Goal: Information Seeking & Learning: Find specific fact

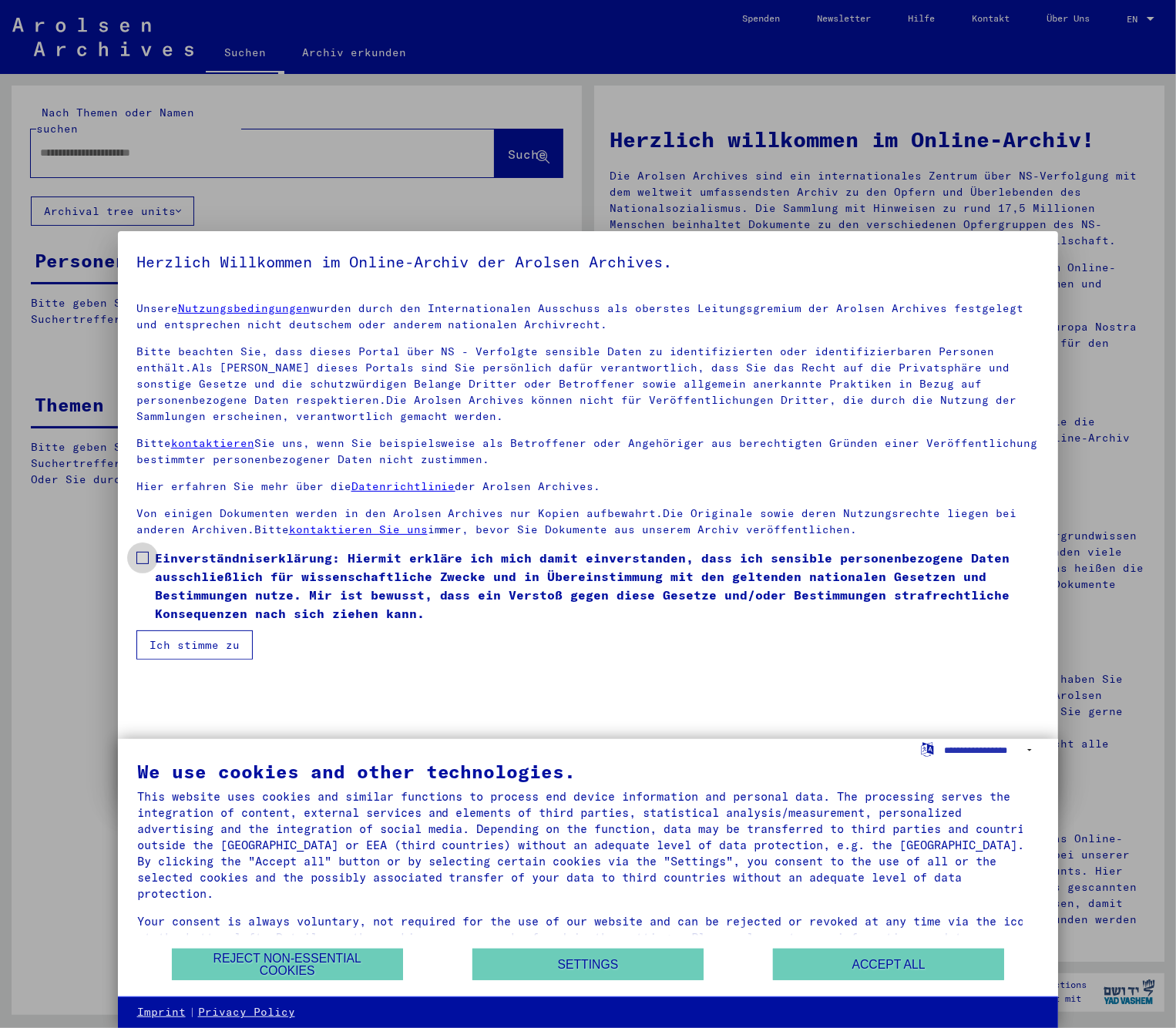
click at [145, 559] on span at bounding box center [142, 558] width 12 height 12
click at [187, 633] on button "Ich stimme zu" at bounding box center [194, 645] width 116 height 29
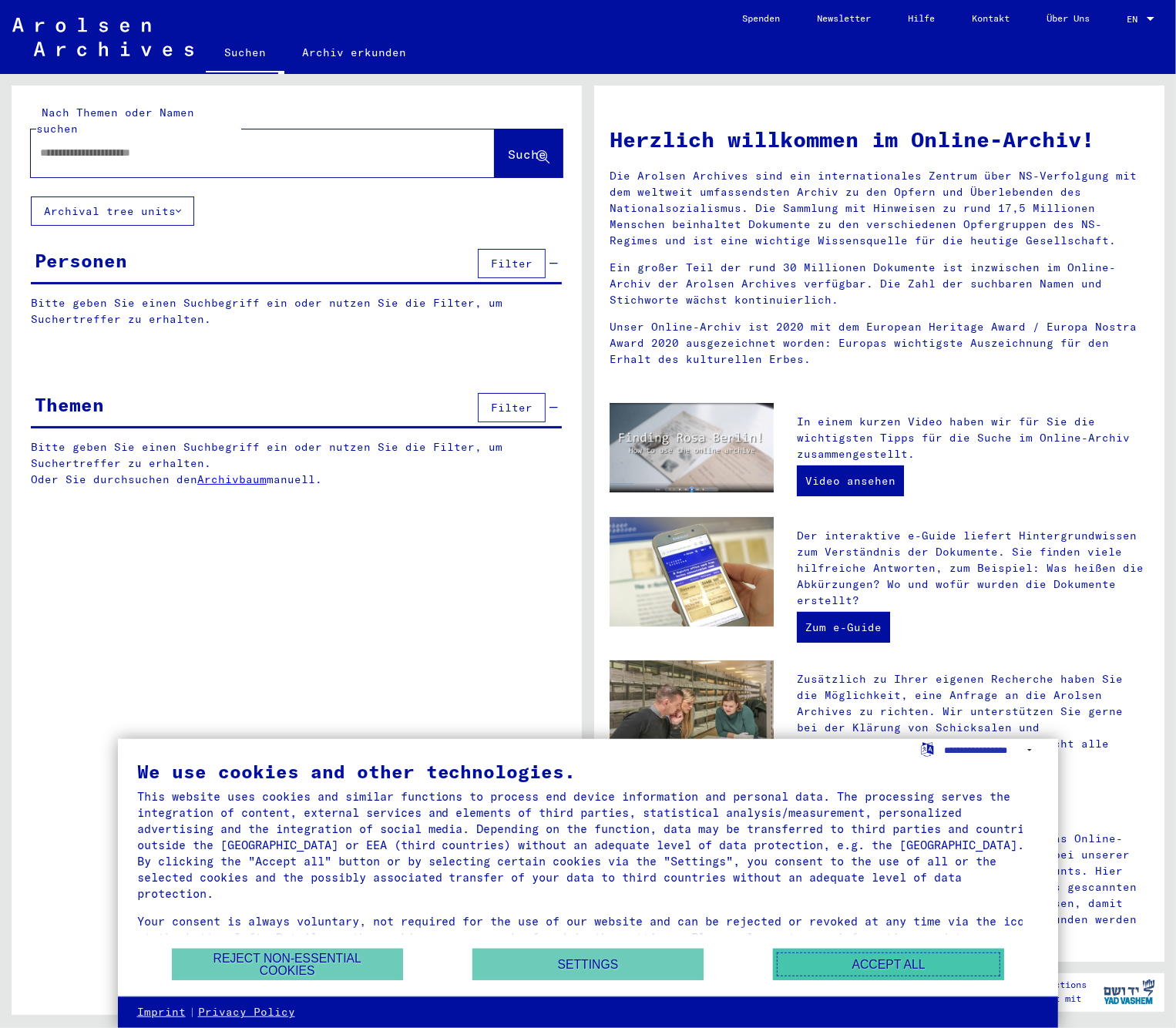
click at [916, 959] on button "Accept all" at bounding box center [888, 964] width 231 height 32
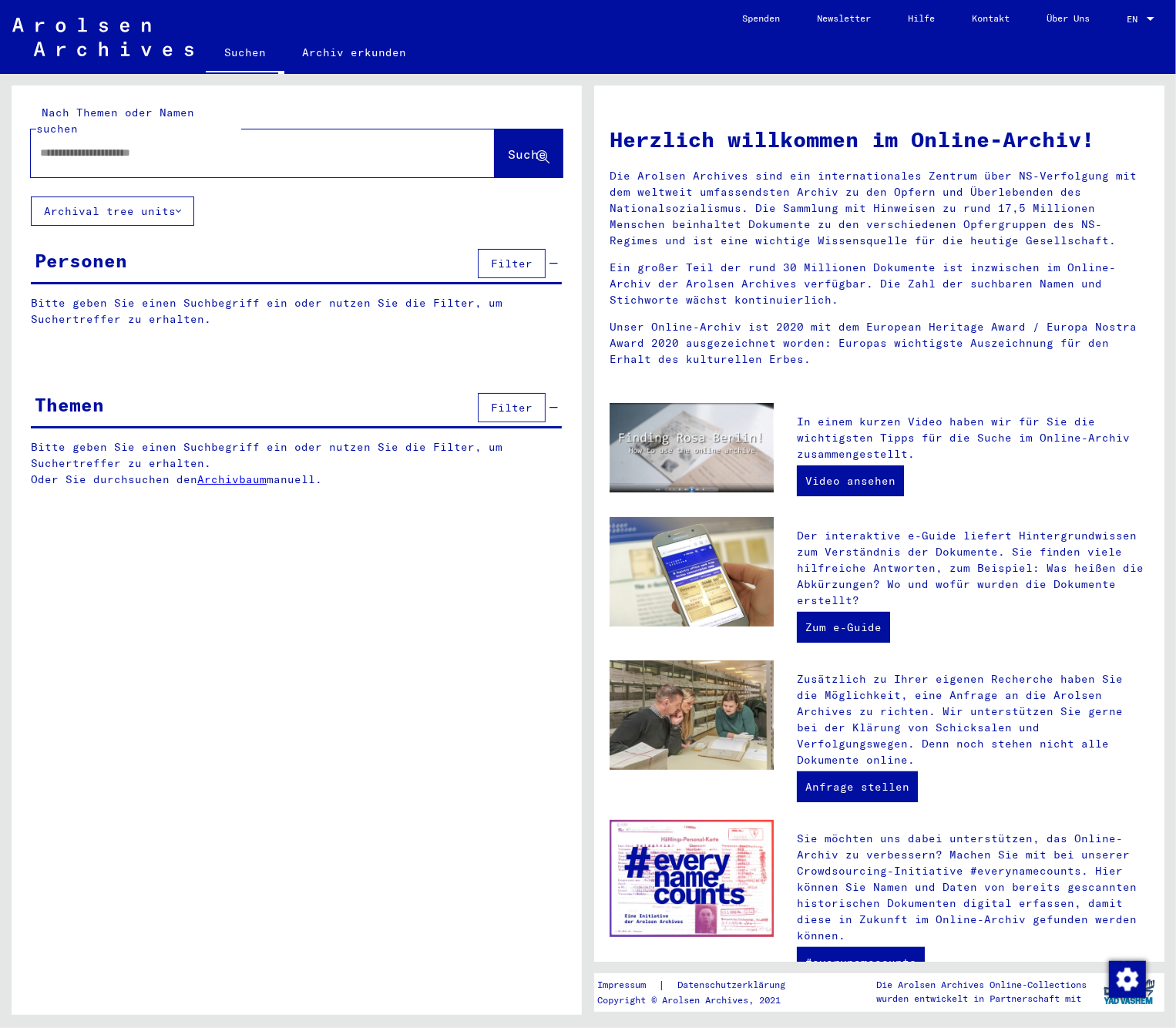
click at [78, 145] on input "text" at bounding box center [244, 153] width 408 height 16
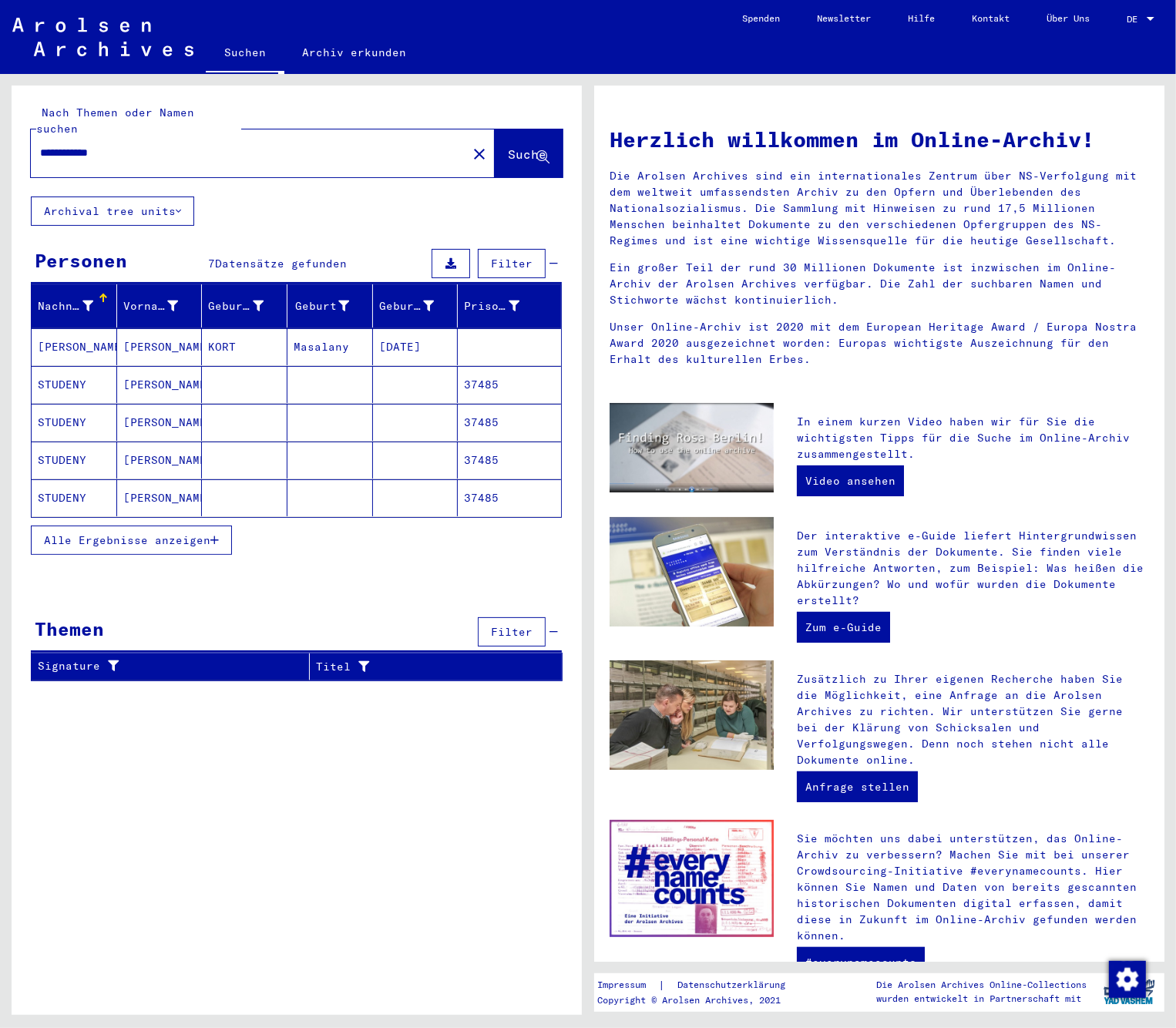
click at [619, 26] on mat-toolbar "Suchen Archiv erkunden Detailfragen/-infos zu den Dokumenten? Stelle hier einen…" at bounding box center [588, 37] width 1176 height 74
click at [158, 533] on span "Alle Ergebnisse anzeigen" at bounding box center [127, 540] width 167 height 14
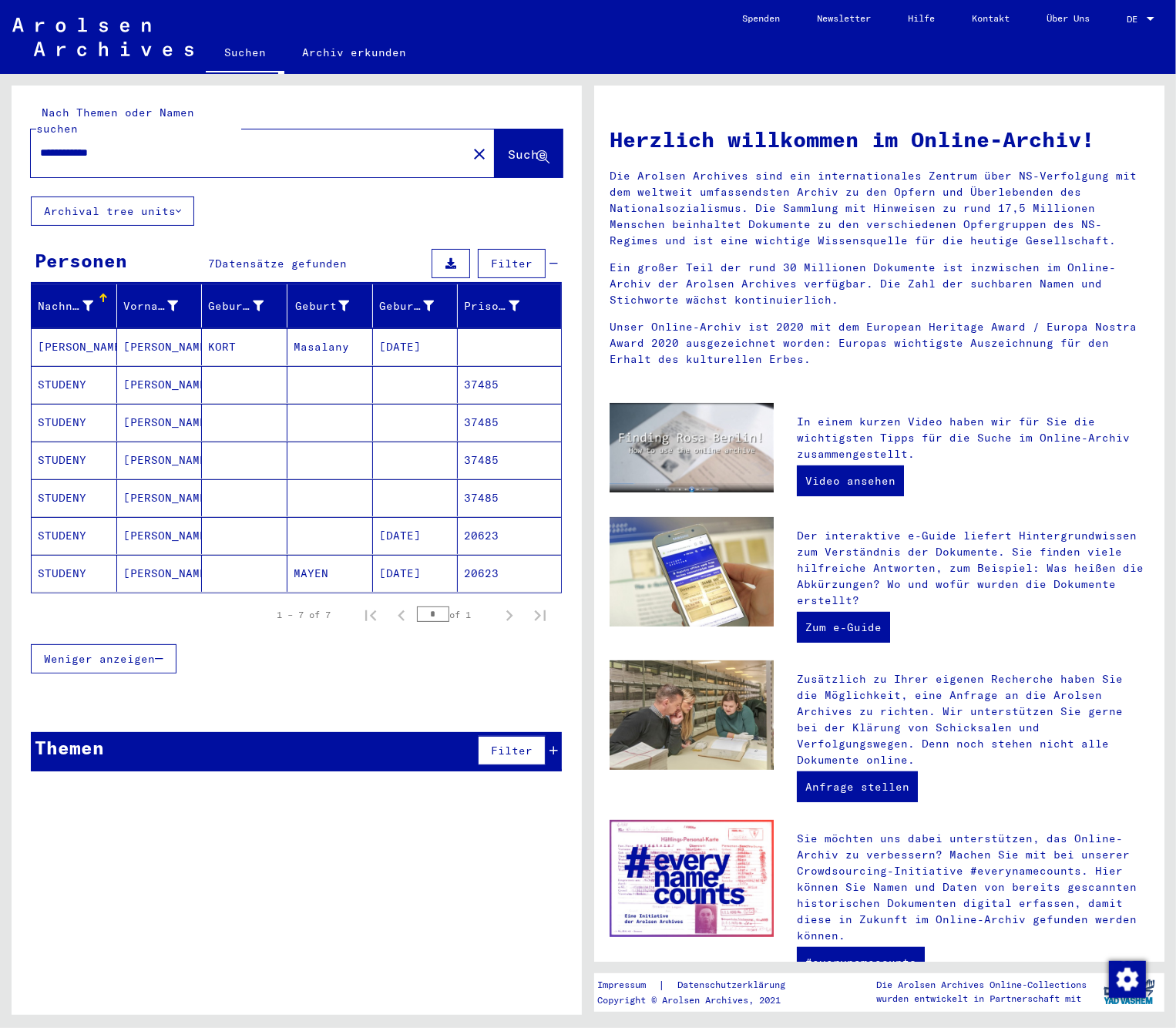
click at [75, 482] on mat-cell "STUDENY" at bounding box center [74, 497] width 86 height 37
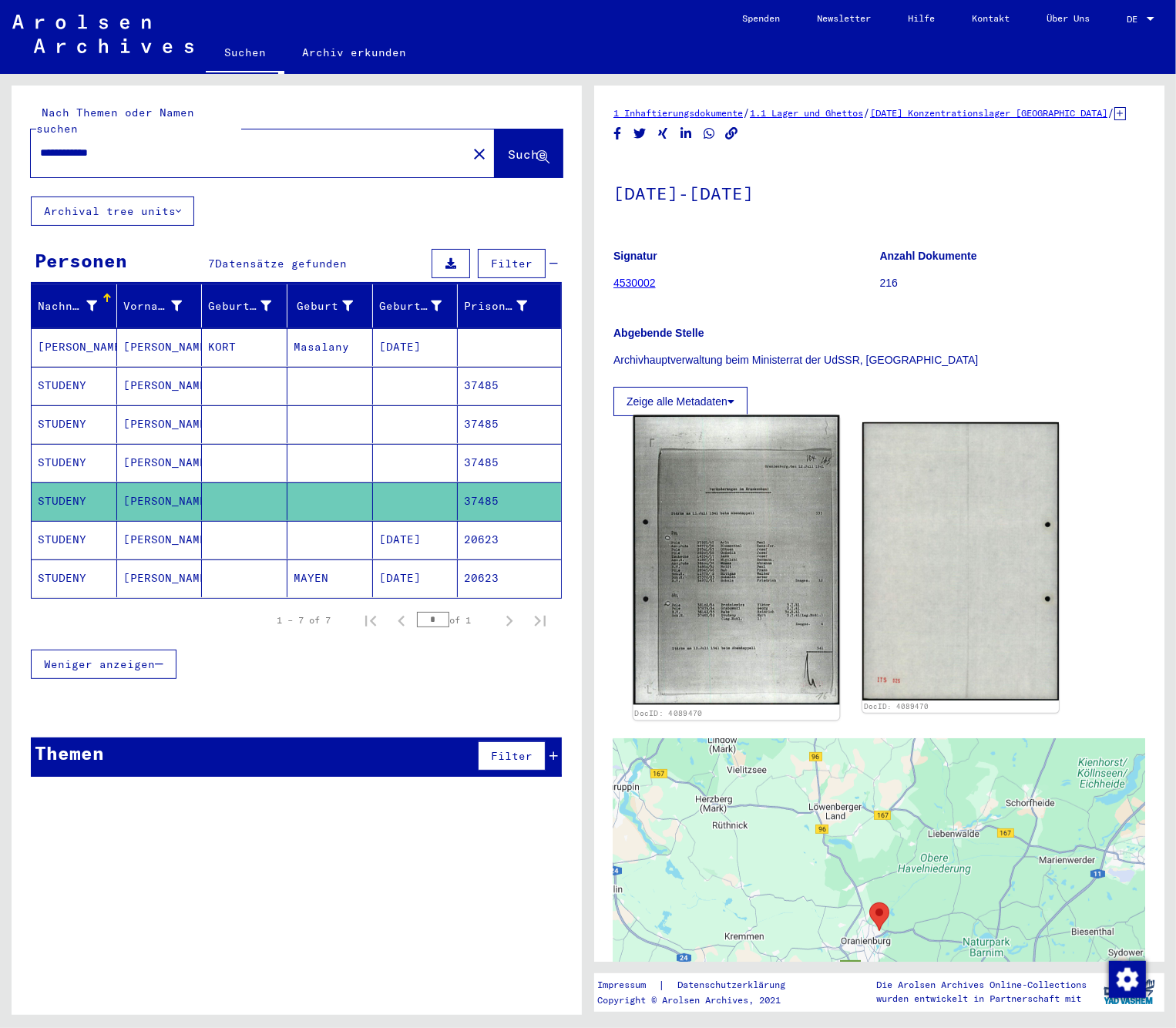
click at [788, 540] on img at bounding box center [737, 560] width 207 height 290
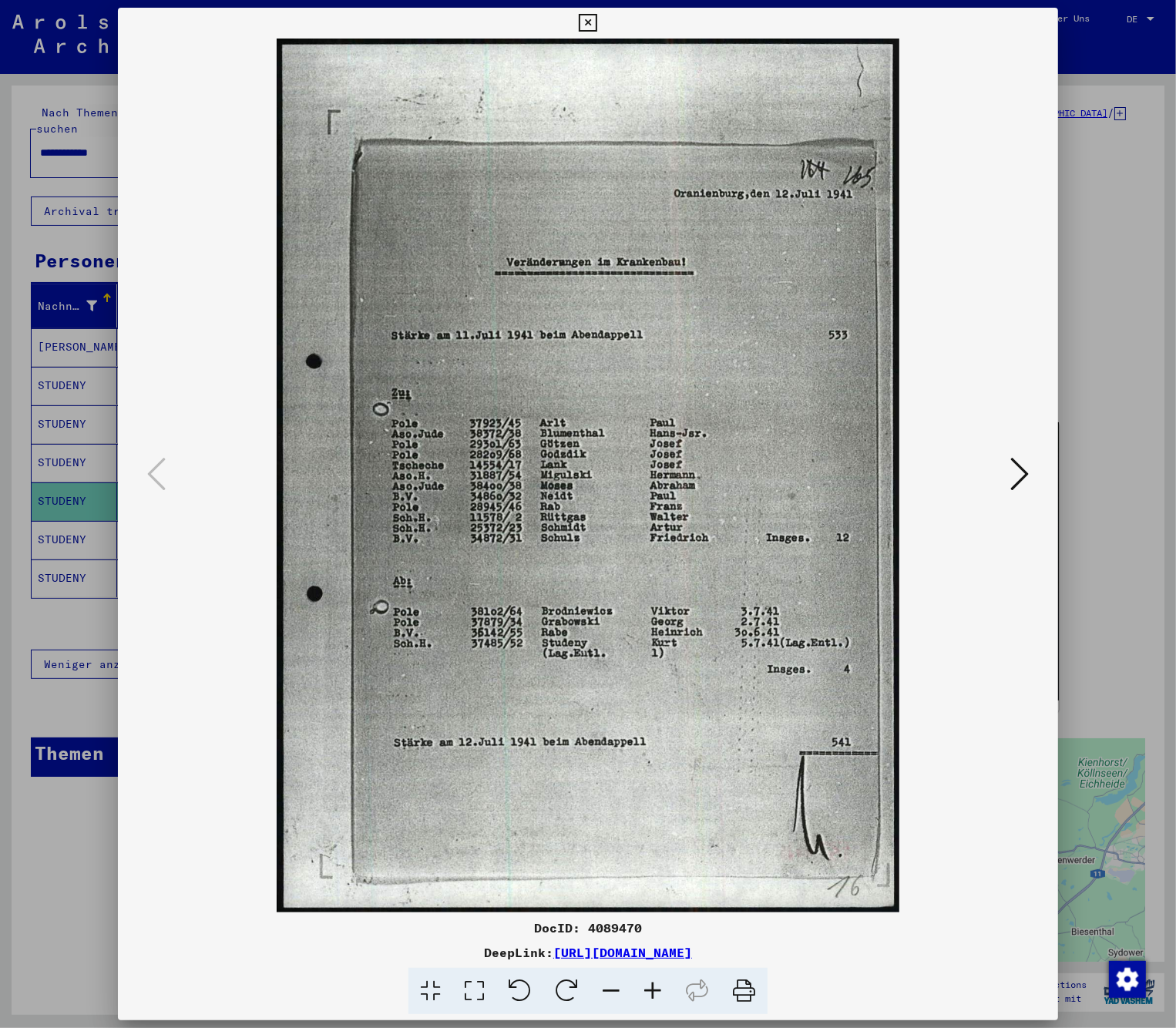
click at [77, 440] on div at bounding box center [588, 514] width 1176 height 1028
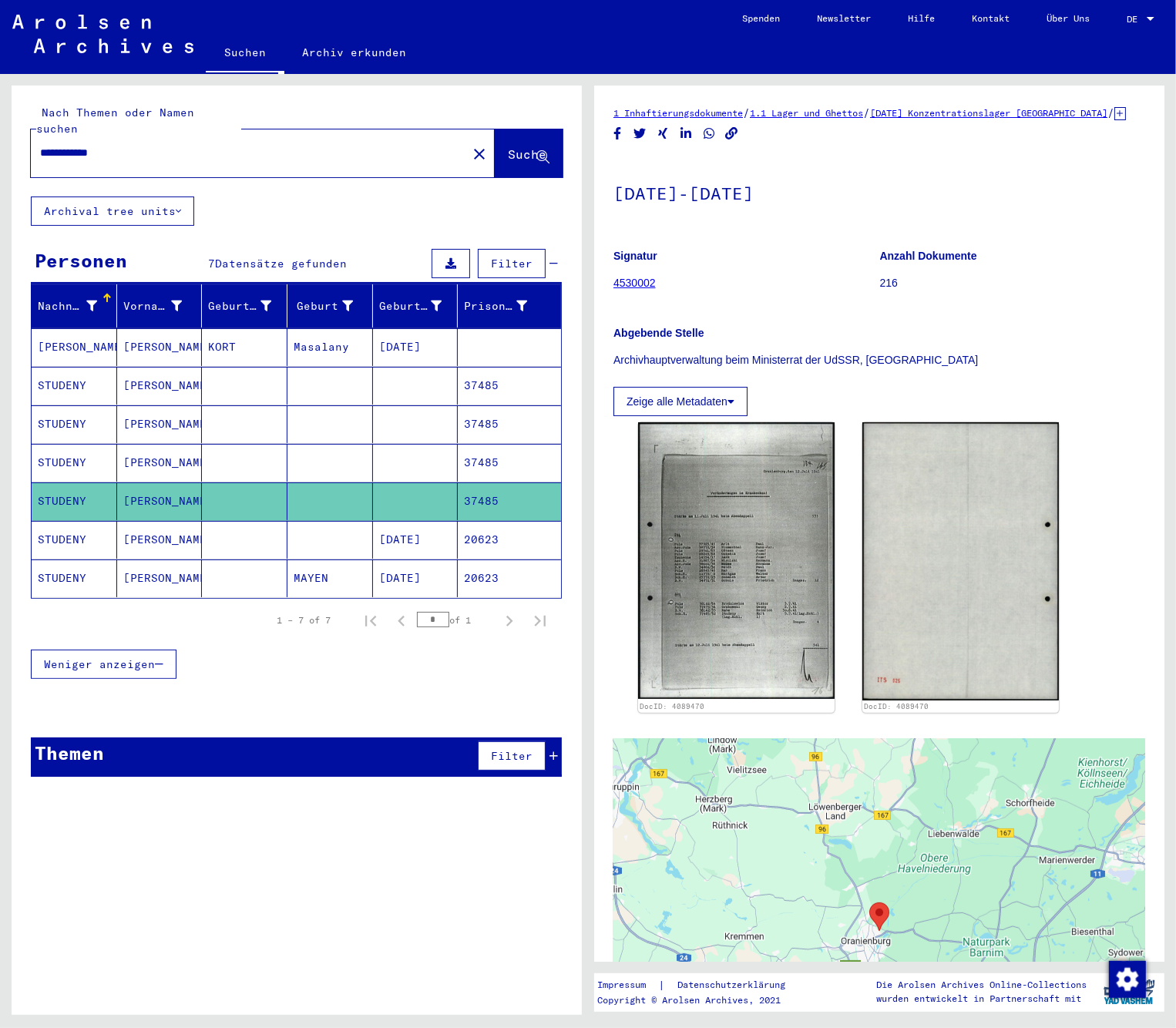
click at [77, 443] on mat-cell "STUDENY" at bounding box center [74, 462] width 86 height 38
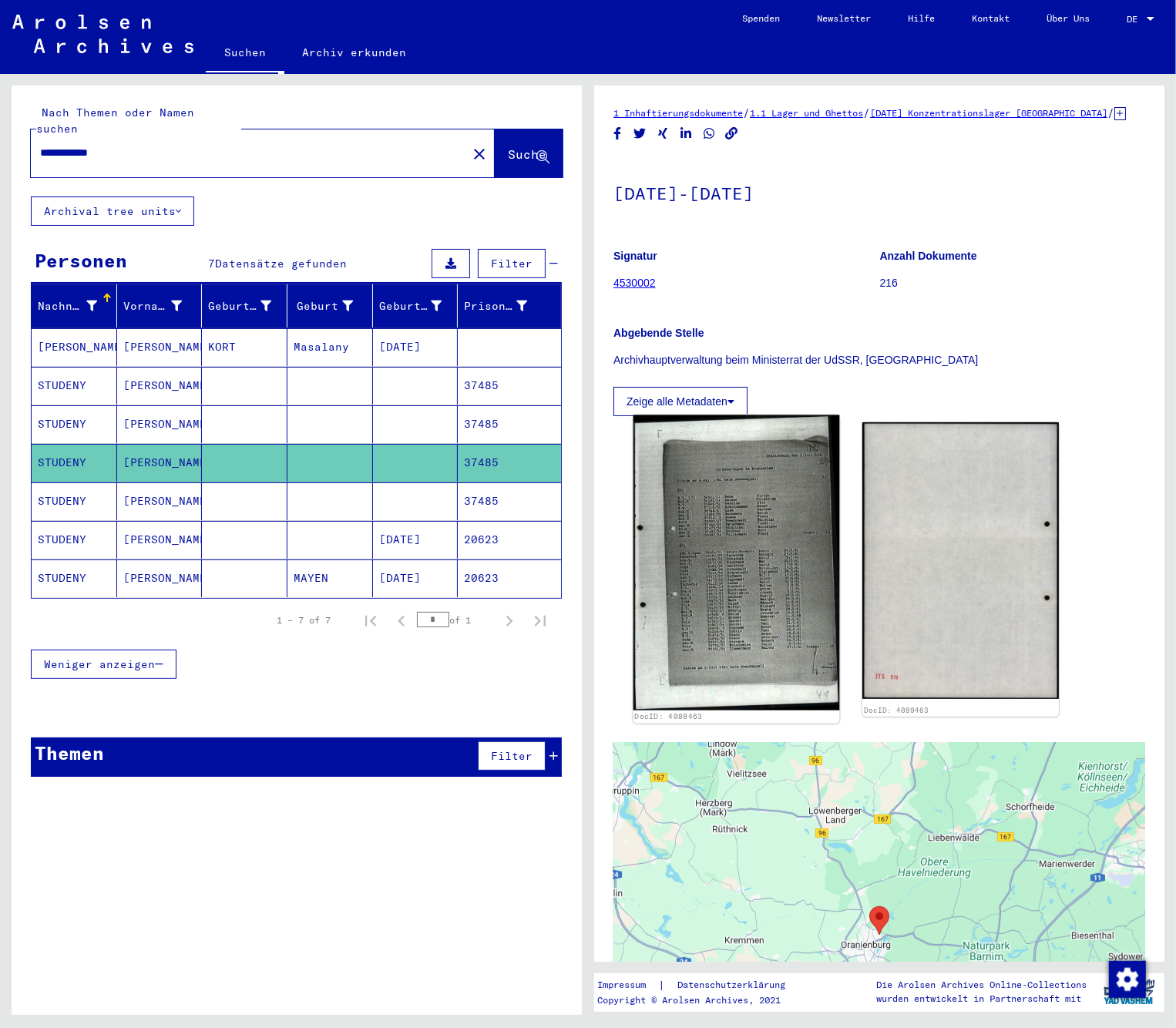
click at [706, 503] on img at bounding box center [737, 563] width 207 height 295
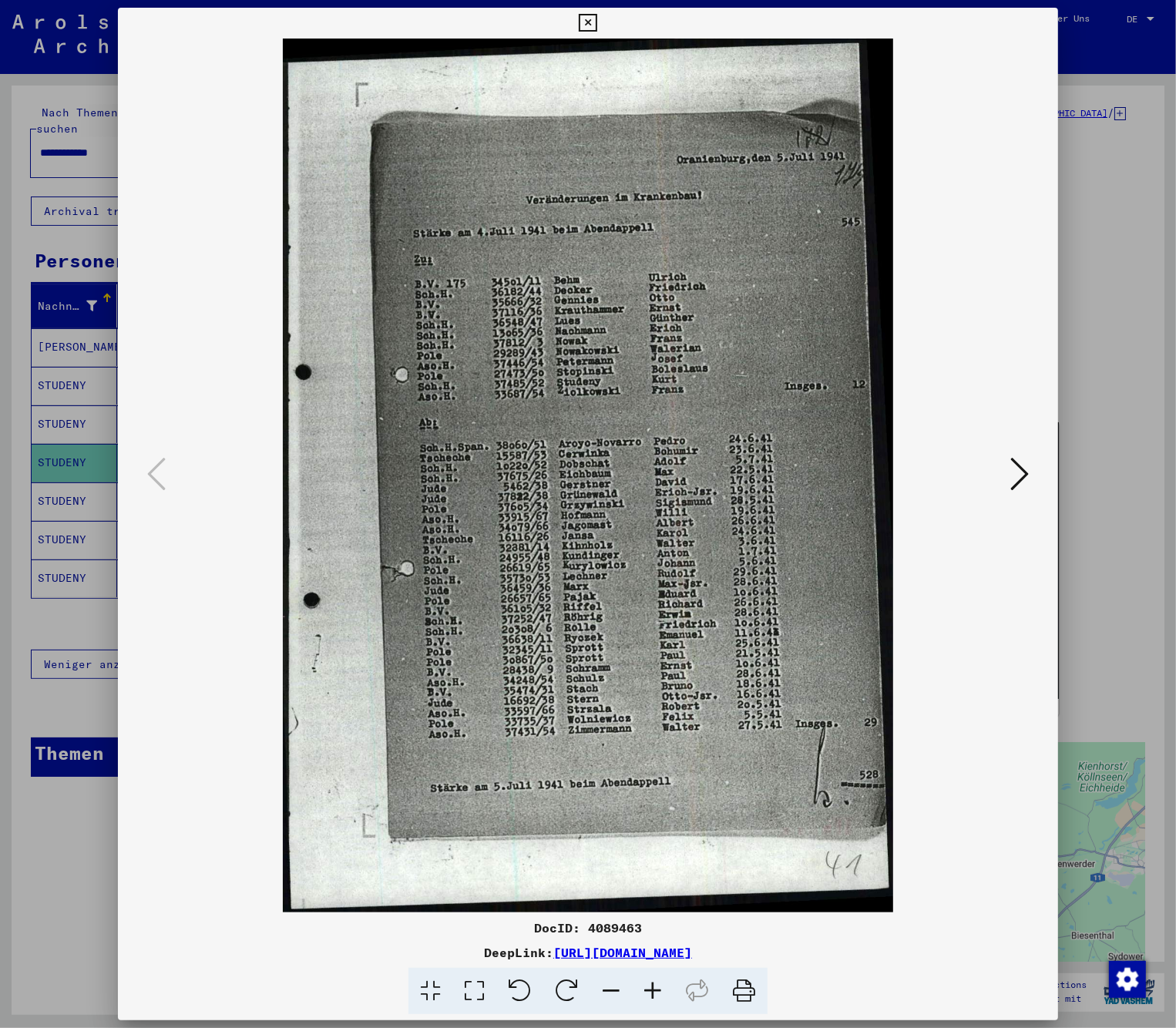
click at [61, 398] on div at bounding box center [588, 514] width 1176 height 1028
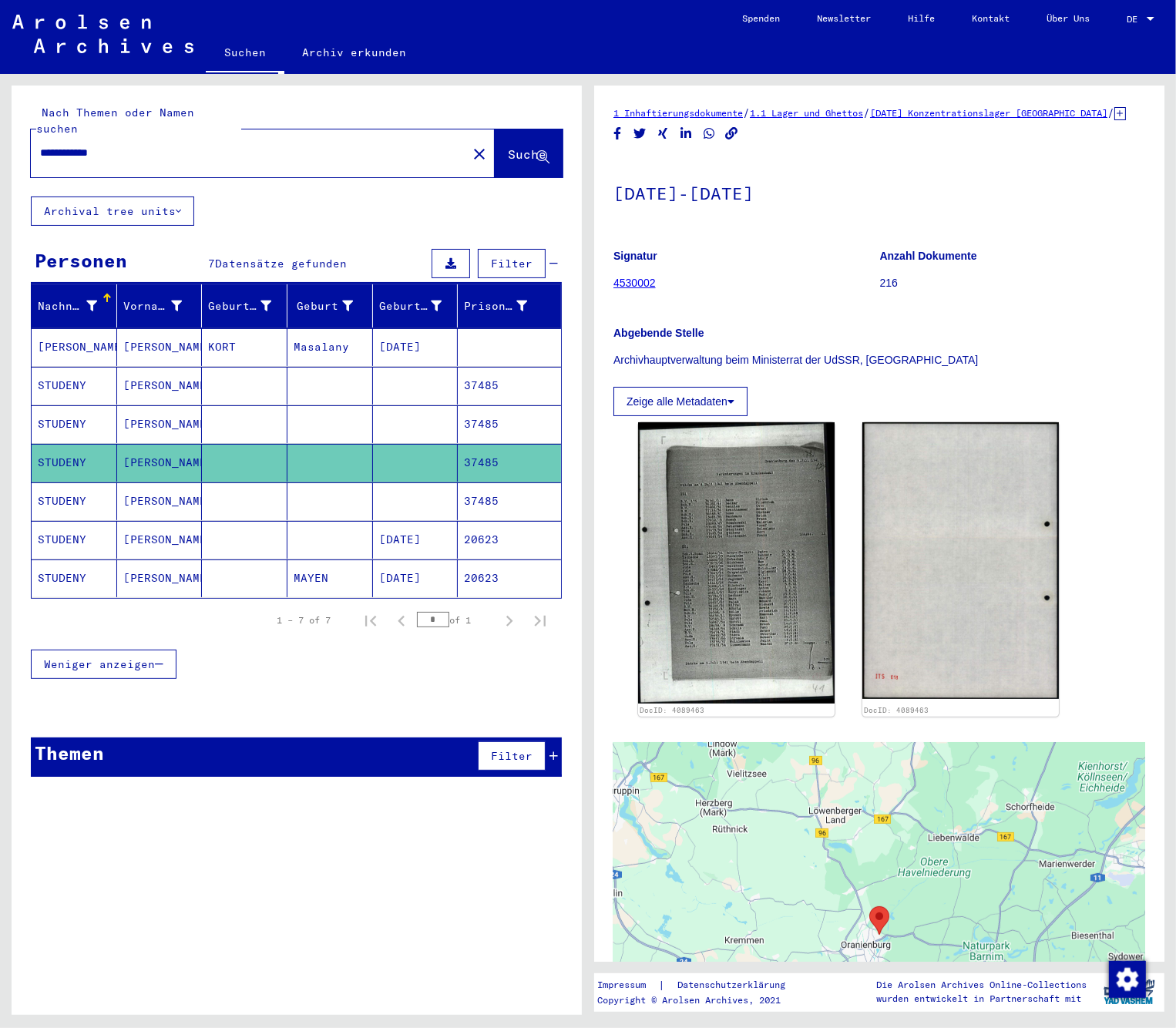
click at [75, 367] on mat-cell "STUDENY" at bounding box center [74, 385] width 86 height 38
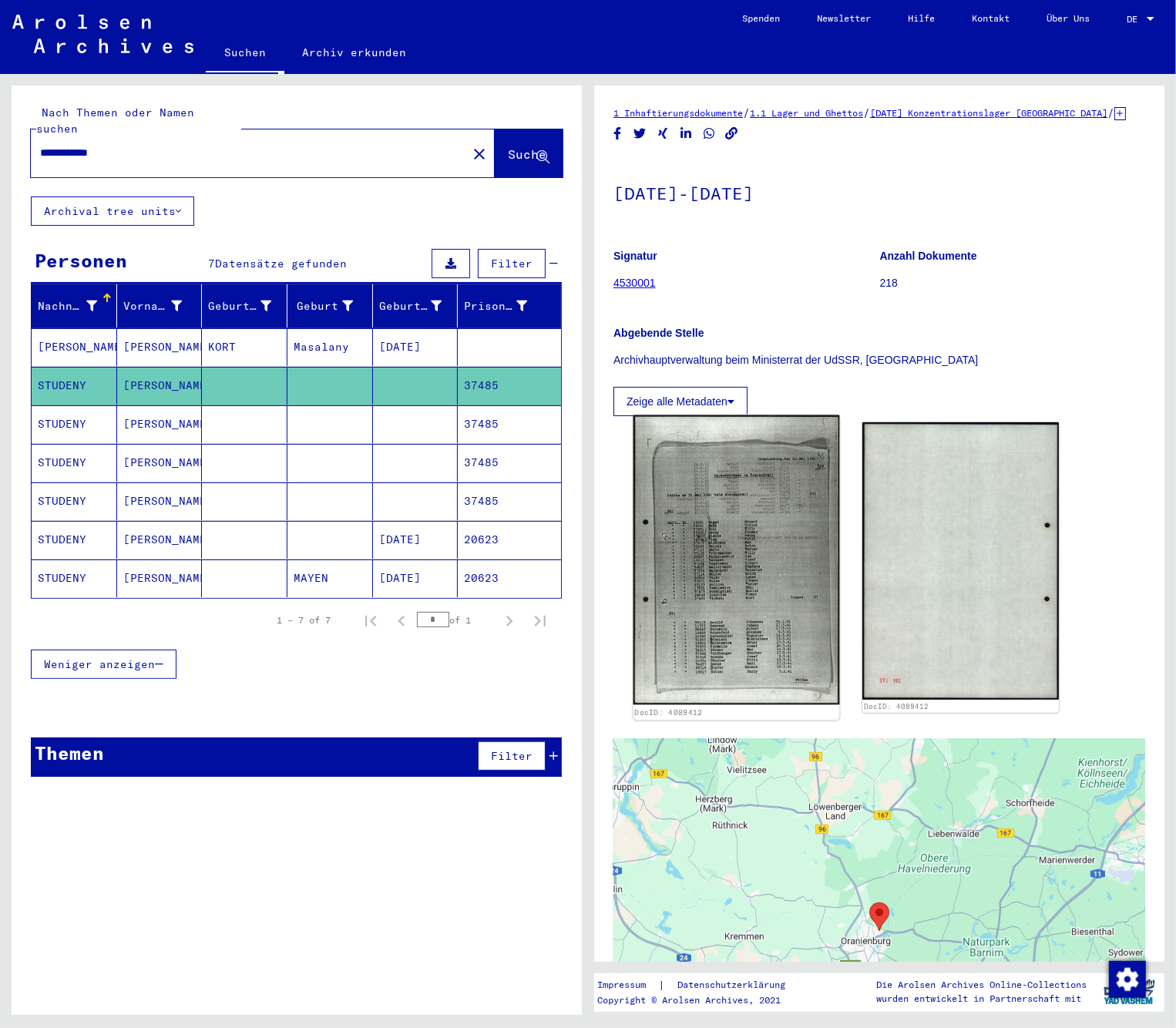
click at [744, 530] on img at bounding box center [737, 560] width 207 height 290
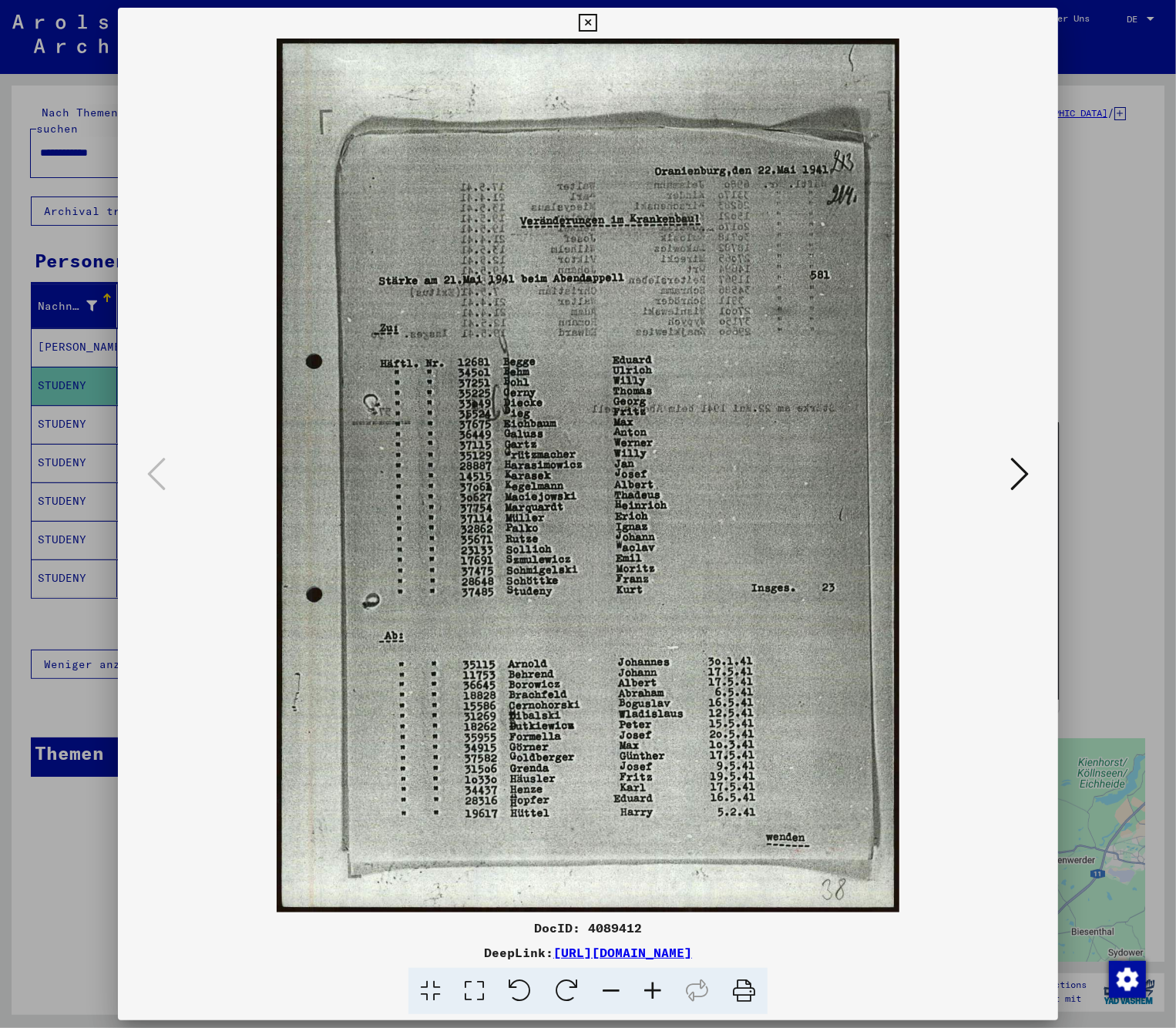
click at [61, 411] on div at bounding box center [588, 514] width 1176 height 1028
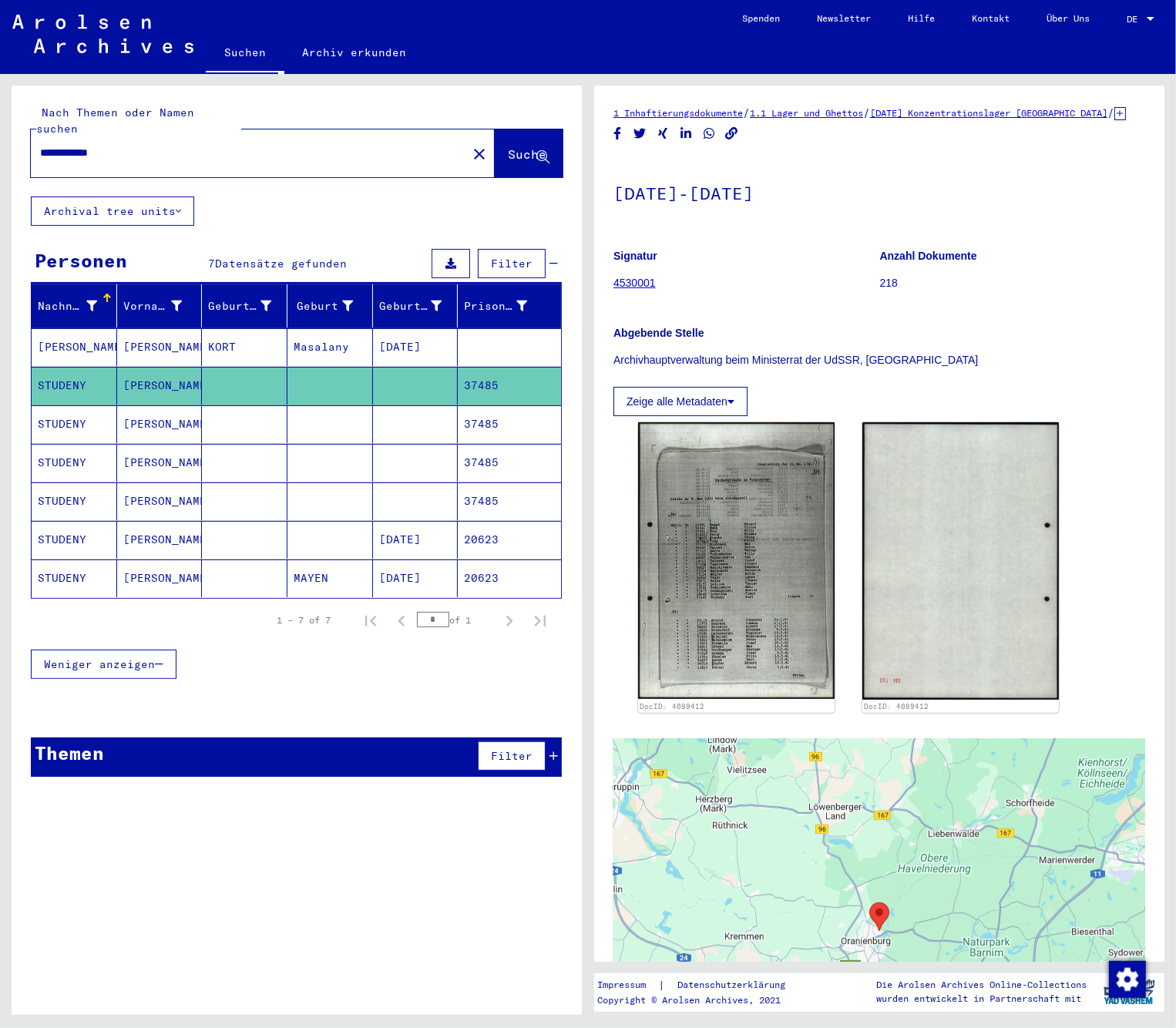
click at [61, 411] on mat-cell "STUDENY" at bounding box center [74, 424] width 86 height 38
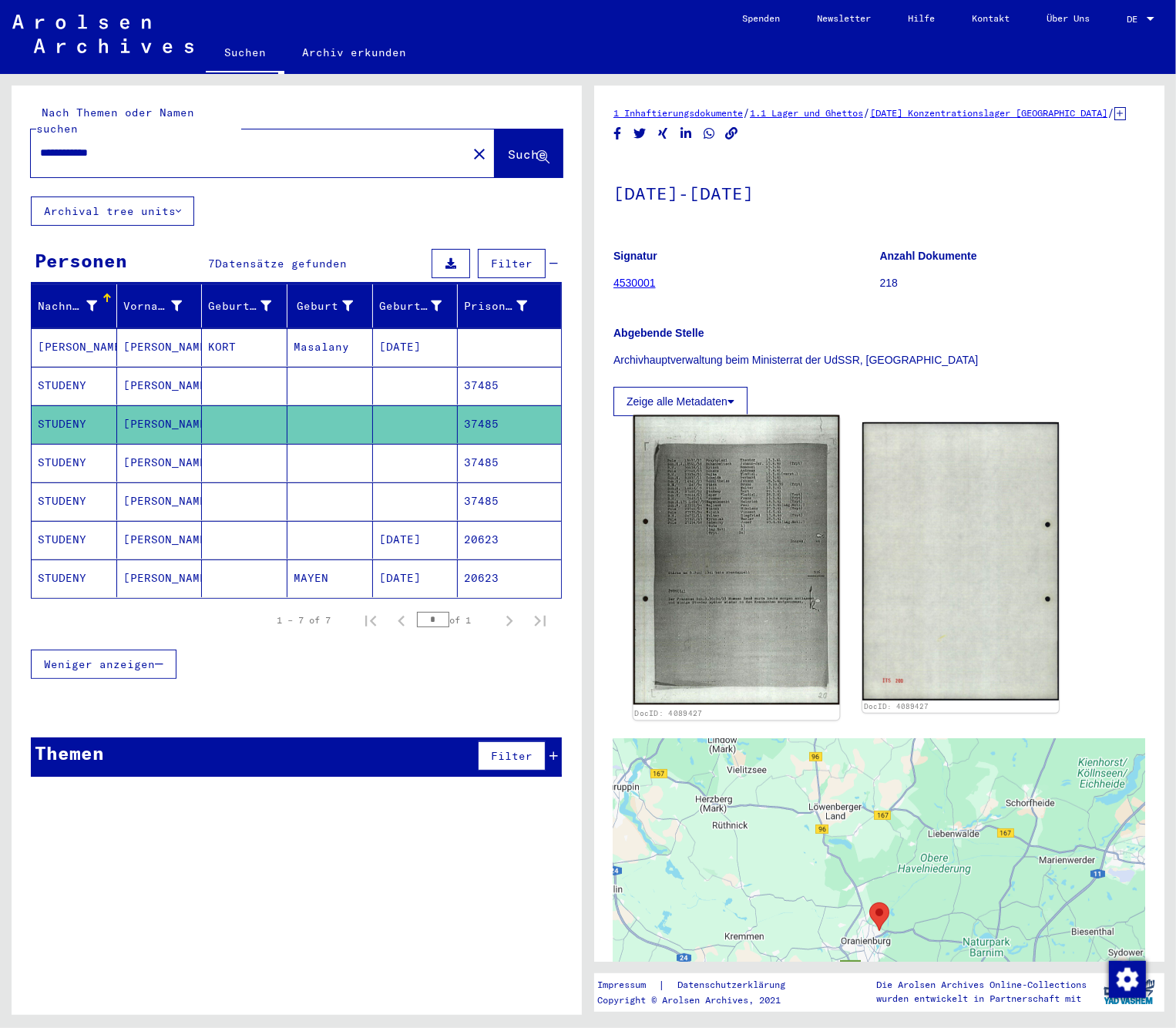
click at [724, 572] on img at bounding box center [737, 560] width 207 height 290
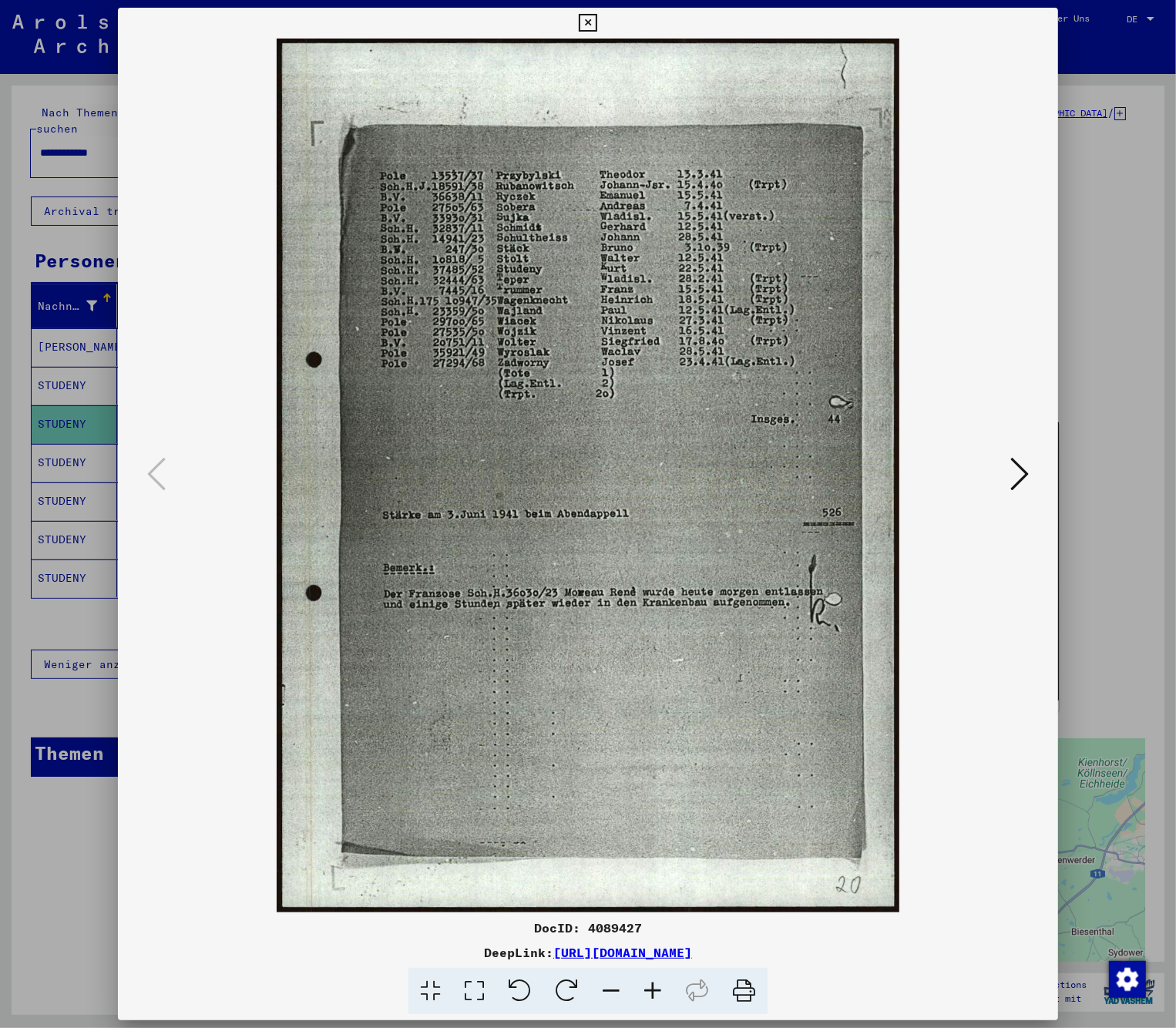
click at [42, 438] on div at bounding box center [588, 514] width 1176 height 1028
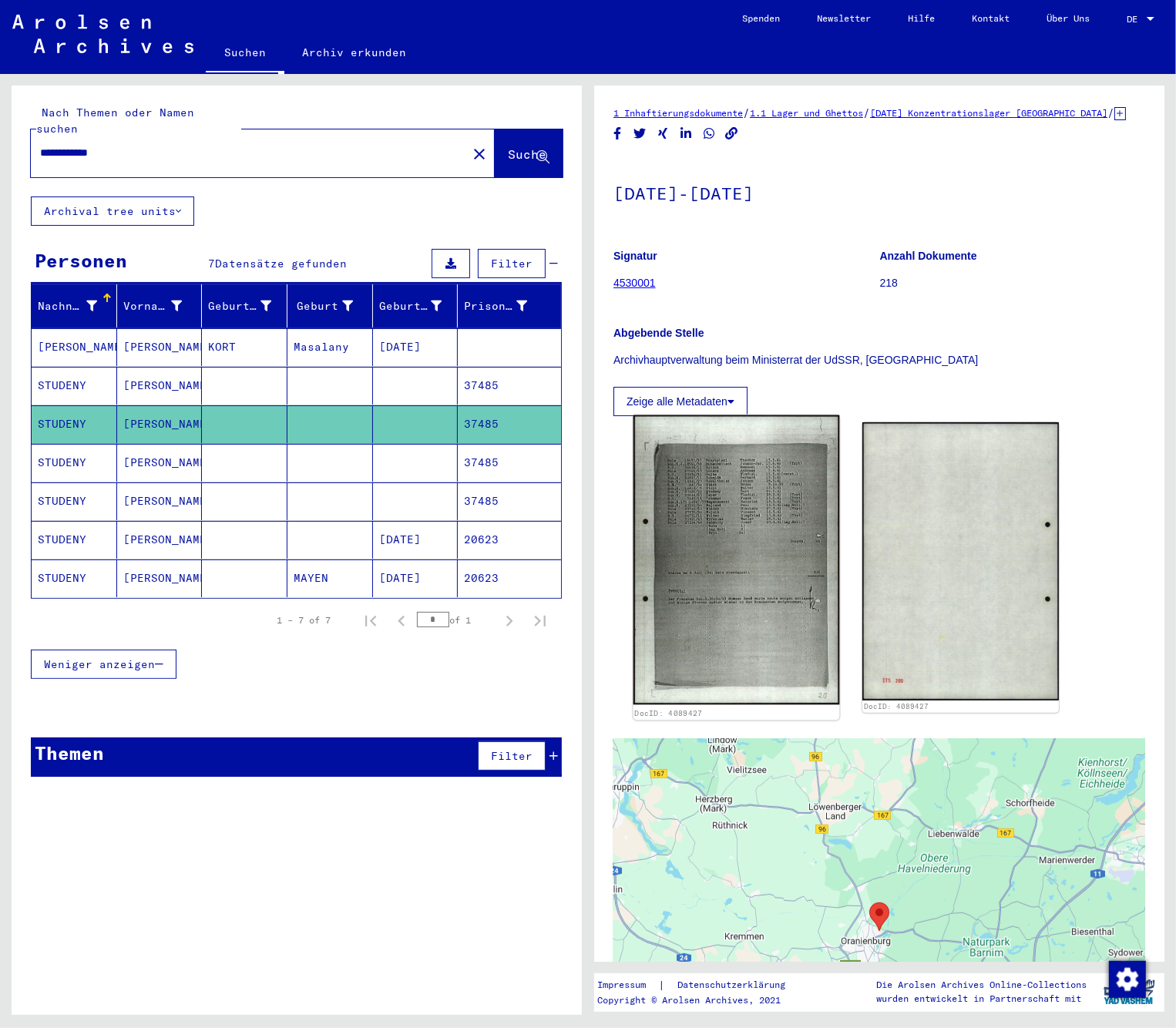
click at [777, 544] on img at bounding box center [737, 560] width 207 height 290
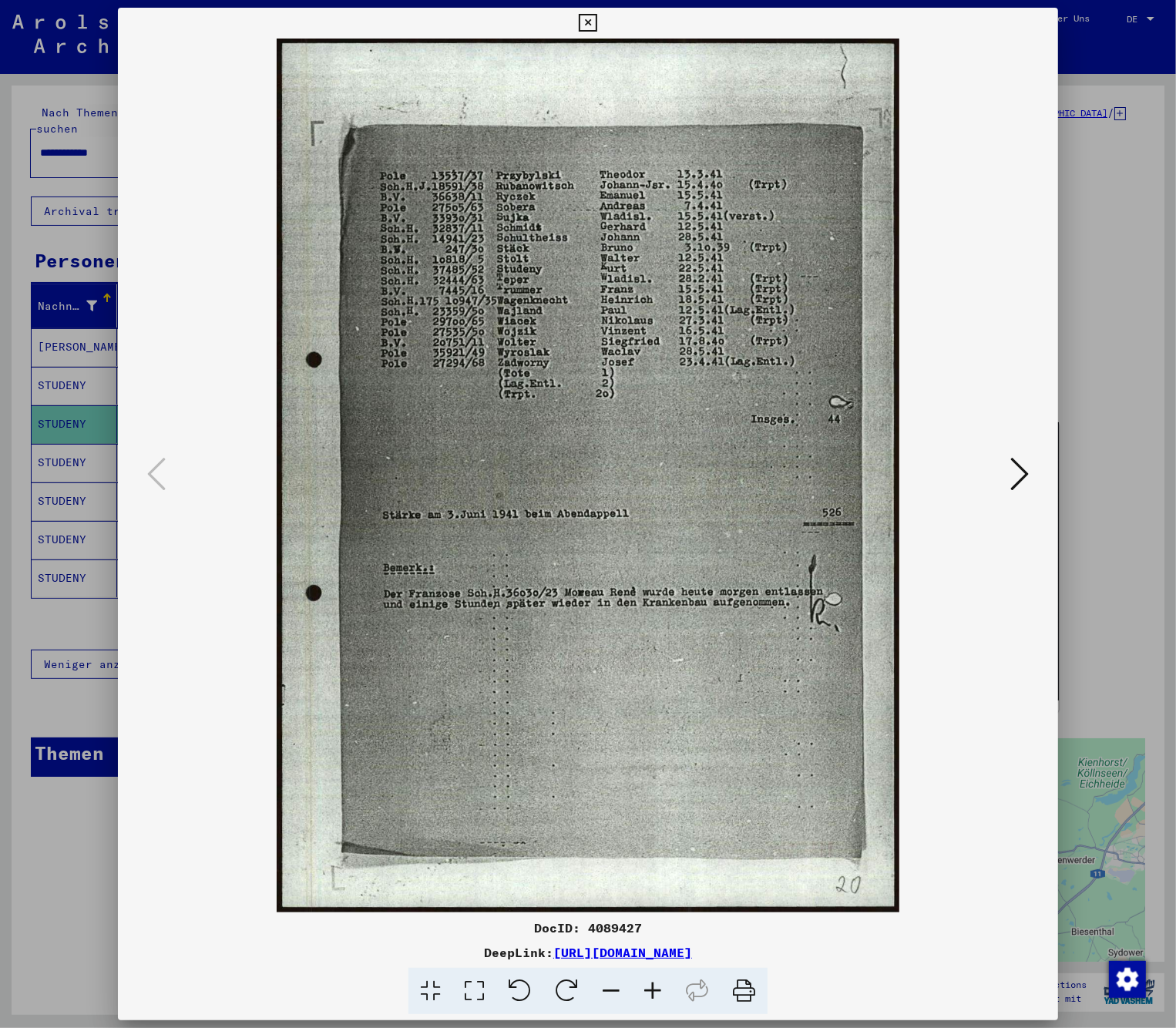
click at [42, 443] on div at bounding box center [588, 514] width 1176 height 1028
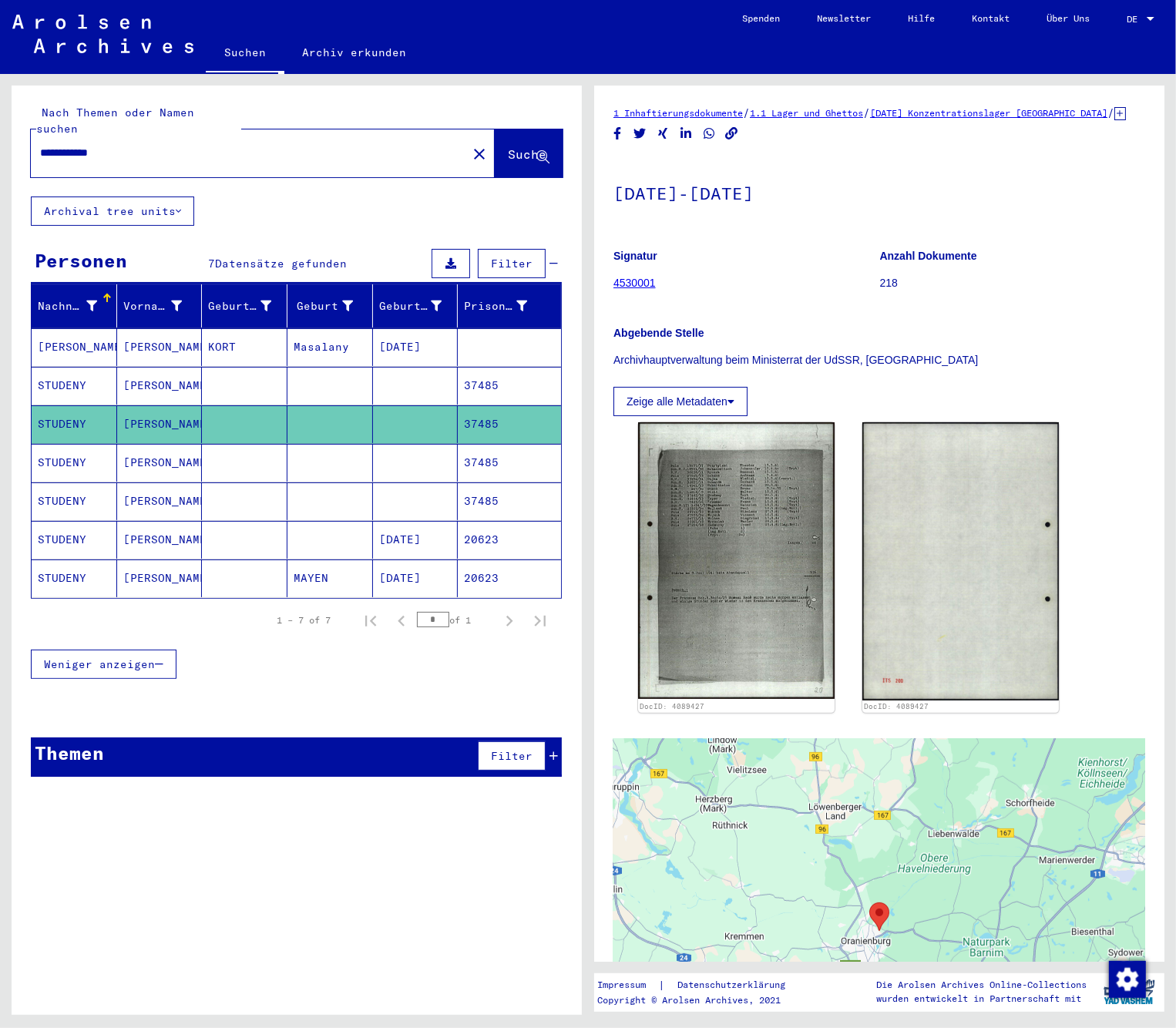
click at [41, 443] on mat-cell "STUDENY" at bounding box center [74, 462] width 86 height 38
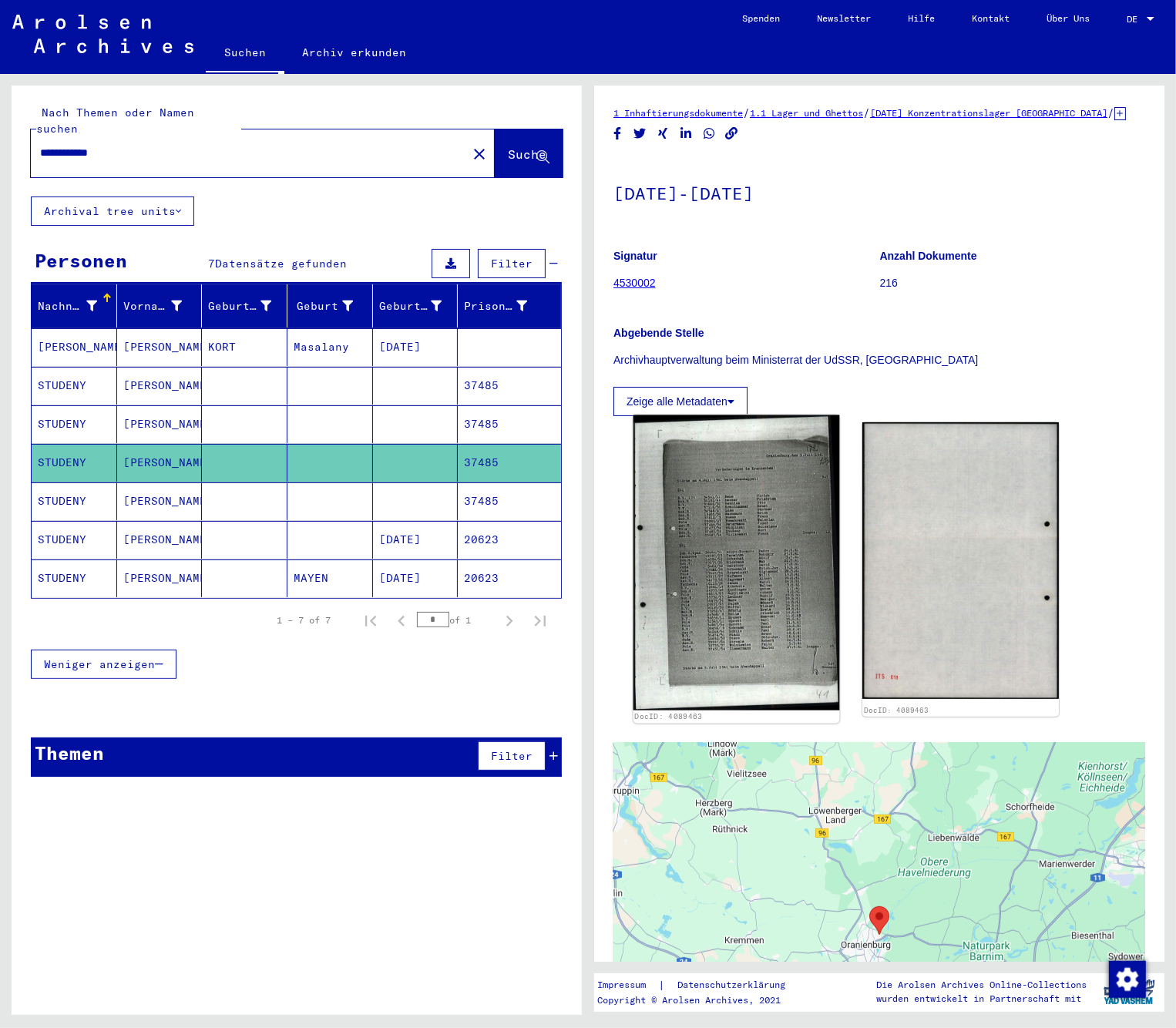
click at [778, 566] on img at bounding box center [737, 563] width 207 height 295
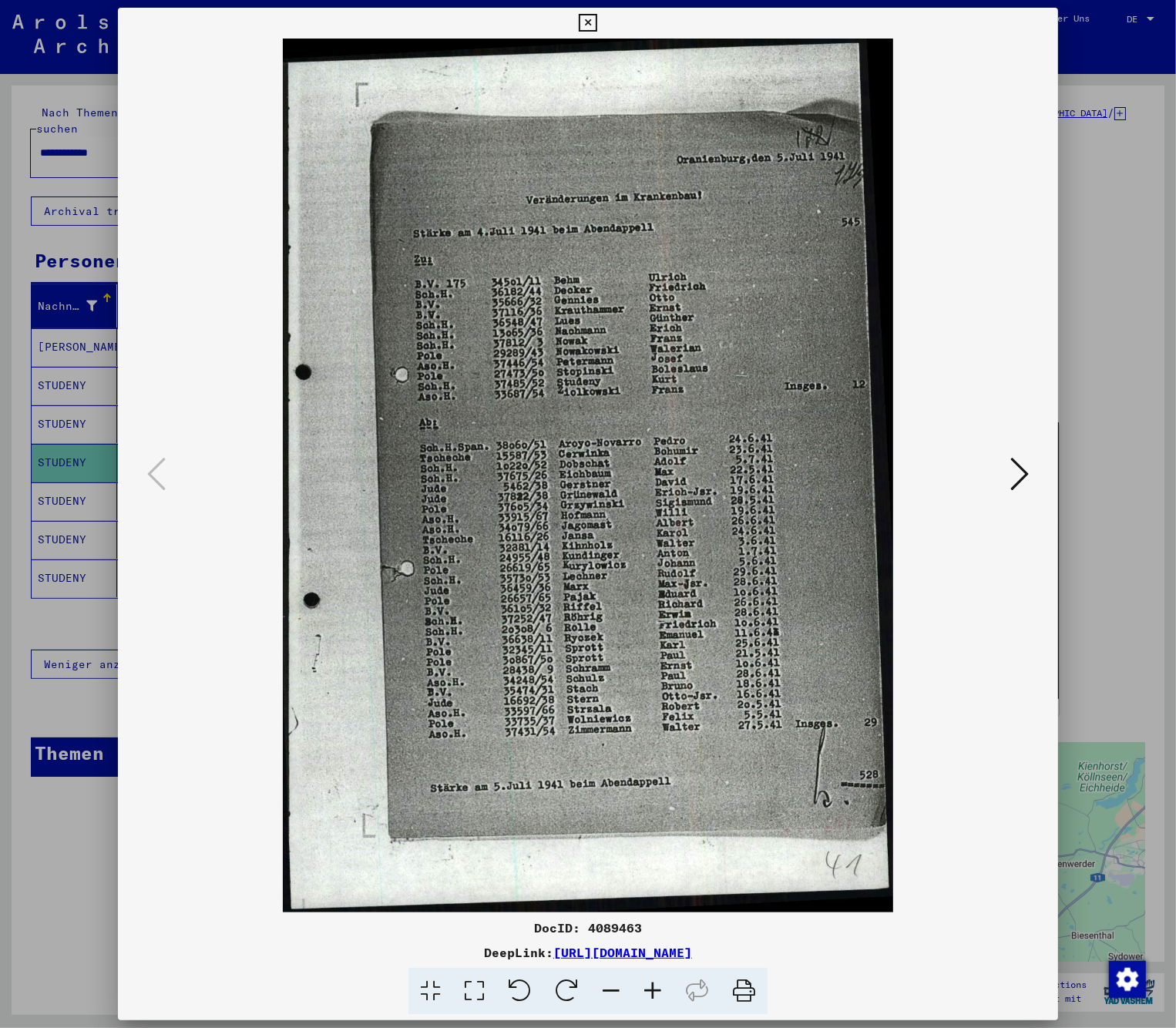
click at [38, 500] on div at bounding box center [588, 514] width 1176 height 1028
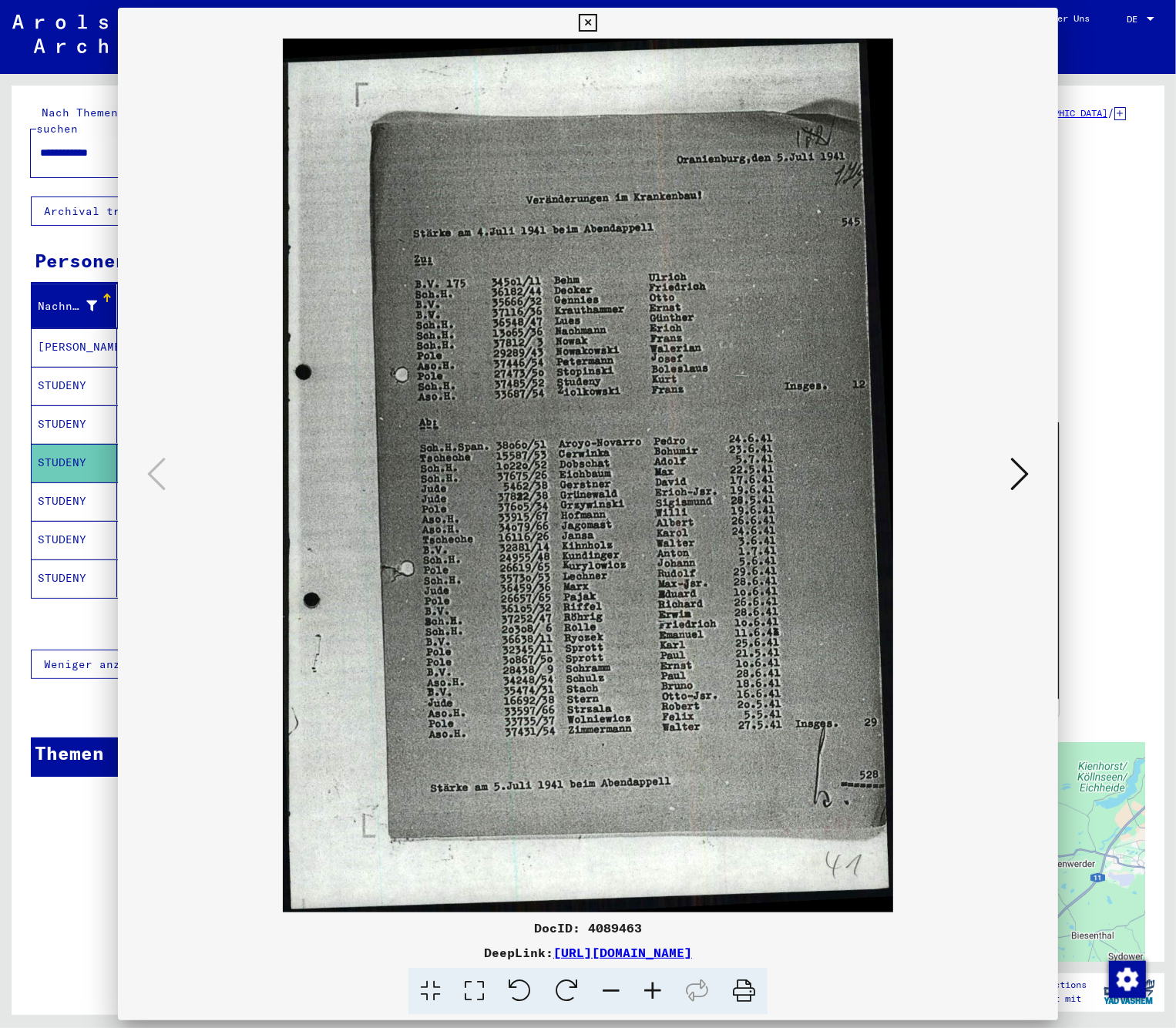
click at [34, 497] on mat-cell "STUDENY" at bounding box center [74, 501] width 86 height 38
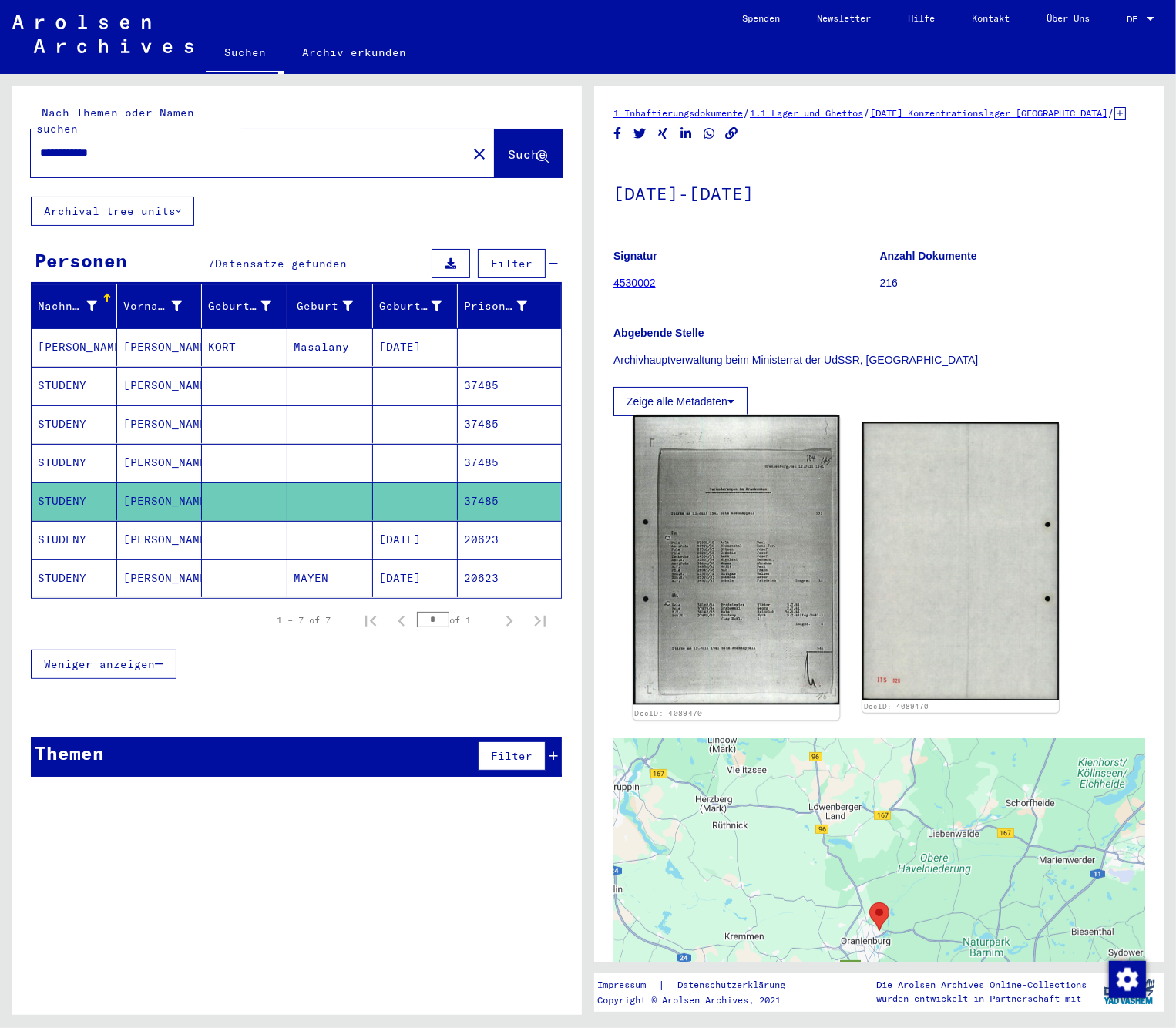
click at [702, 579] on img at bounding box center [737, 560] width 207 height 290
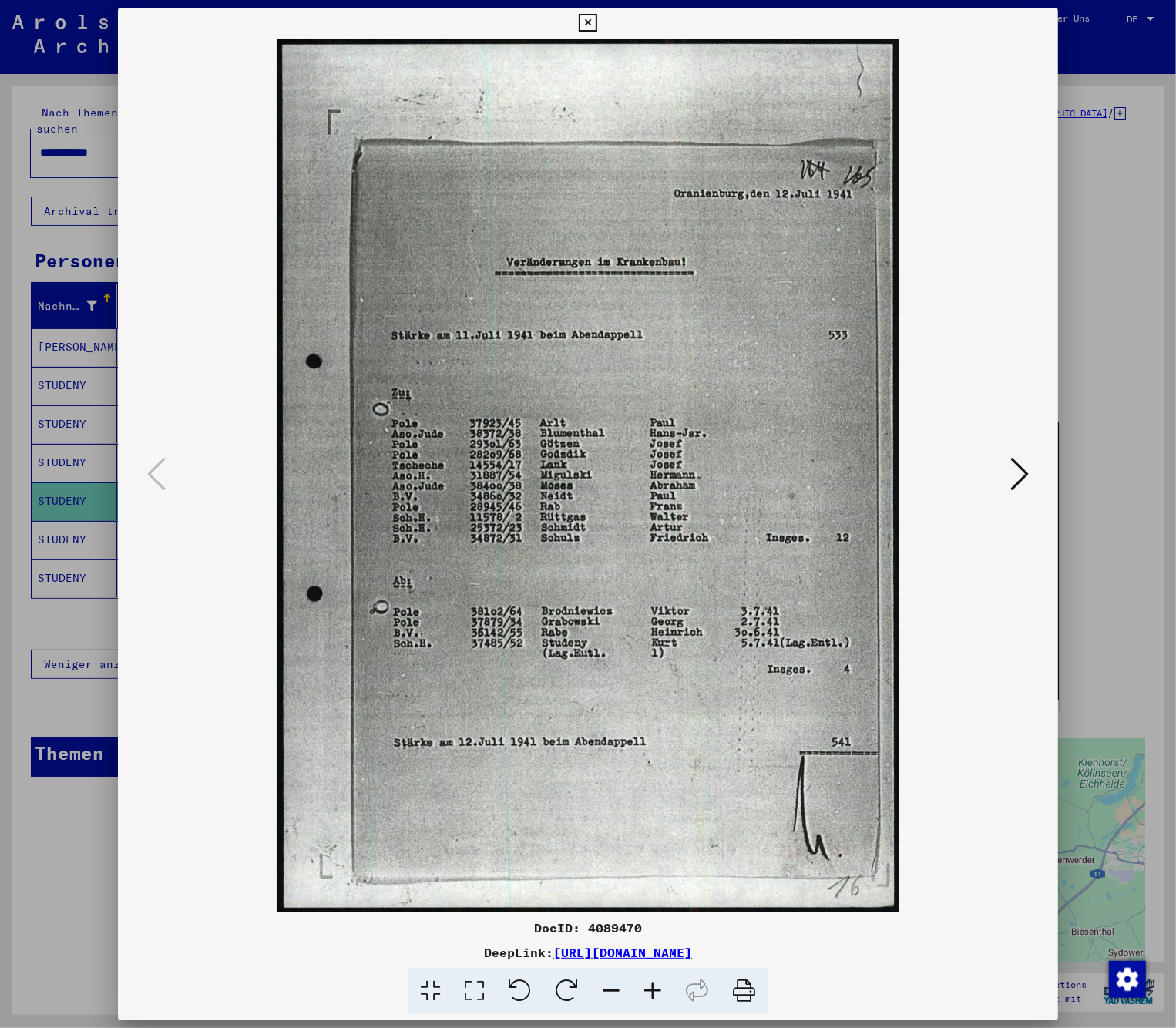
click at [7, 447] on div at bounding box center [588, 514] width 1176 height 1028
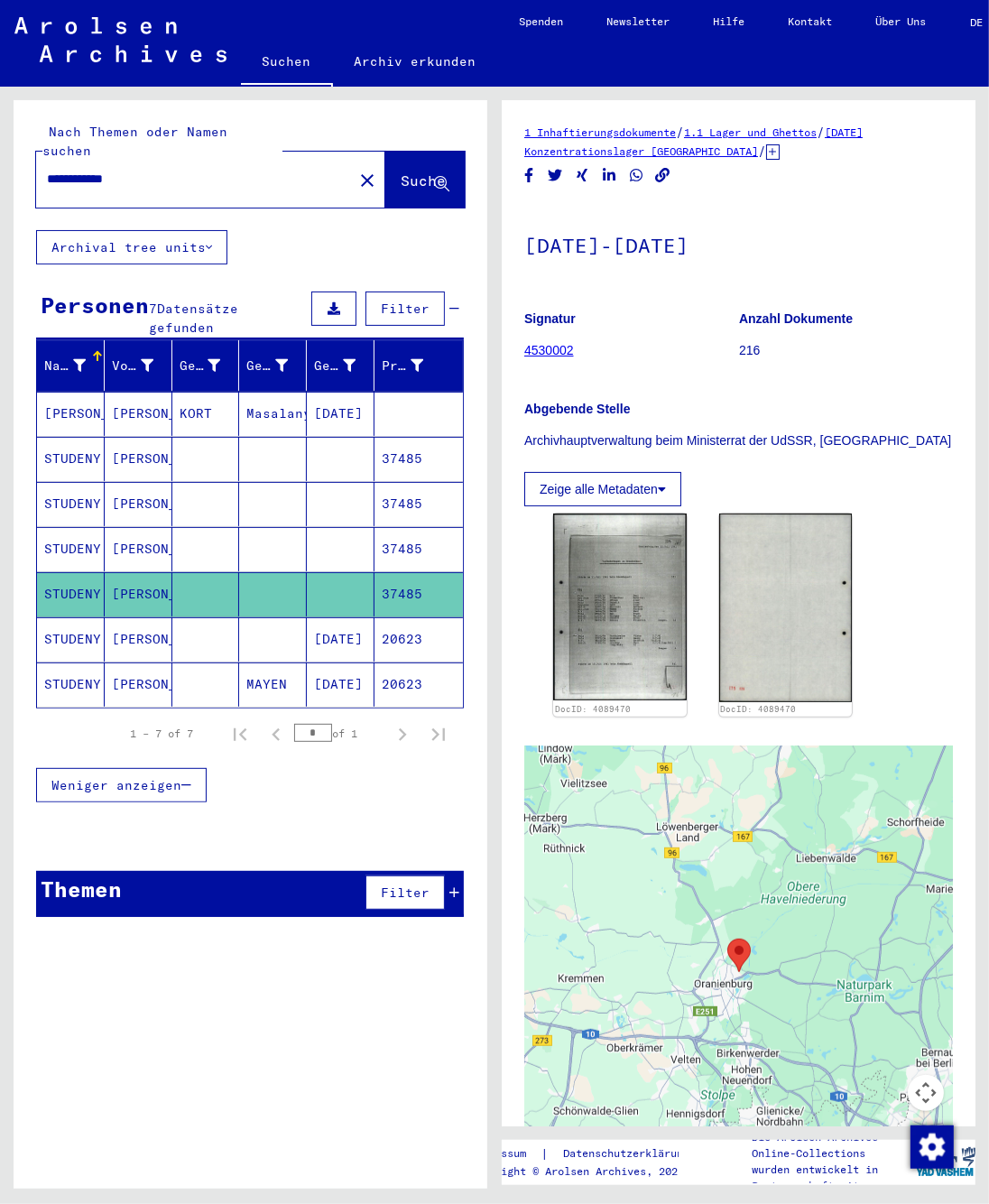
click at [61, 402] on mat-cell "[PERSON_NAME]" at bounding box center [71, 414] width 68 height 44
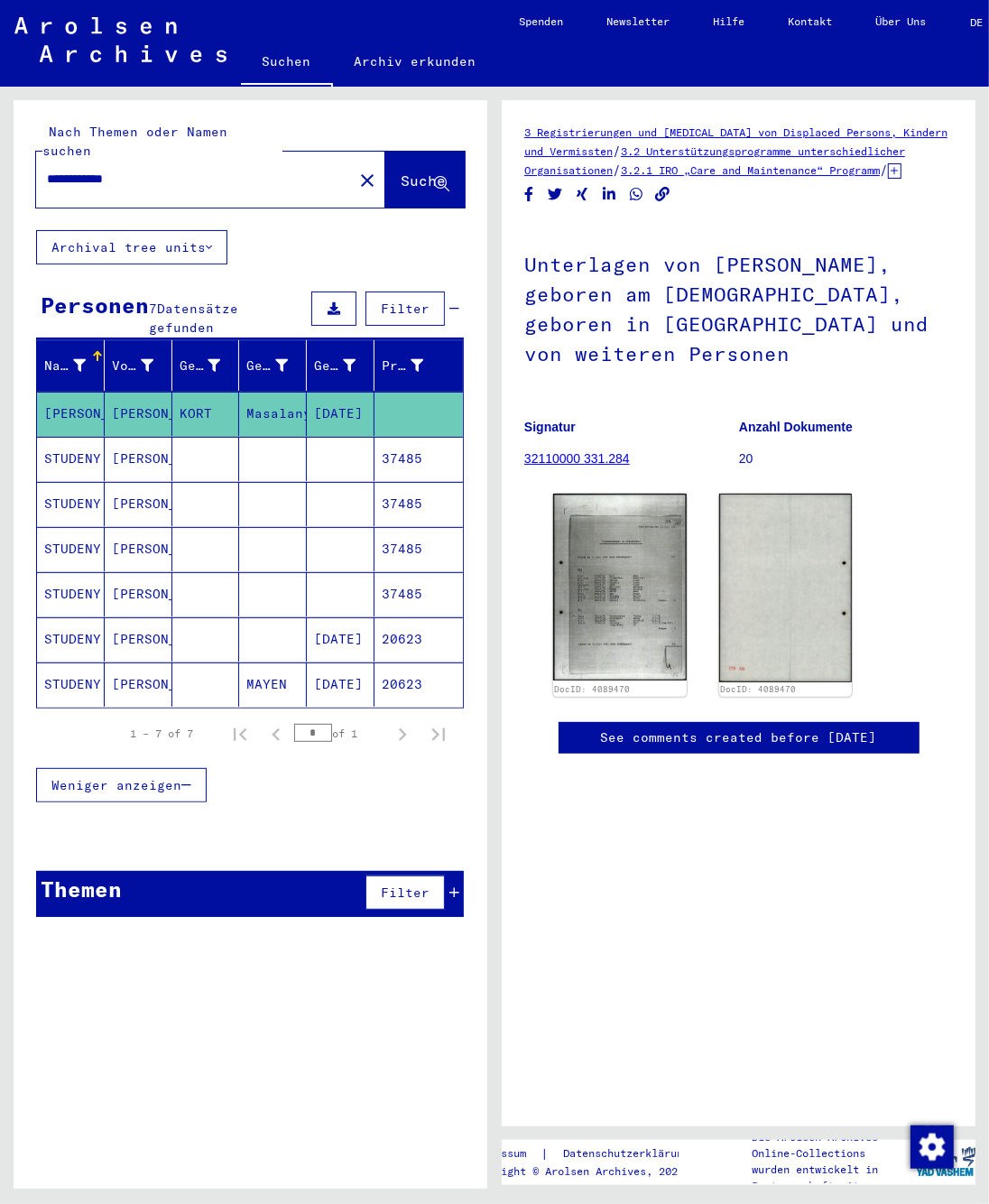
click at [59, 437] on mat-cell "STUDENY" at bounding box center [71, 459] width 68 height 44
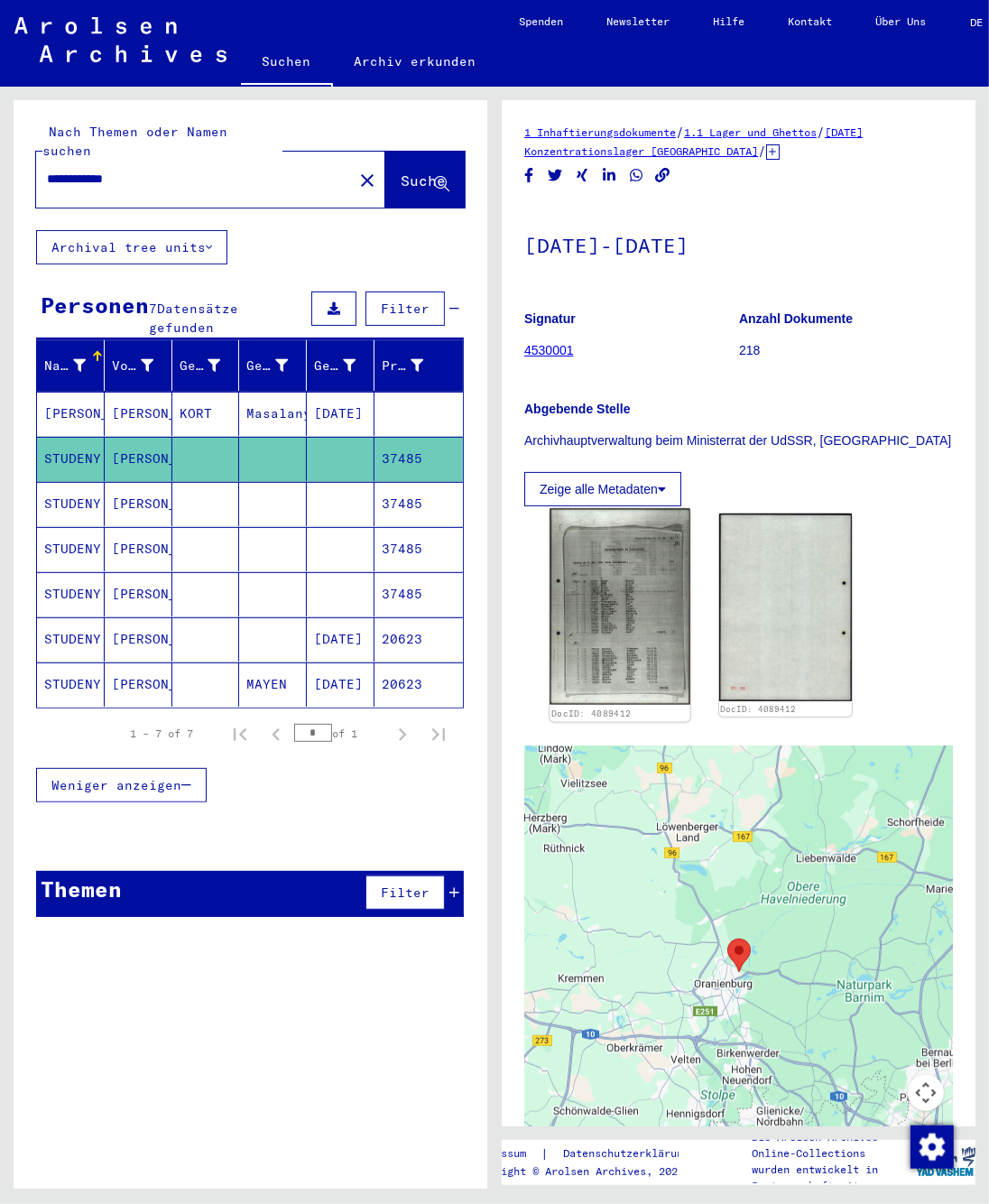
click at [616, 555] on img at bounding box center [620, 607] width 140 height 197
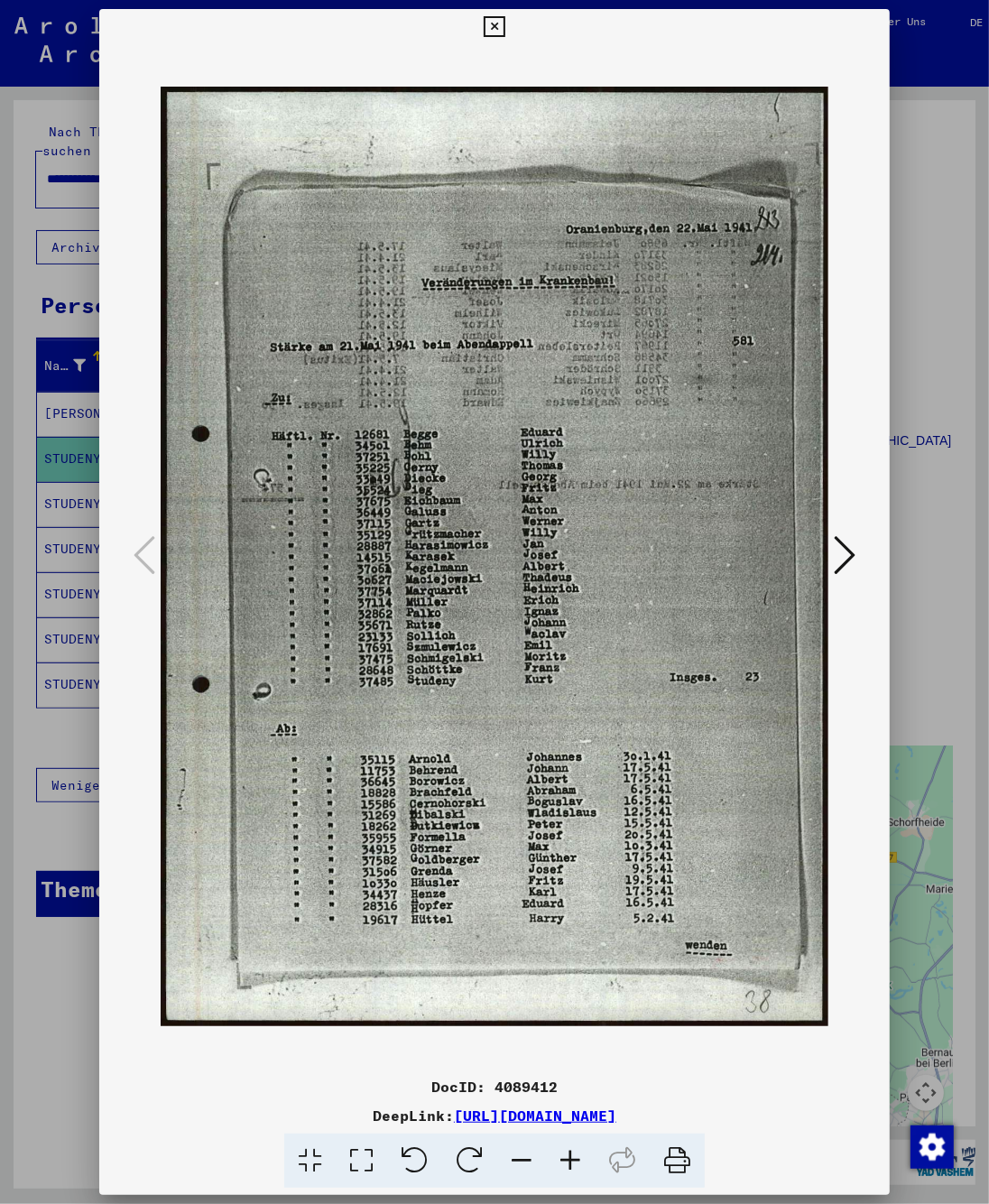
drag, startPoint x: 565, startPoint y: 1095, endPoint x: 493, endPoint y: 1091, distance: 72.1
click at [493, 1091] on div "DocID: 4089412" at bounding box center [495, 1086] width 792 height 22
copy div "4089412"
drag, startPoint x: 817, startPoint y: 1118, endPoint x: 274, endPoint y: 1113, distance: 543.0
click at [274, 1113] on div "DeepLink: [URL][DOMAIN_NAME]" at bounding box center [495, 1115] width 792 height 22
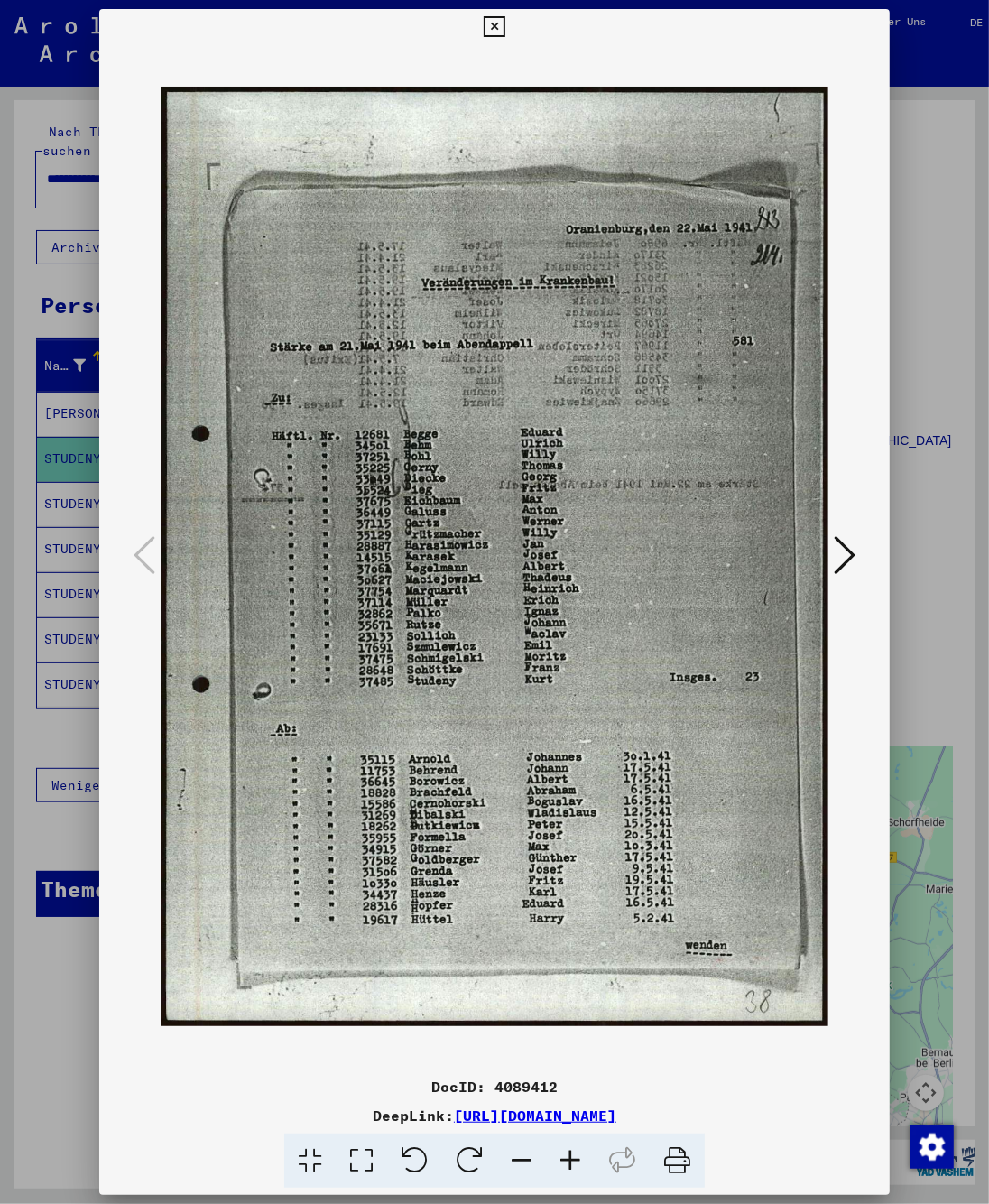
copy link "[URL][DOMAIN_NAME]"
click at [378, 765] on img at bounding box center [494, 557] width 669 height 1023
click at [516, 464] on img at bounding box center [494, 557] width 669 height 1023
click at [69, 493] on div at bounding box center [494, 602] width 989 height 1204
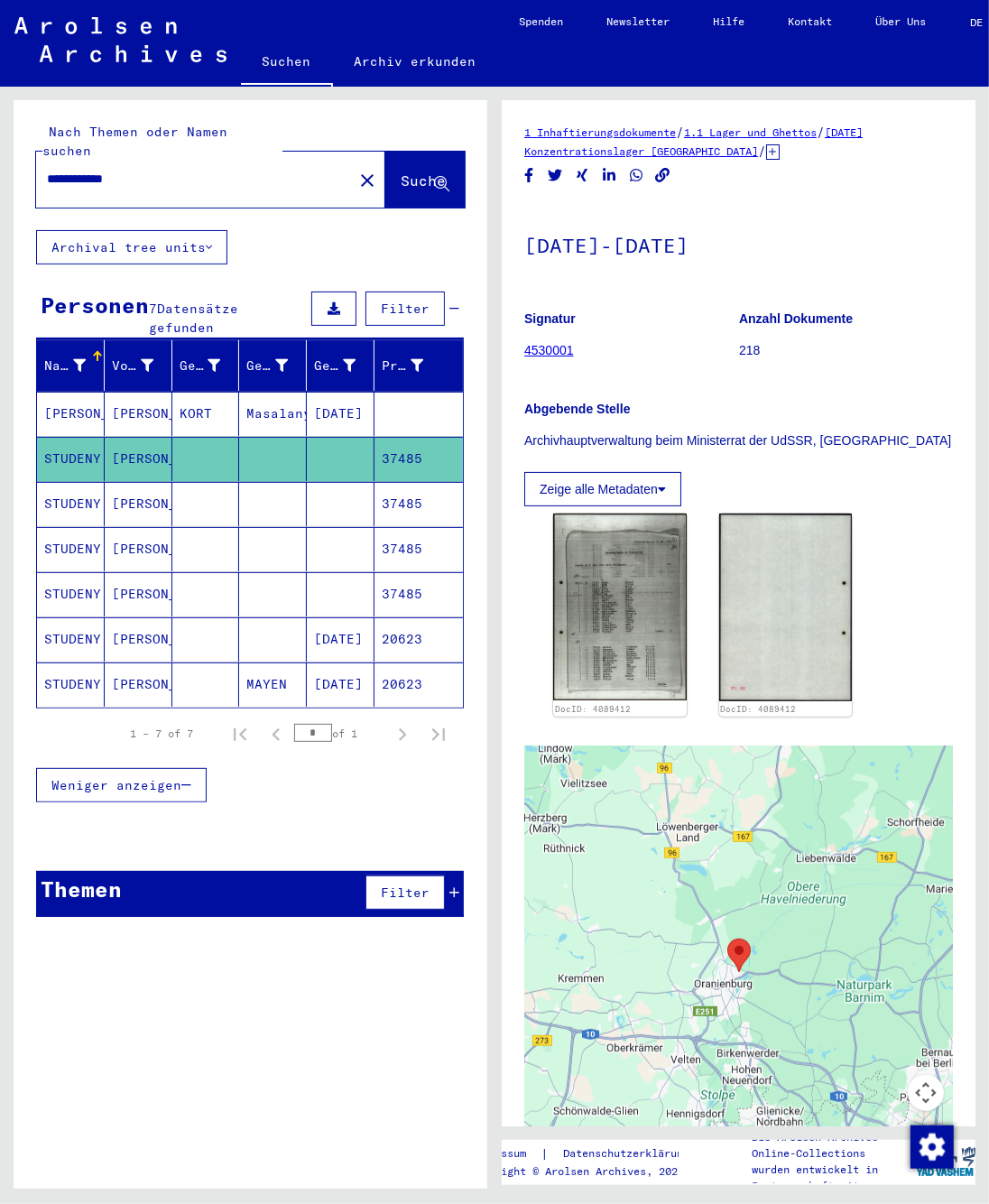
click at [69, 488] on mat-cell "STUDENY" at bounding box center [71, 504] width 68 height 44
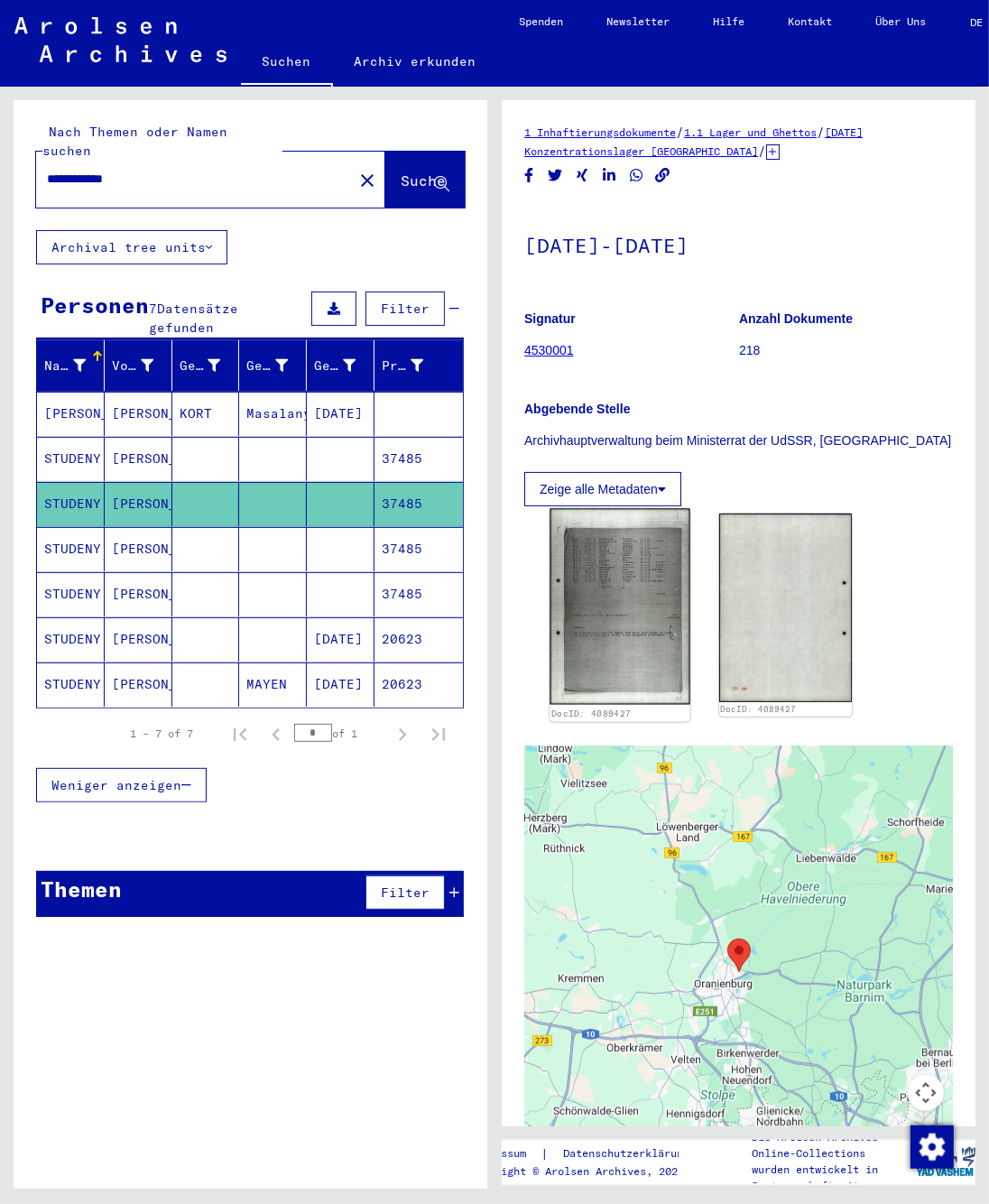
click at [583, 568] on img at bounding box center [620, 607] width 140 height 197
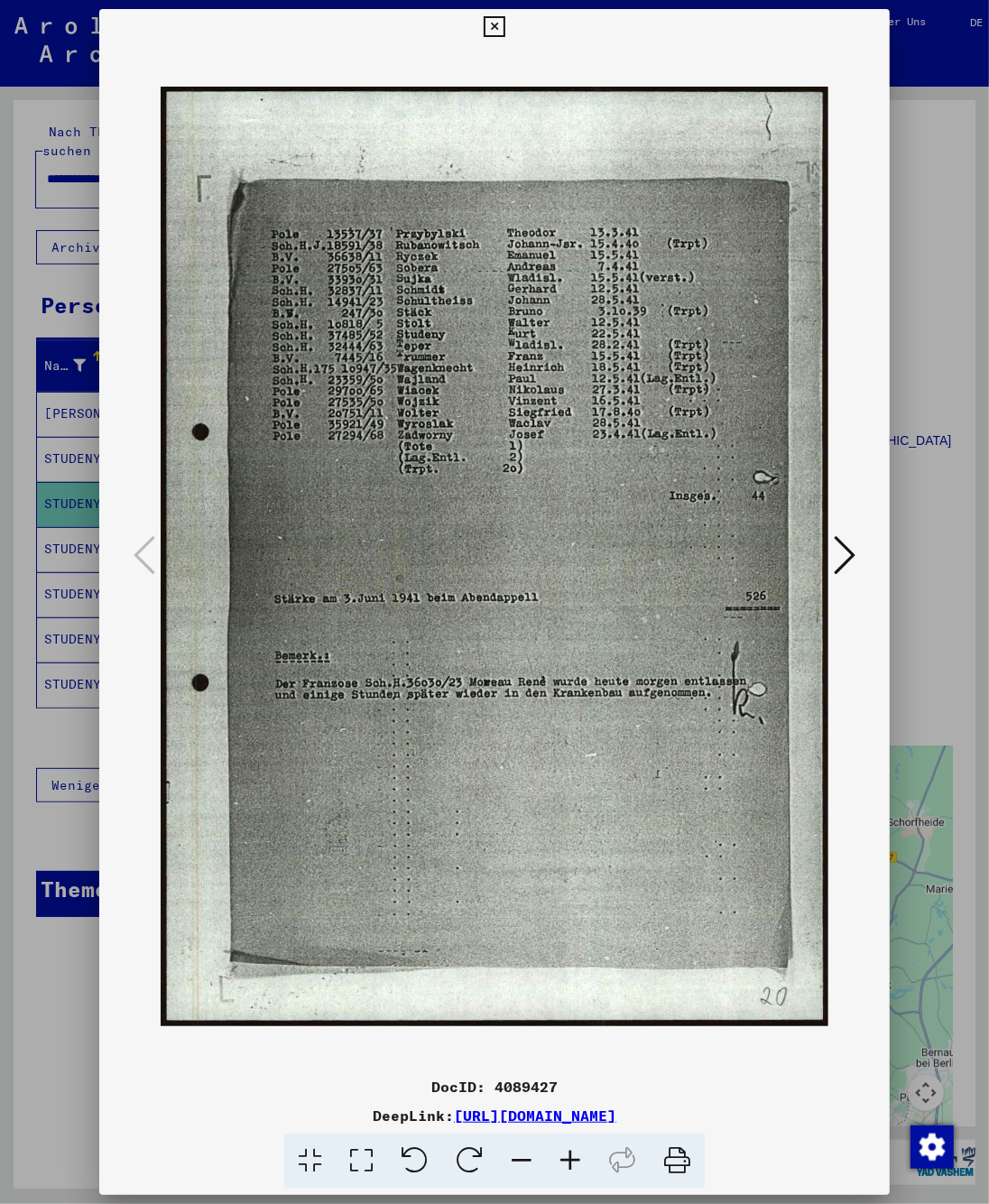
drag, startPoint x: 573, startPoint y: 1090, endPoint x: 495, endPoint y: 1087, distance: 78.1
click at [495, 1087] on div "DocID: 4089427" at bounding box center [495, 1086] width 792 height 22
copy div "4089427"
click at [934, 225] on div at bounding box center [494, 602] width 989 height 1204
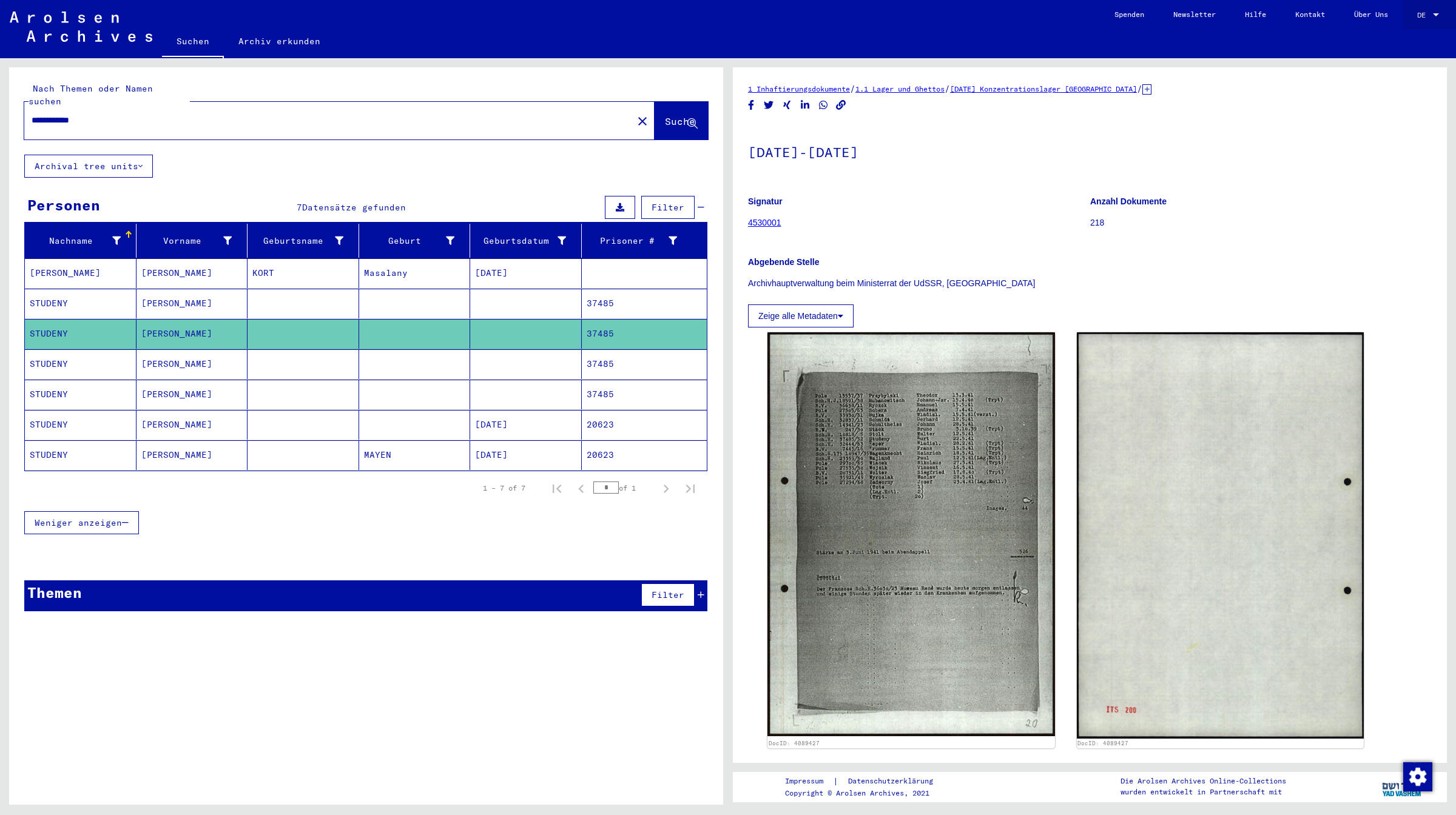
click at [925, 10] on div "DE DE" at bounding box center [1429, 12] width 24 height 21
click at [925, 18] on span "English" at bounding box center [1405, 21] width 30 height 9
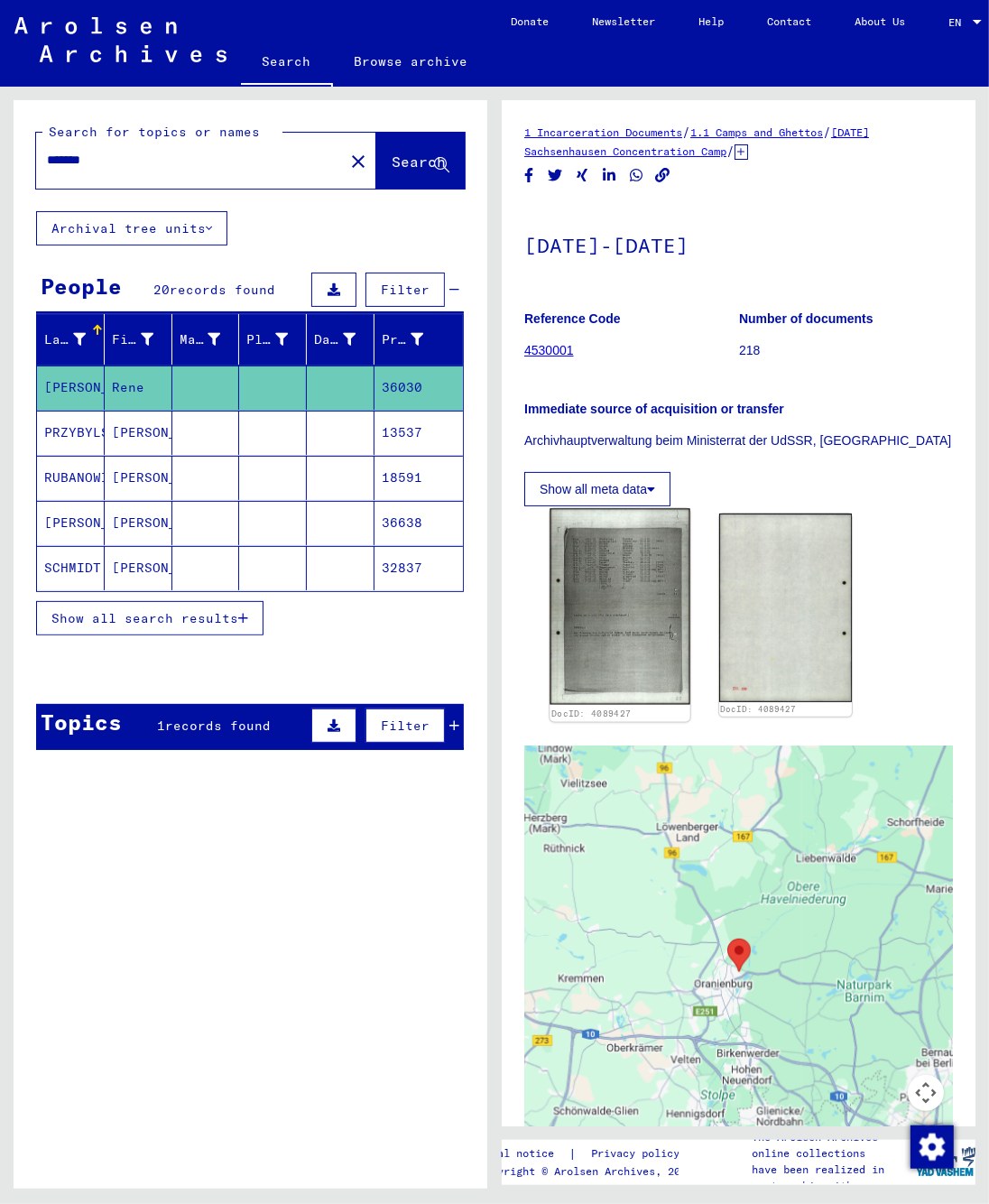
click at [600, 587] on img at bounding box center [620, 607] width 140 height 197
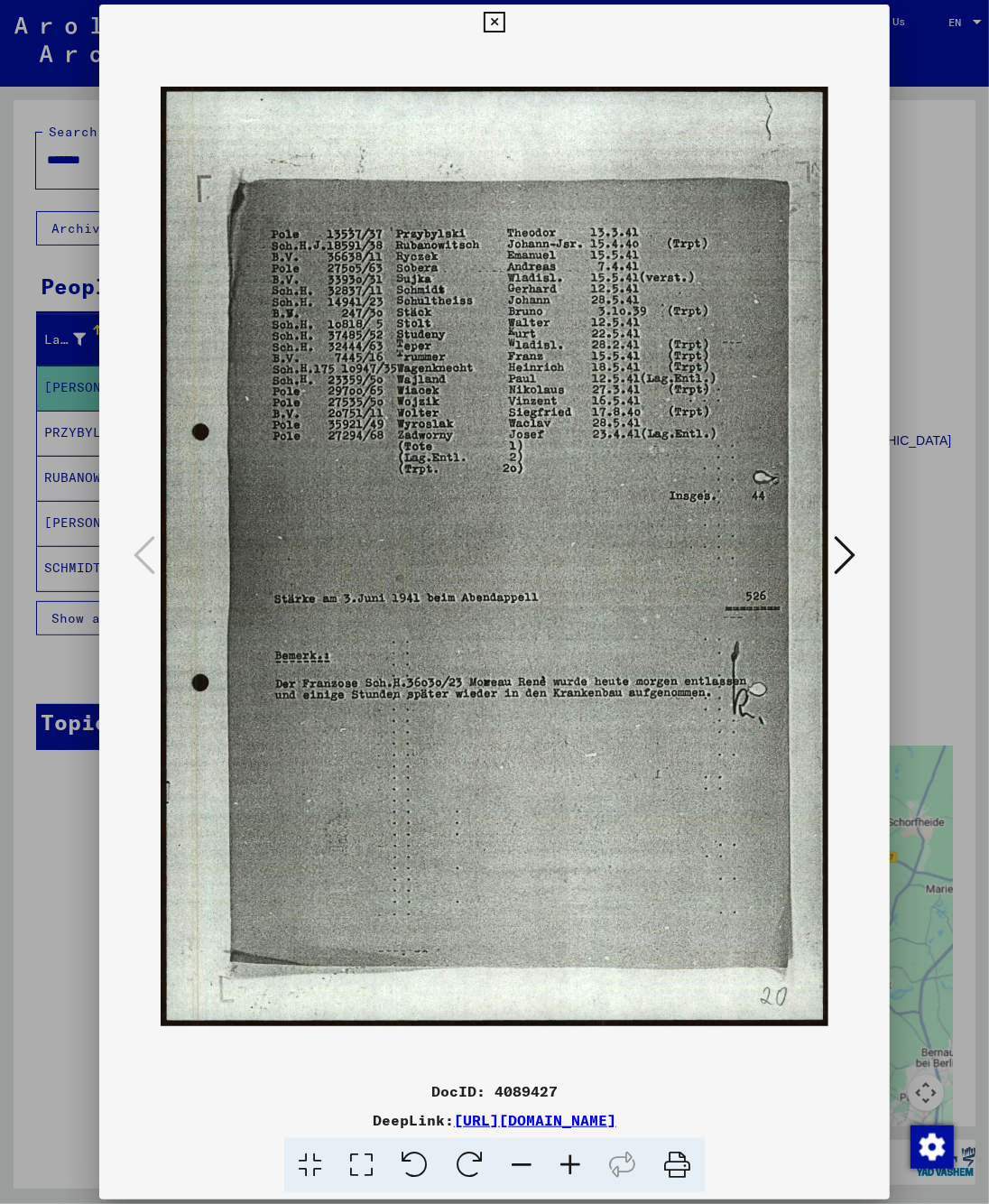
drag, startPoint x: 817, startPoint y: 1124, endPoint x: 272, endPoint y: 1120, distance: 545.0
click at [272, 1120] on div "DeepLink: [URL][DOMAIN_NAME]" at bounding box center [495, 1120] width 792 height 22
copy link "[URL][DOMAIN_NAME]"
click at [935, 294] on div at bounding box center [494, 602] width 989 height 1204
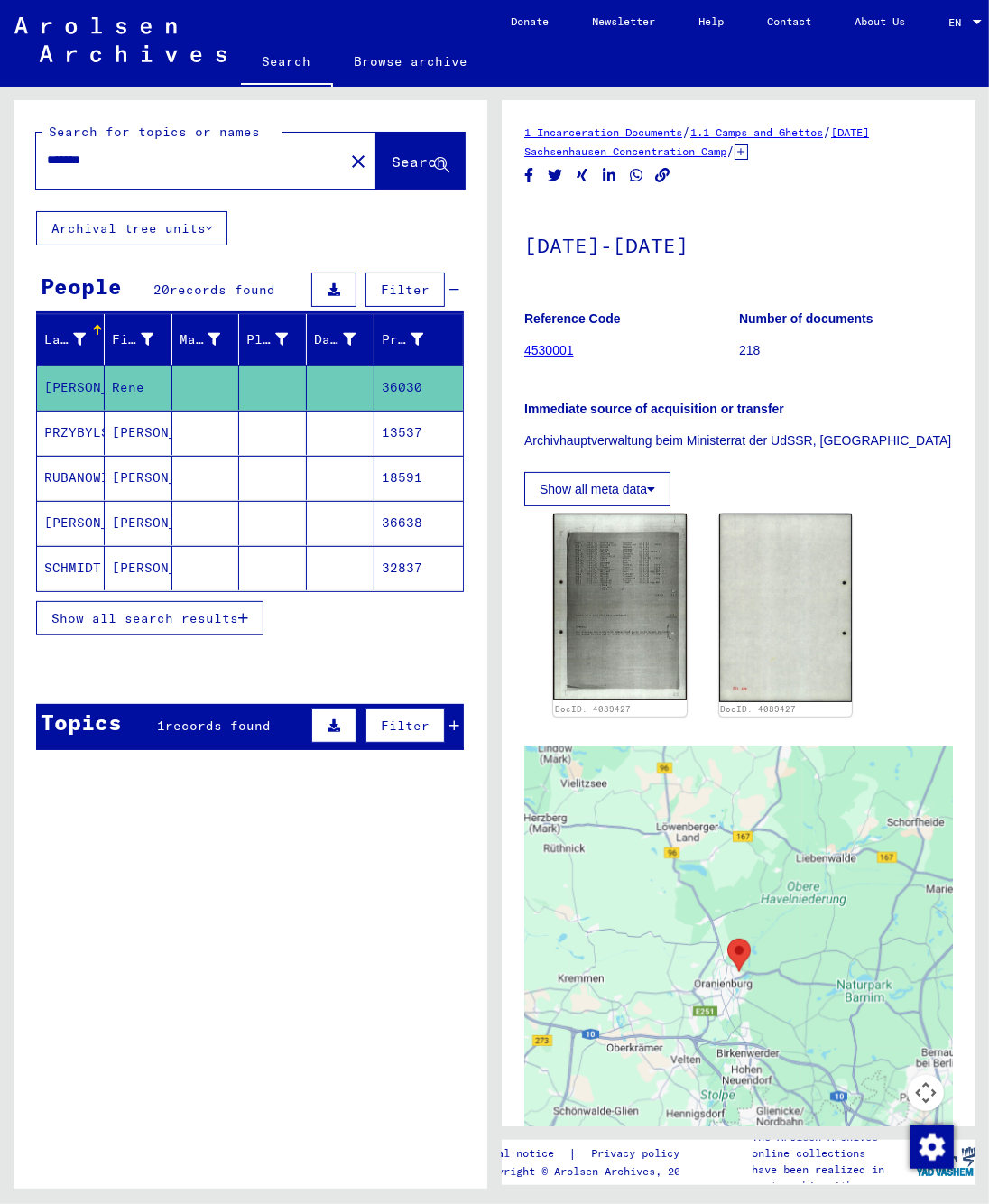
click at [599, 473] on button "Show all meta data" at bounding box center [597, 489] width 146 height 34
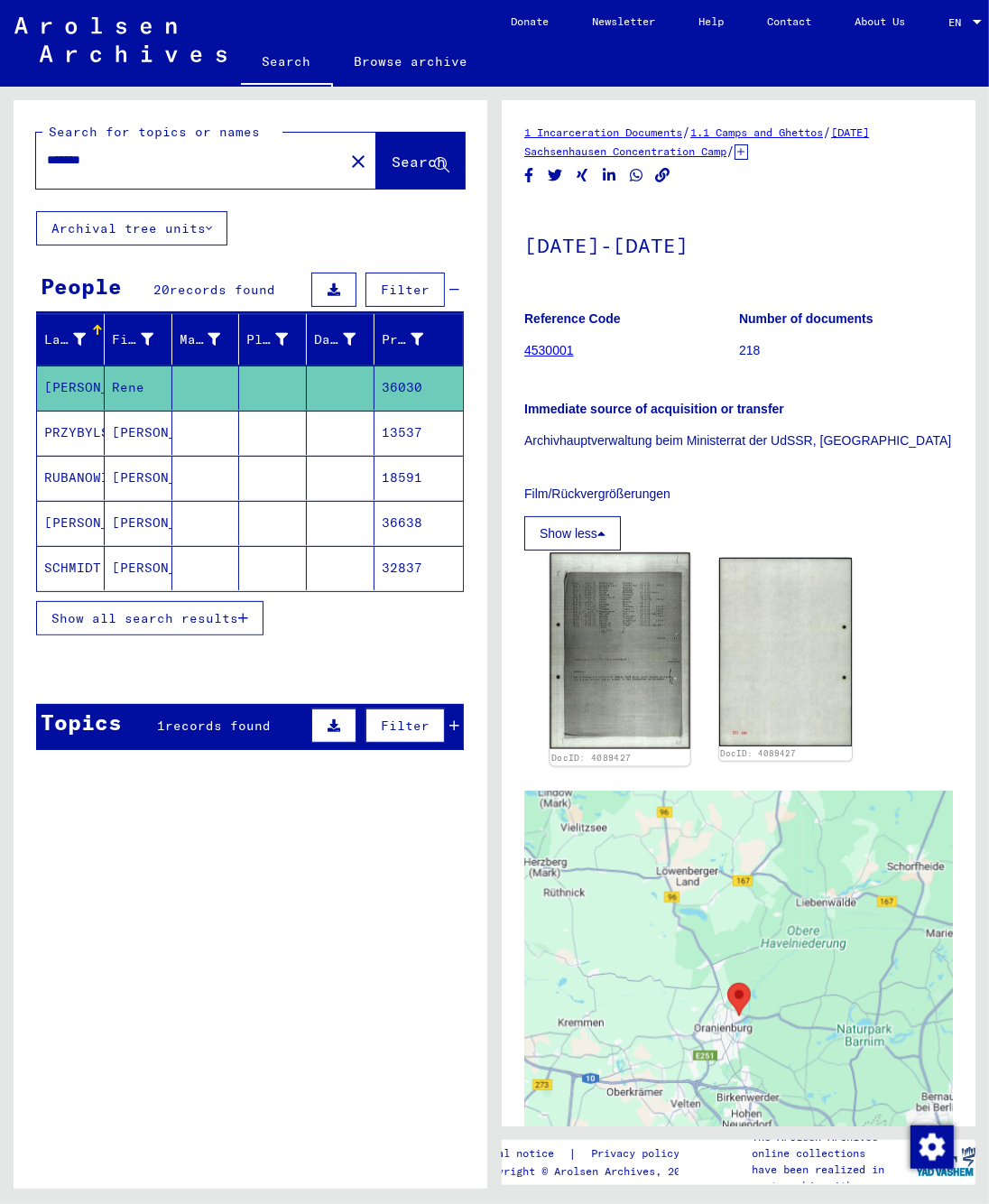
click at [644, 632] on img at bounding box center [620, 651] width 140 height 197
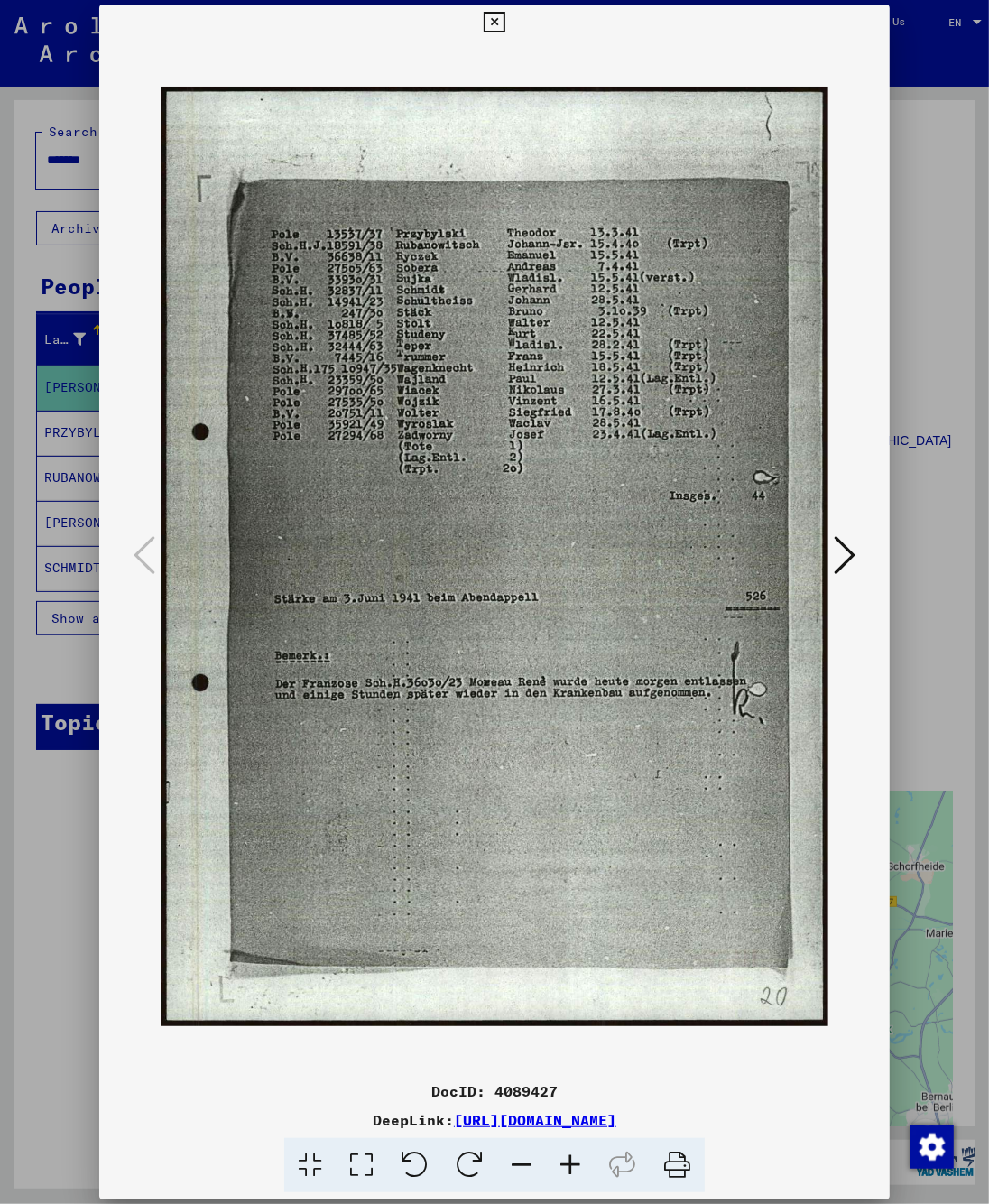
click at [938, 351] on div at bounding box center [494, 602] width 989 height 1204
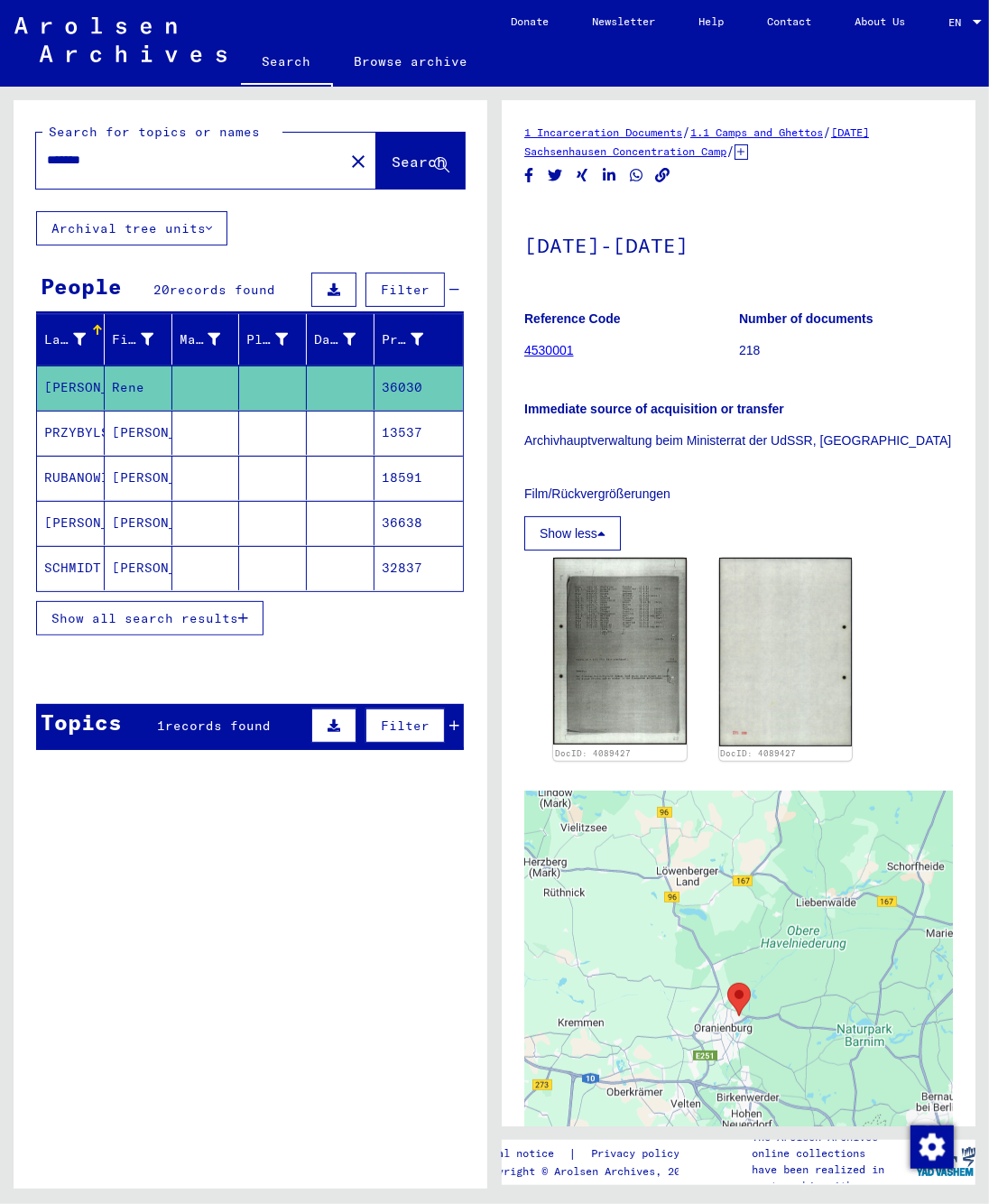
drag, startPoint x: 131, startPoint y: 163, endPoint x: -91, endPoint y: 147, distance: 222.6
click at [47, 151] on input "*******" at bounding box center [189, 161] width 286 height 19
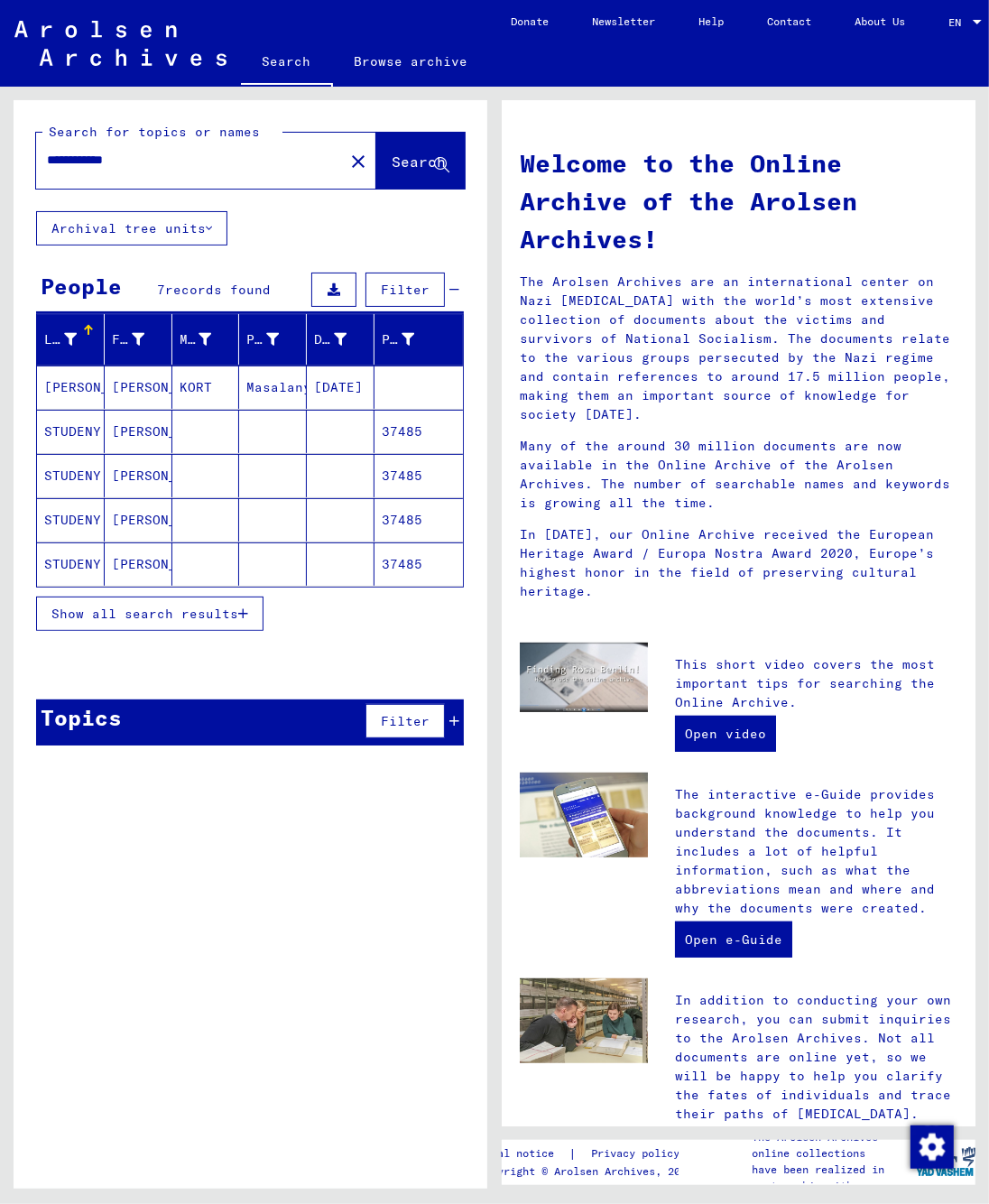
click at [216, 436] on mat-cell at bounding box center [206, 430] width 68 height 43
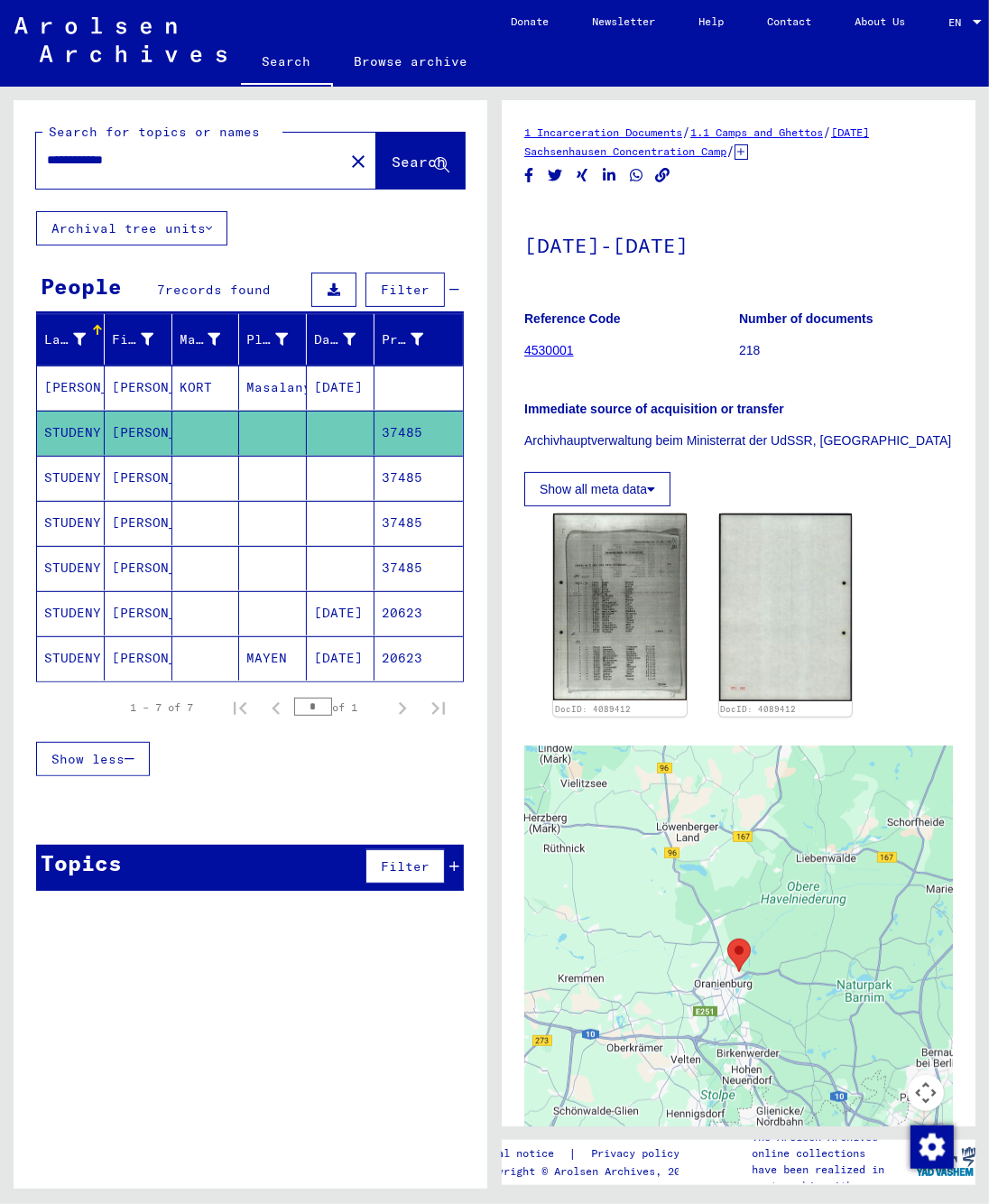
click at [61, 477] on mat-cell "STUDENY" at bounding box center [71, 477] width 68 height 44
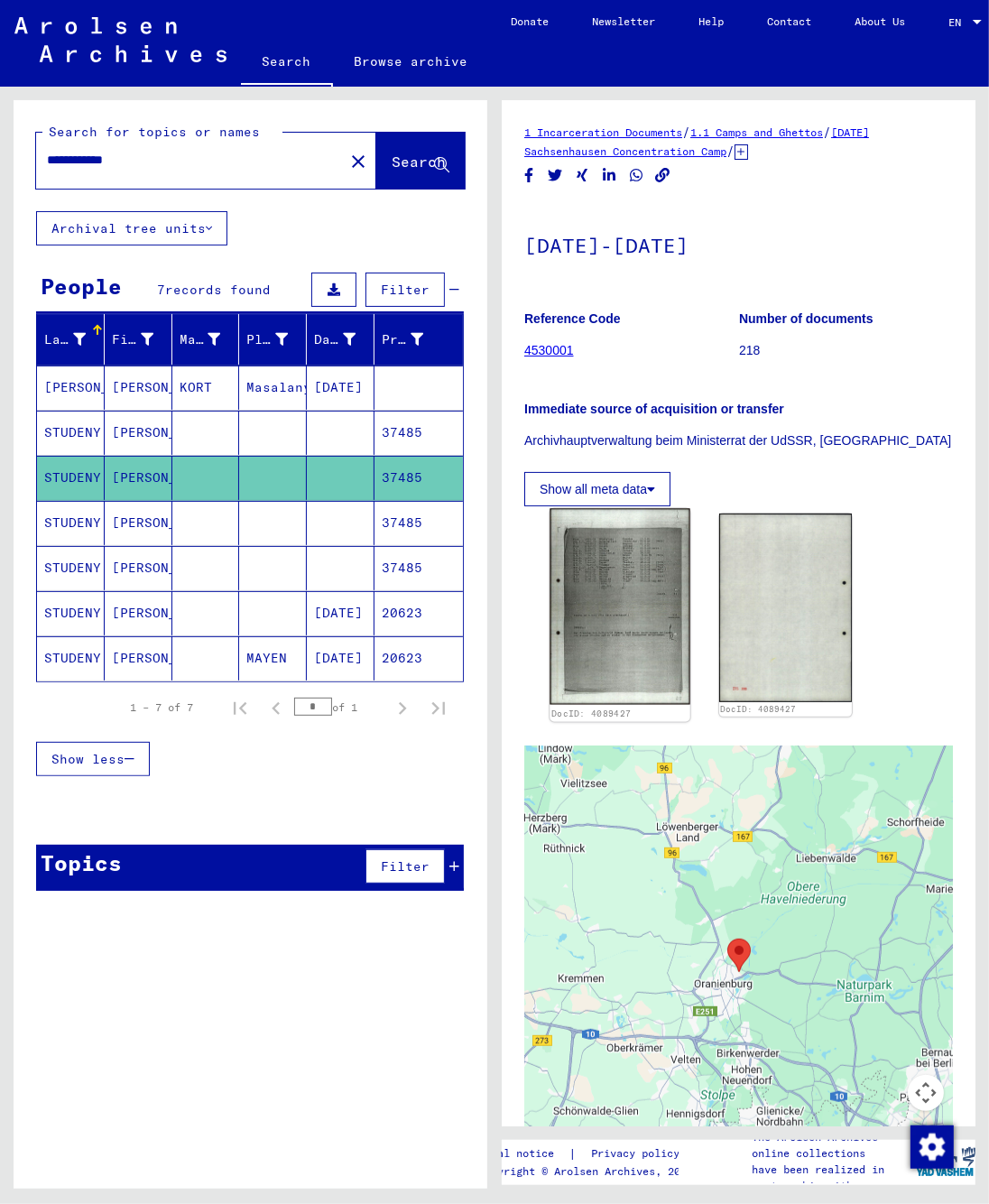
click at [560, 534] on img at bounding box center [620, 607] width 140 height 197
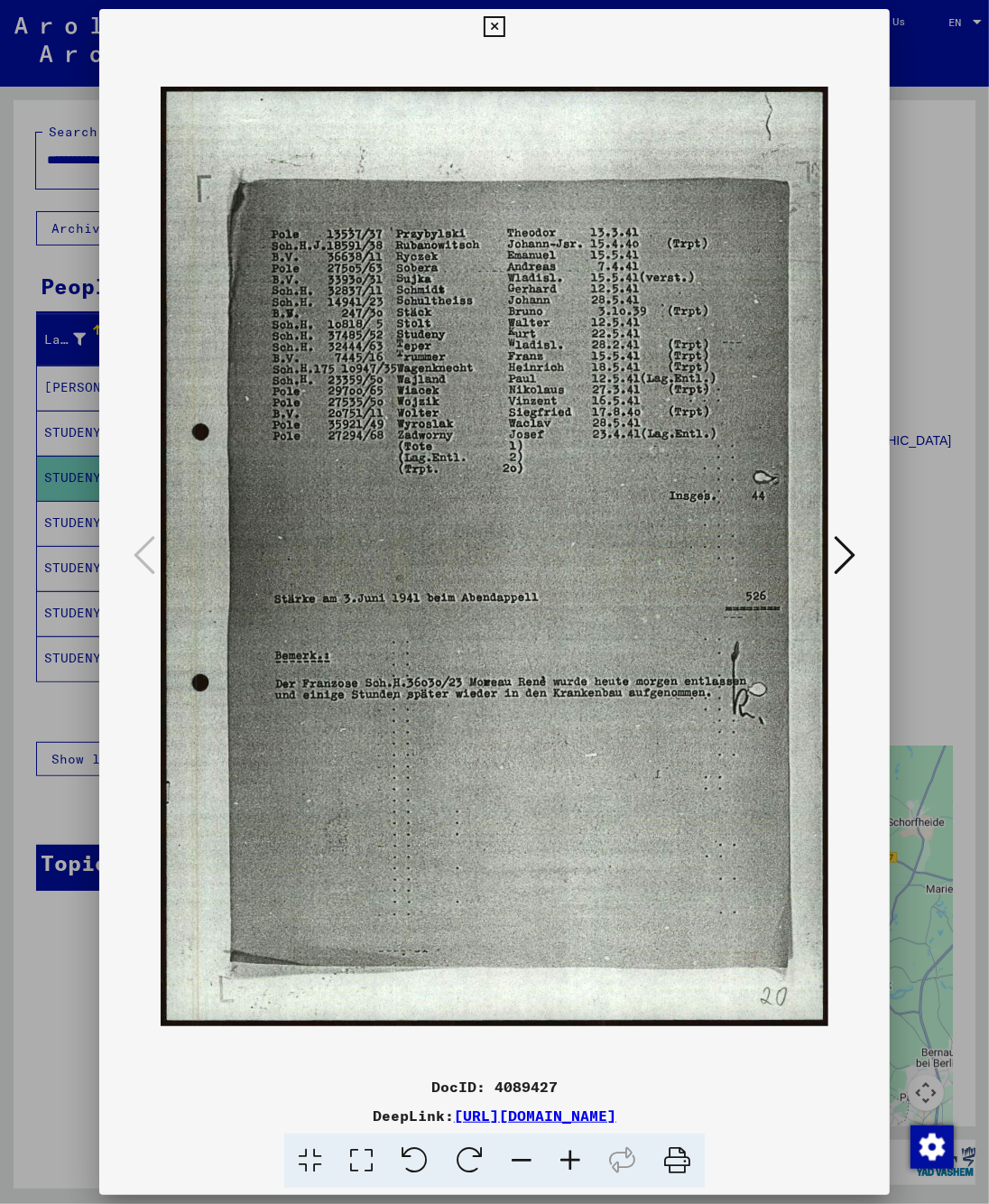
click at [934, 295] on div at bounding box center [494, 602] width 989 height 1204
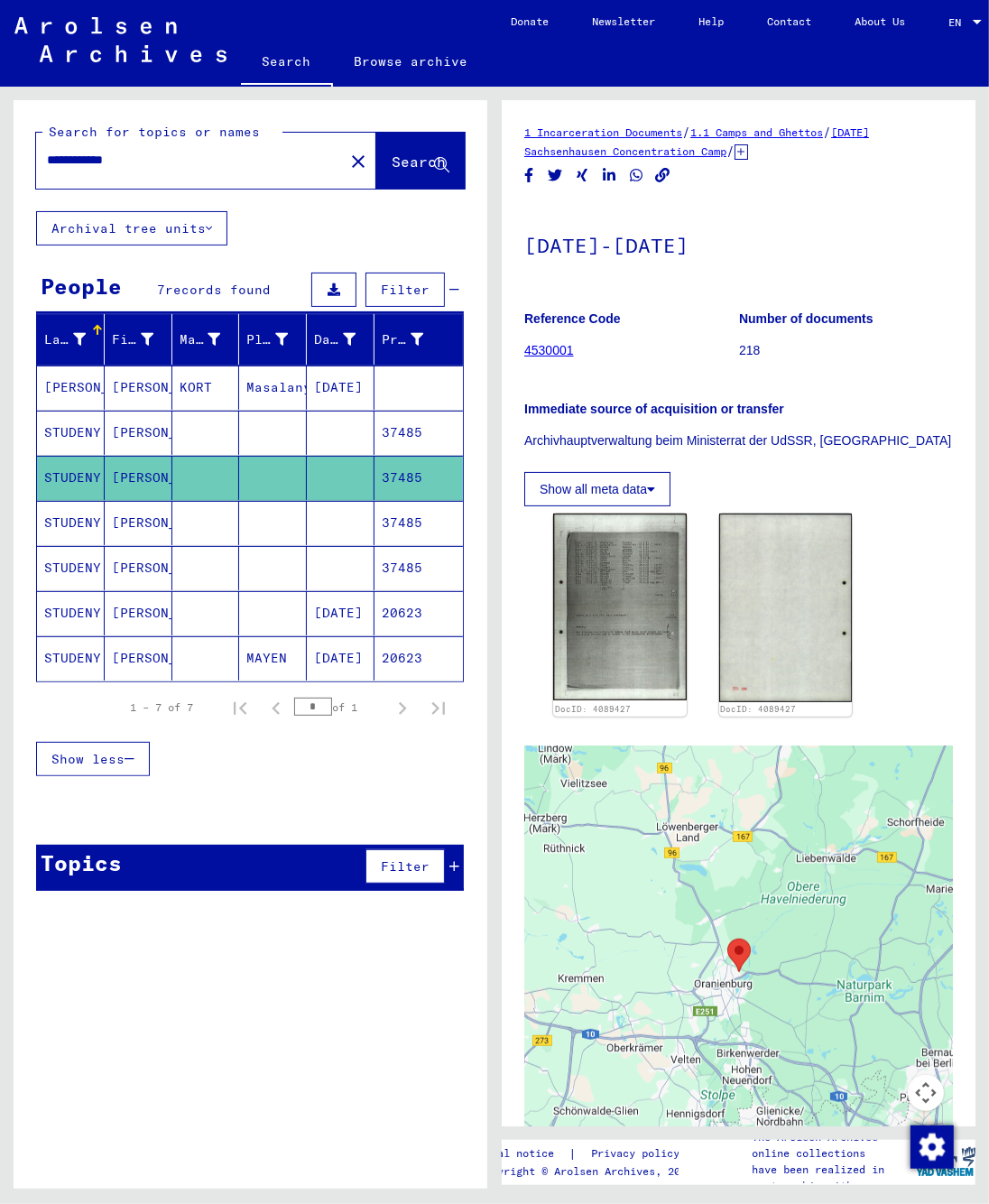
drag, startPoint x: 868, startPoint y: 447, endPoint x: 513, endPoint y: 452, distance: 355.0
click at [513, 452] on yv-its-full-details "1 Incarceration Documents / 1.1 Camps and Ghettos / [DATE] Sachsenhausen Concen…" at bounding box center [738, 703] width 473 height 1161
copy p "Archivhauptverwaltung beim Ministerrat der UdSSR, [GEOGRAPHIC_DATA]"
click at [529, 497] on button "Show all meta data" at bounding box center [597, 489] width 146 height 34
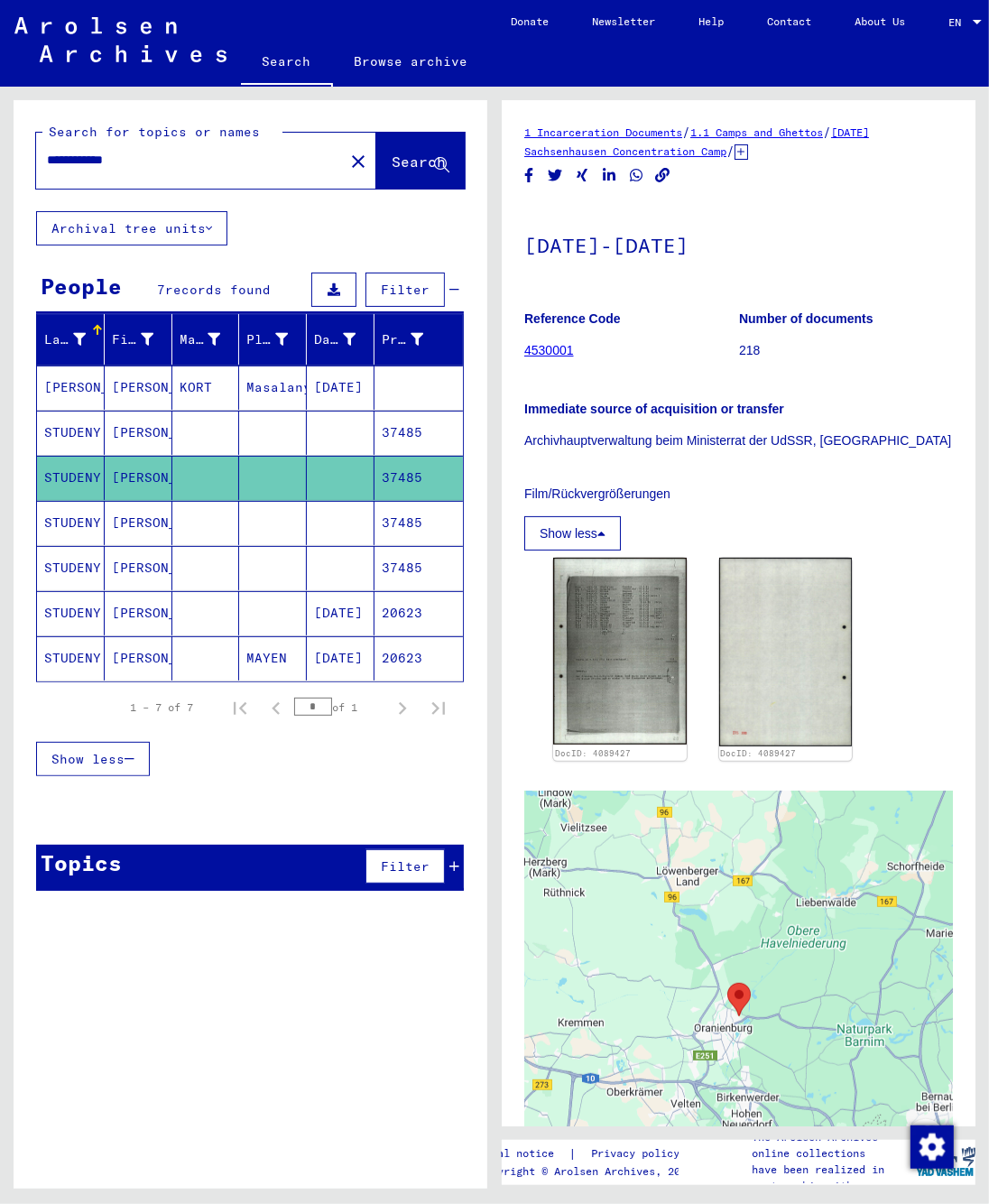
click at [740, 517] on div "Film/Rückvergrößerungen Show less" at bounding box center [738, 507] width 429 height 88
click at [188, 517] on mat-cell at bounding box center [206, 523] width 68 height 44
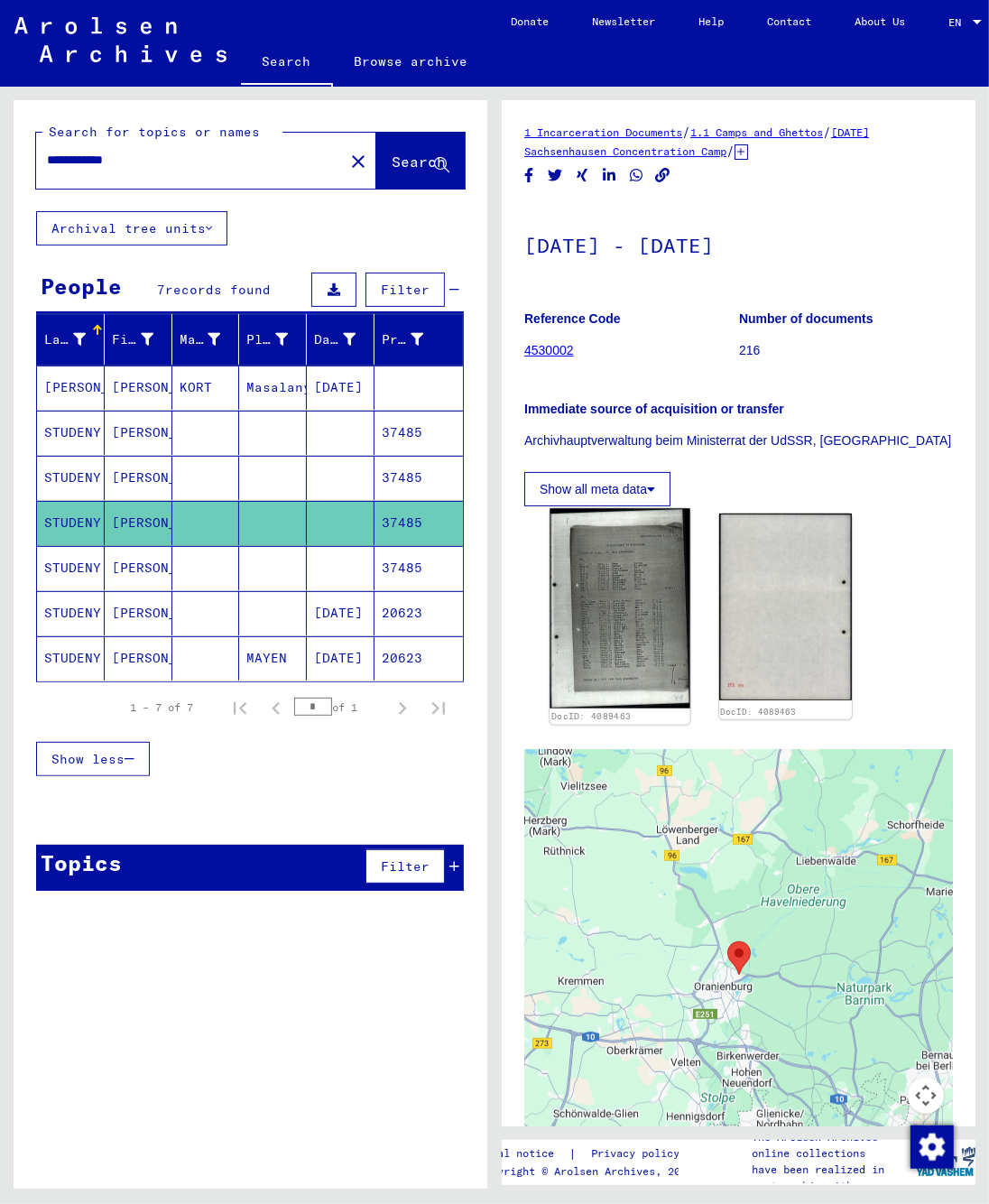
click at [628, 578] on img at bounding box center [620, 608] width 140 height 200
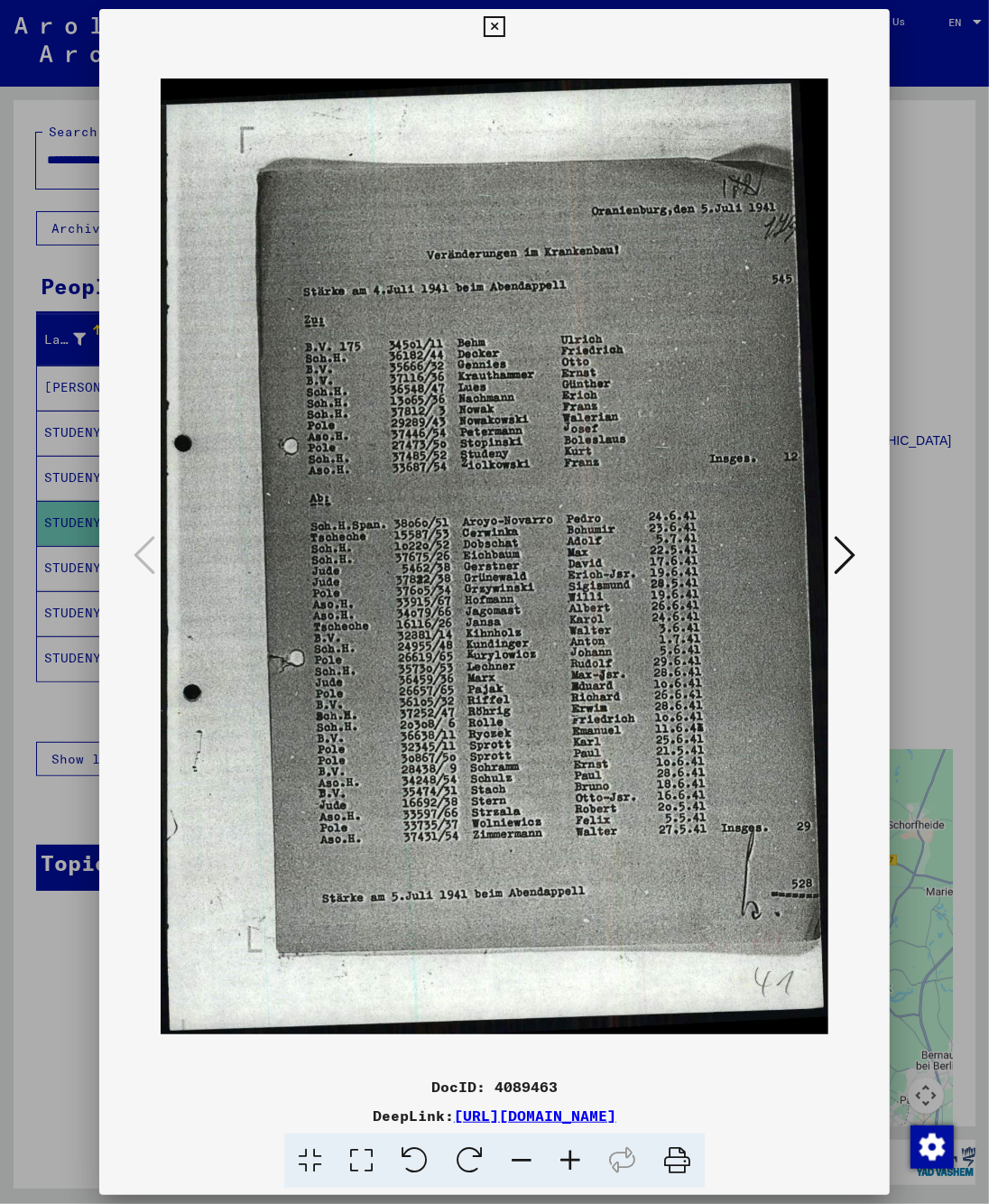
drag, startPoint x: 560, startPoint y: 1082, endPoint x: 493, endPoint y: 1083, distance: 67.0
click at [493, 1083] on div "DocID: 4089463" at bounding box center [495, 1086] width 792 height 22
copy div "4089463"
drag, startPoint x: 813, startPoint y: 1112, endPoint x: 271, endPoint y: 1118, distance: 542.0
click at [271, 1118] on div "DeepLink: [URL][DOMAIN_NAME]" at bounding box center [495, 1115] width 792 height 22
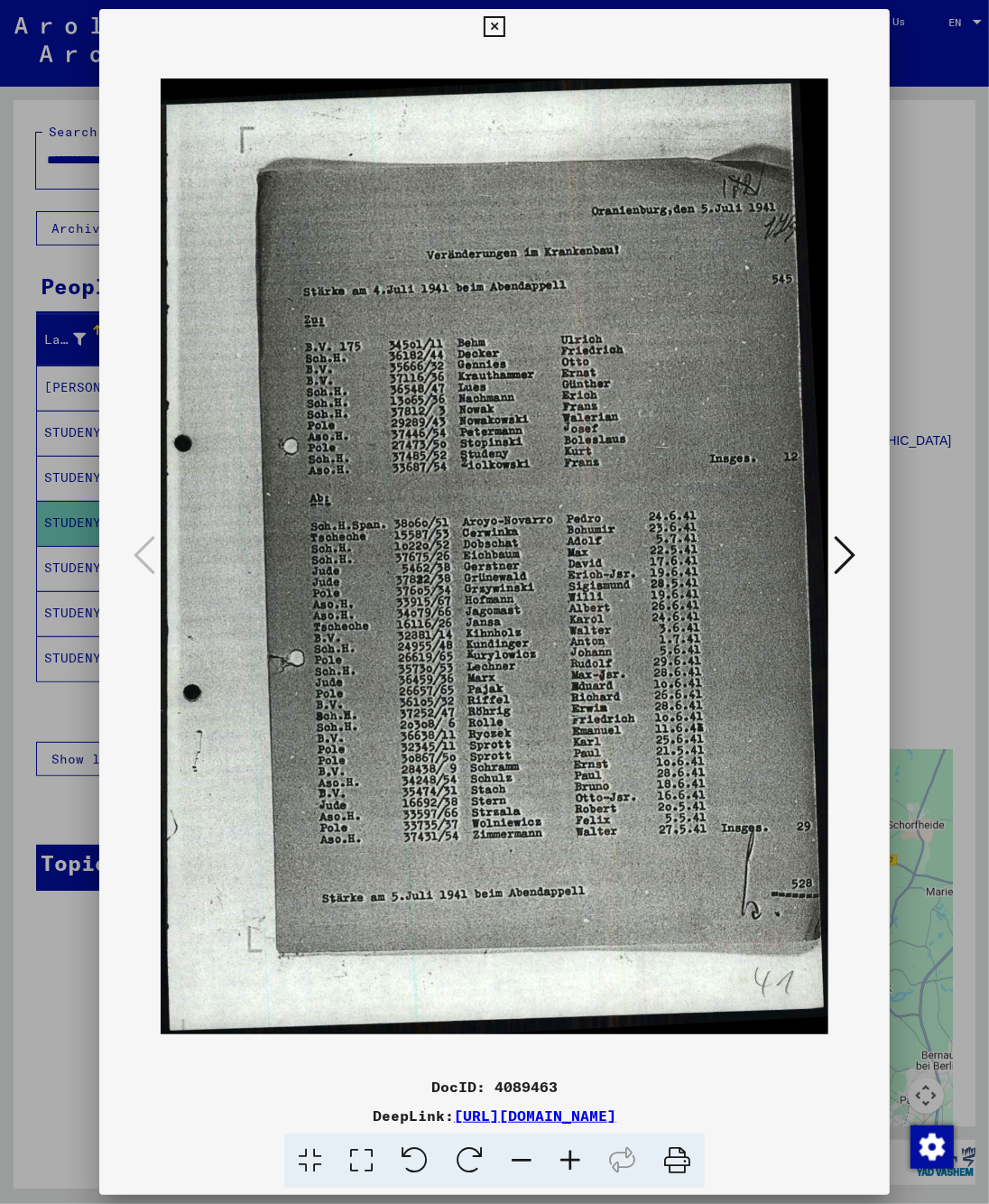
copy div "[URL][DOMAIN_NAME]"
click at [934, 482] on div at bounding box center [494, 602] width 989 height 1204
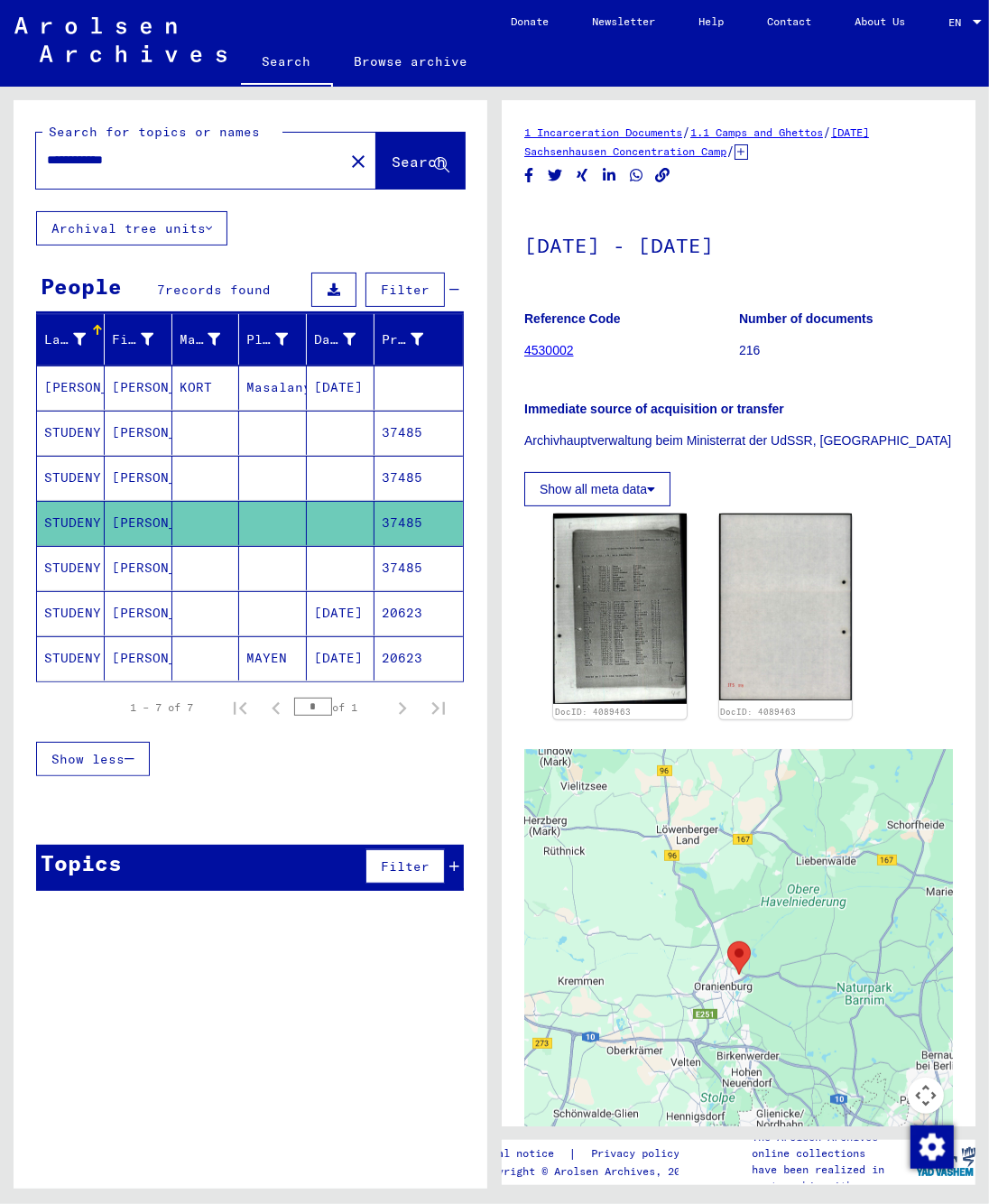
click at [626, 488] on button "Show all meta data" at bounding box center [597, 489] width 146 height 34
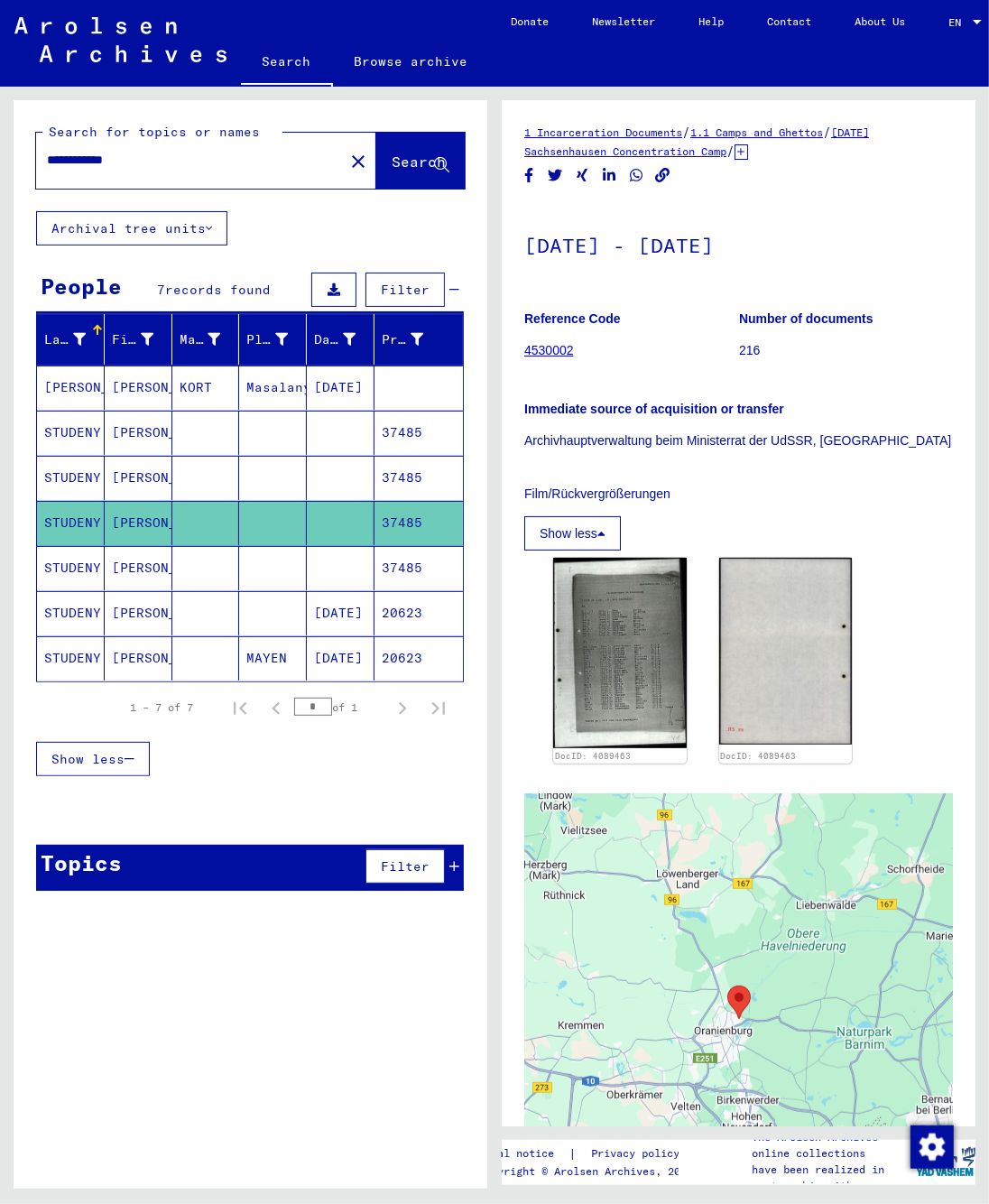
drag, startPoint x: 855, startPoint y: 443, endPoint x: 495, endPoint y: 445, distance: 360.0
click at [502, 445] on yv-its-full-details "1 Incarceration Documents / 1.1 Camps and Ghettos / [DATE] Sachsenhausen Concen…" at bounding box center [738, 726] width 473 height 1208
copy p "Archivhauptverwaltung beim Ministerrat der UdSSR, [GEOGRAPHIC_DATA]"
click at [255, 577] on mat-cell at bounding box center [273, 568] width 68 height 44
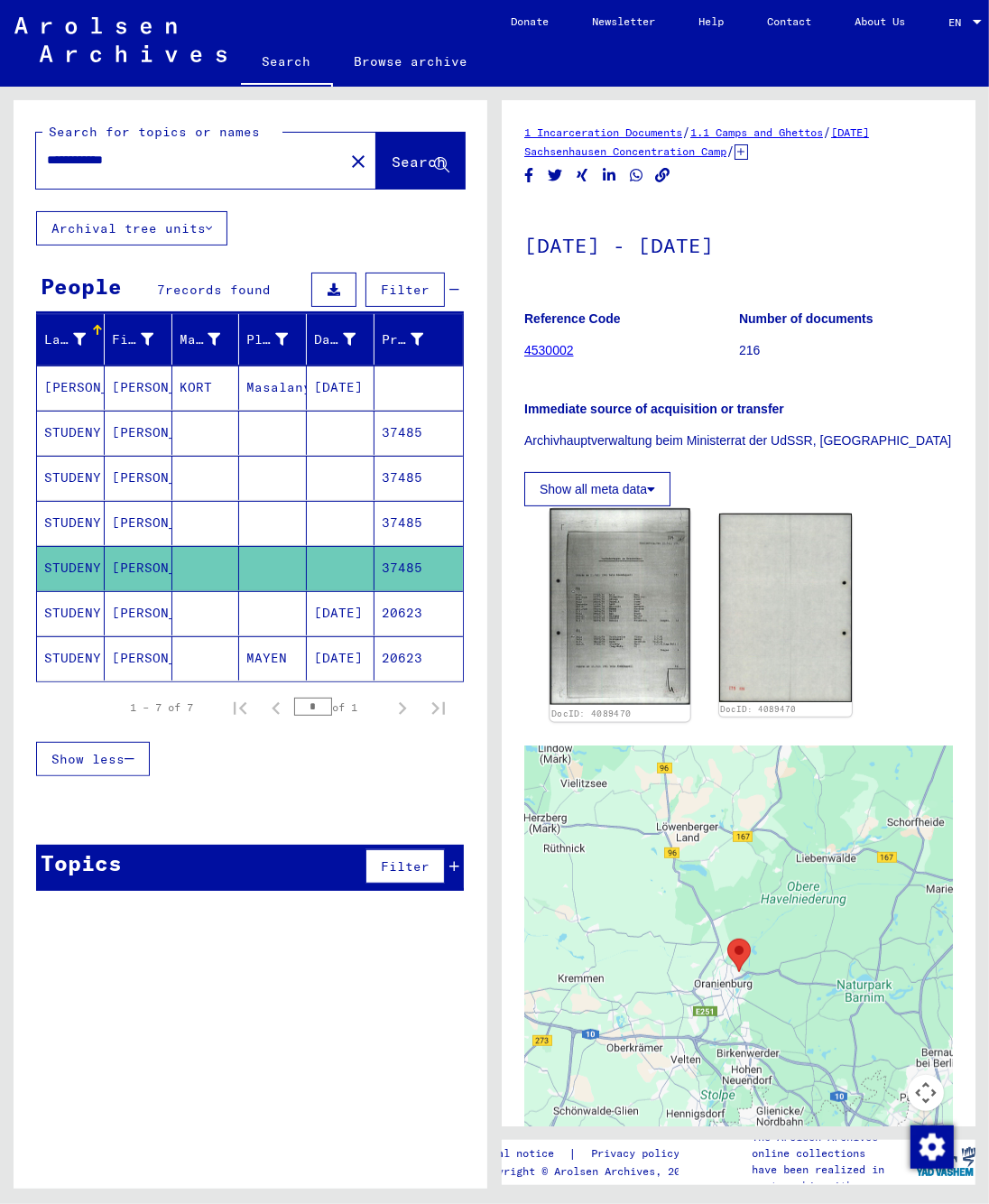
click at [613, 601] on img at bounding box center [620, 607] width 140 height 197
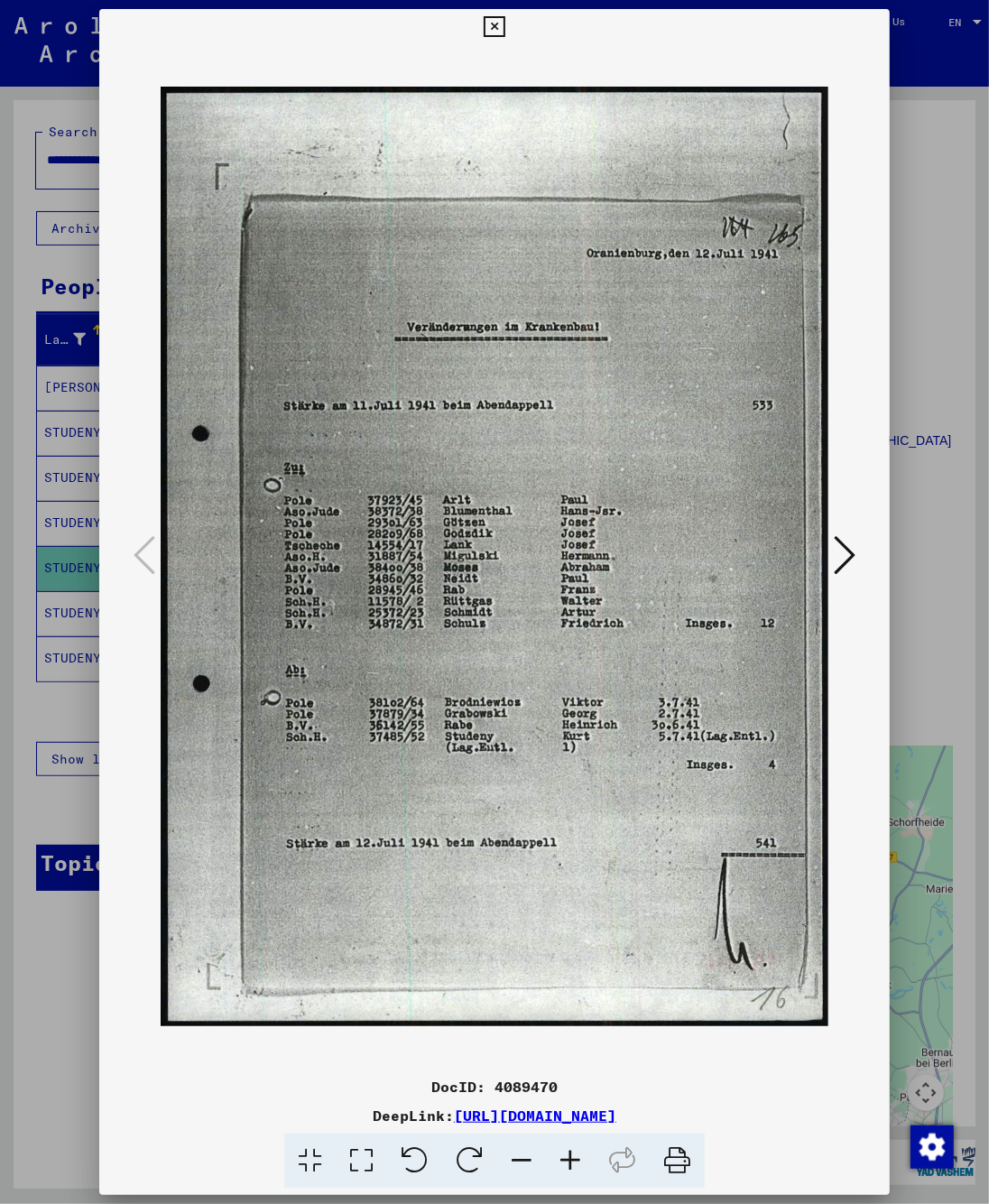
drag, startPoint x: 560, startPoint y: 1093, endPoint x: 494, endPoint y: 1084, distance: 66.6
click at [494, 1084] on div "DocID: 4089470" at bounding box center [495, 1086] width 792 height 22
copy div "4089470"
drag, startPoint x: 835, startPoint y: 1125, endPoint x: 274, endPoint y: 1117, distance: 561.1
click at [274, 1117] on div "DeepLink: [URL][DOMAIN_NAME]" at bounding box center [495, 1115] width 792 height 22
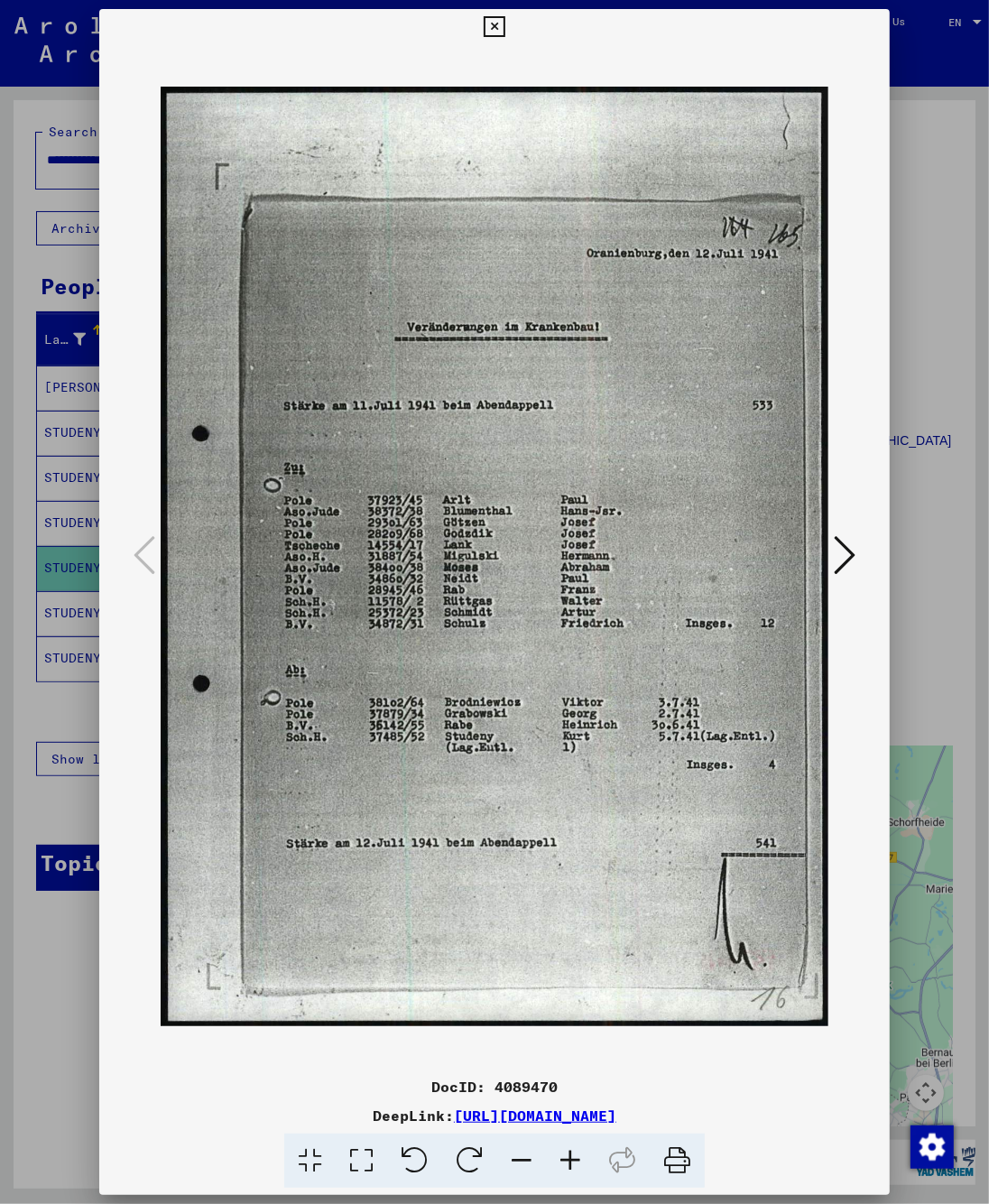
copy link "[URL][DOMAIN_NAME]"
click at [928, 568] on div at bounding box center [494, 602] width 989 height 1204
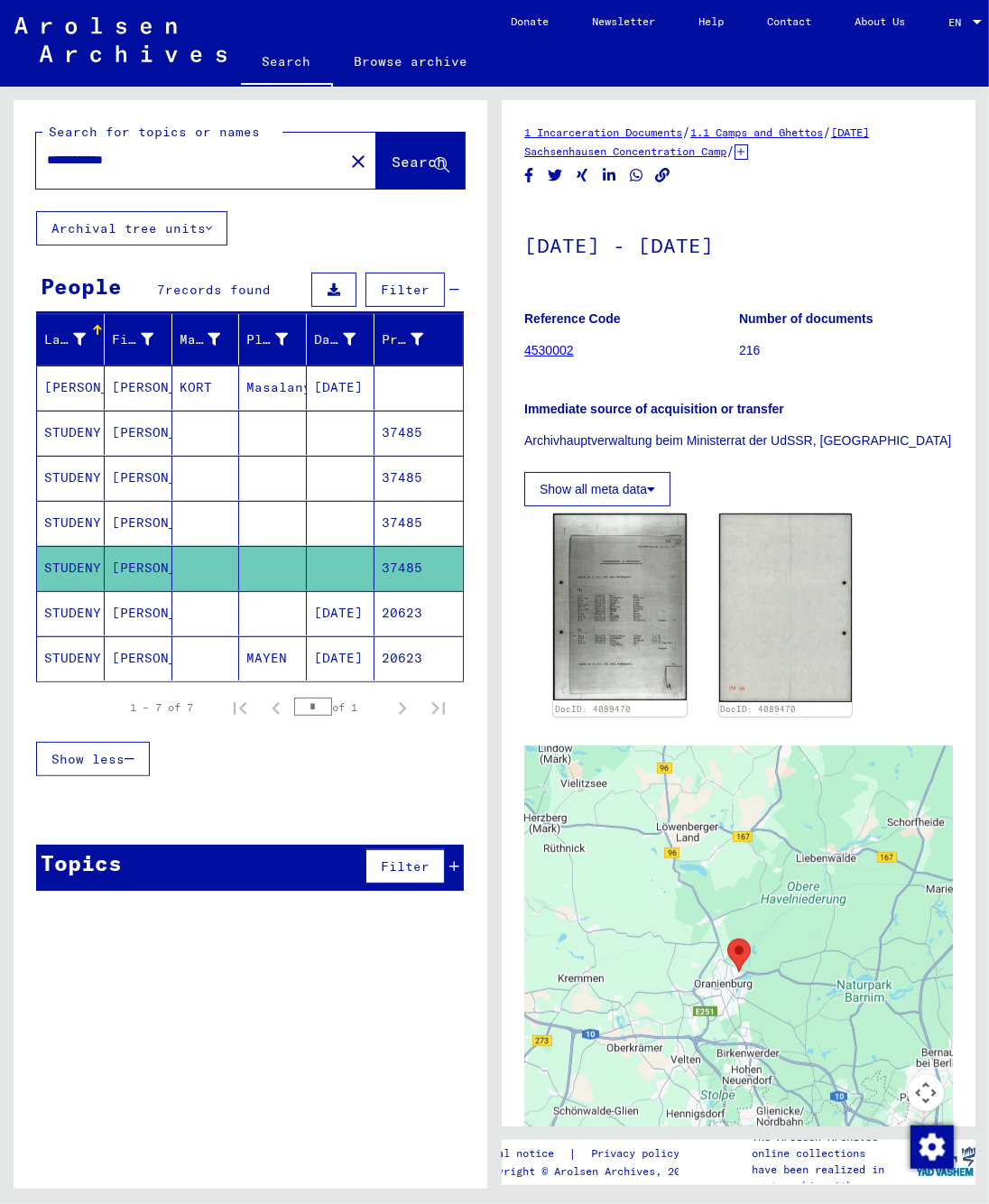
click at [55, 626] on mat-cell "STUDENY" at bounding box center [71, 613] width 68 height 44
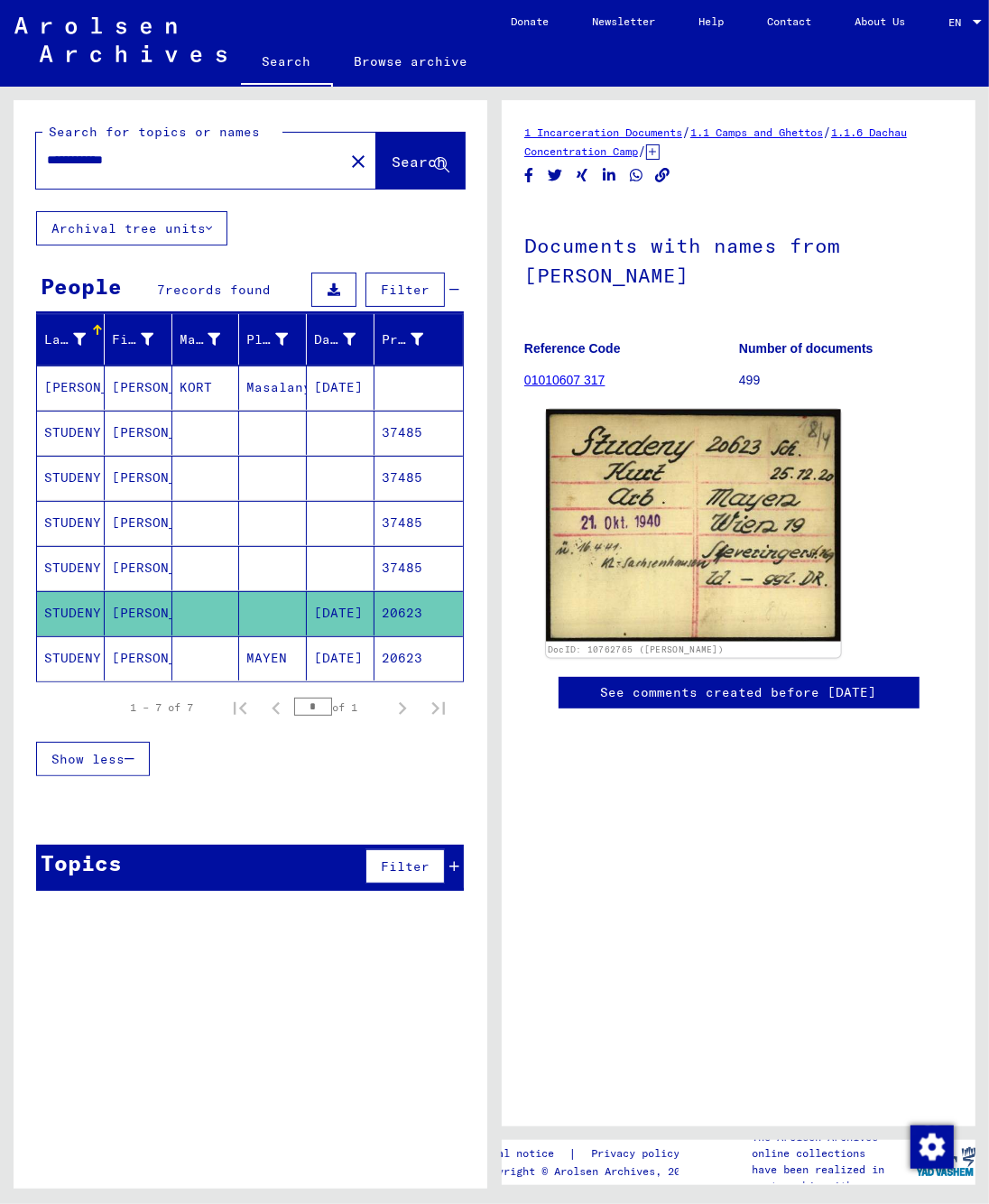
click at [662, 562] on img at bounding box center [693, 525] width 296 height 231
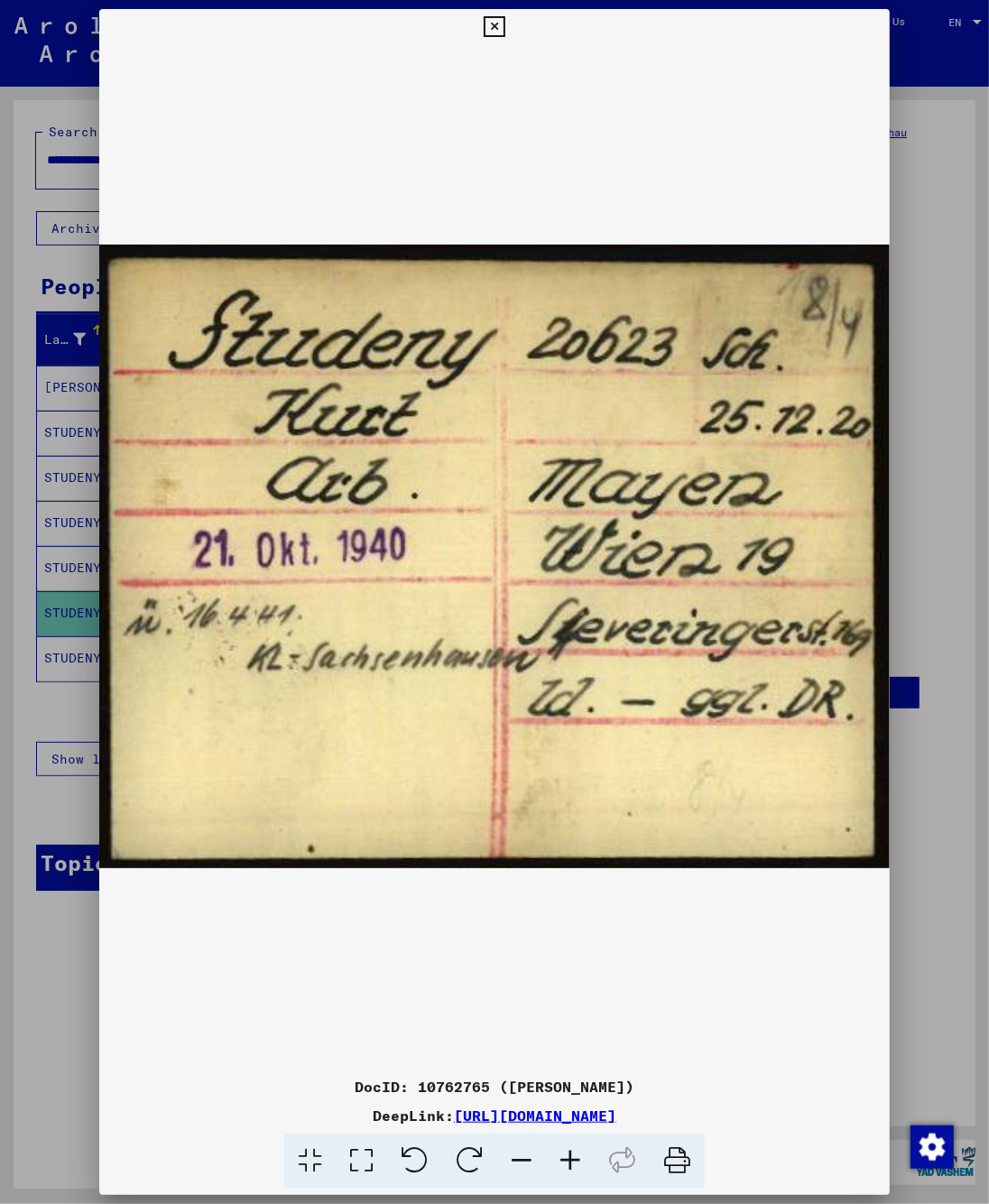
drag, startPoint x: 496, startPoint y: 1090, endPoint x: 421, endPoint y: 1088, distance: 75.0
click at [421, 1088] on div "DocID: 10762765 ([PERSON_NAME])" at bounding box center [495, 1086] width 792 height 22
drag, startPoint x: 843, startPoint y: 1115, endPoint x: 263, endPoint y: 1113, distance: 580.0
click at [263, 1113] on div "DeepLink: [URL][DOMAIN_NAME]" at bounding box center [495, 1115] width 792 height 22
click at [921, 567] on div at bounding box center [494, 602] width 989 height 1204
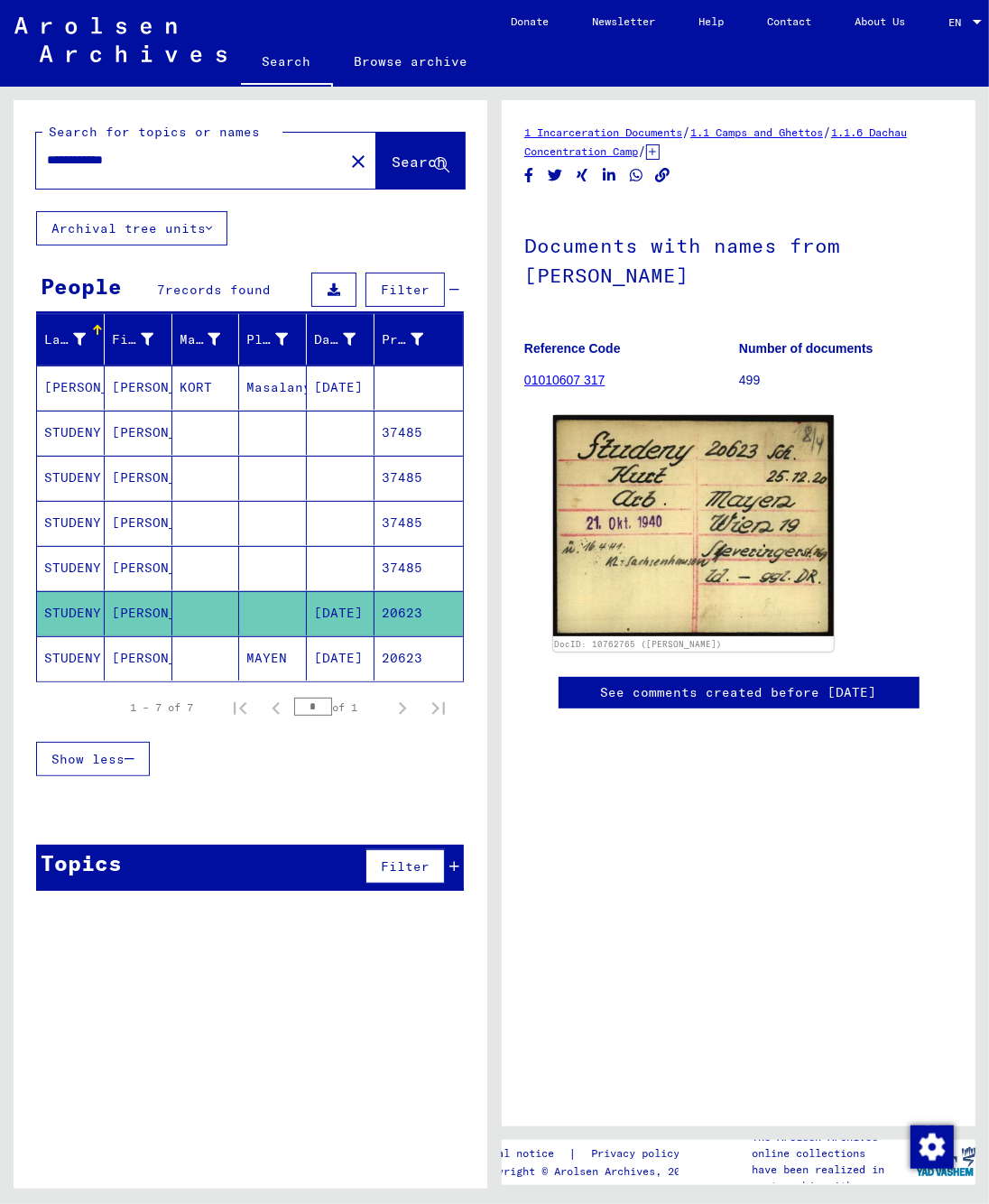
click at [195, 658] on mat-cell at bounding box center [206, 658] width 68 height 44
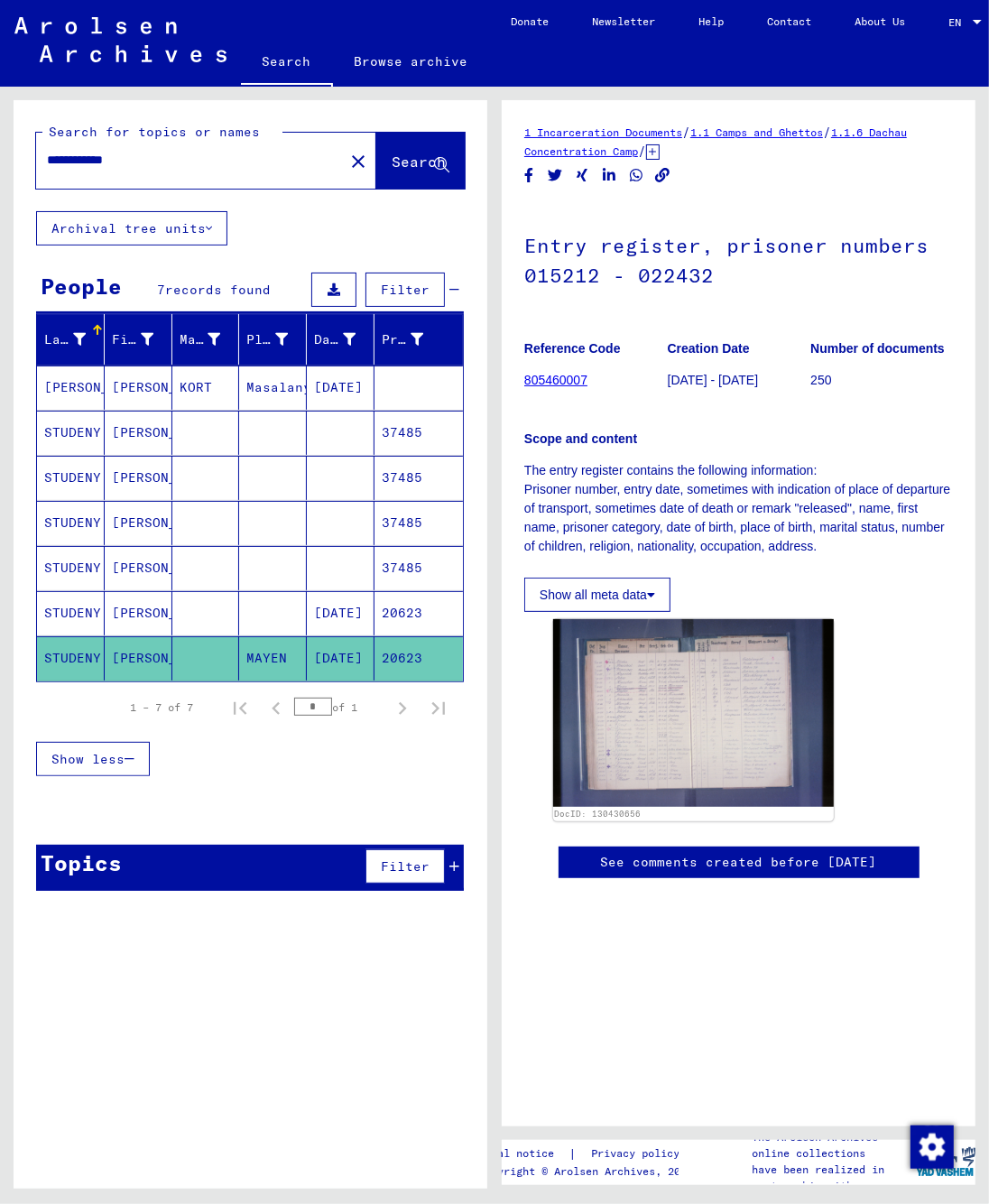
click at [172, 431] on mat-cell at bounding box center [206, 432] width 68 height 44
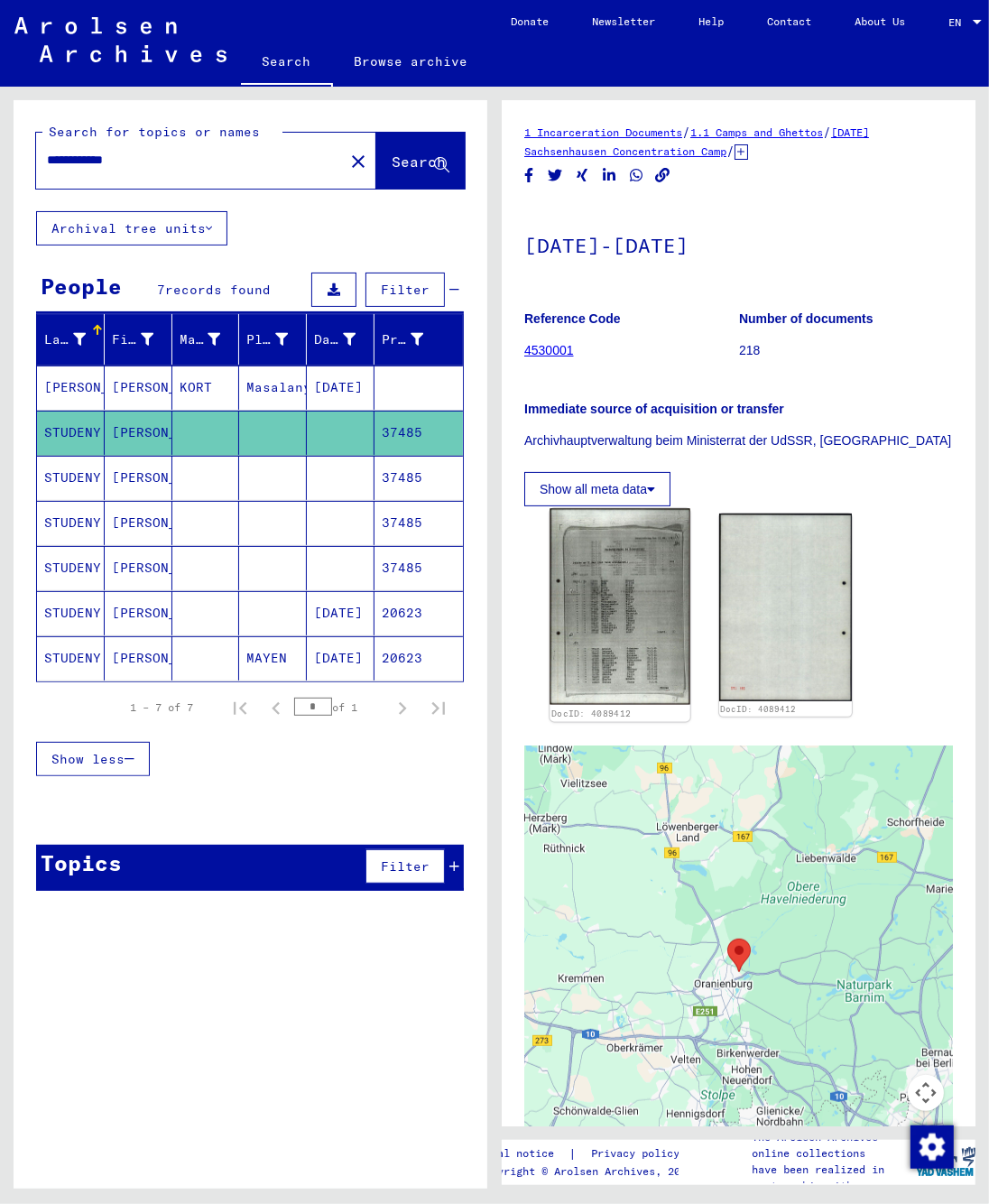
click at [614, 607] on img at bounding box center [620, 607] width 140 height 197
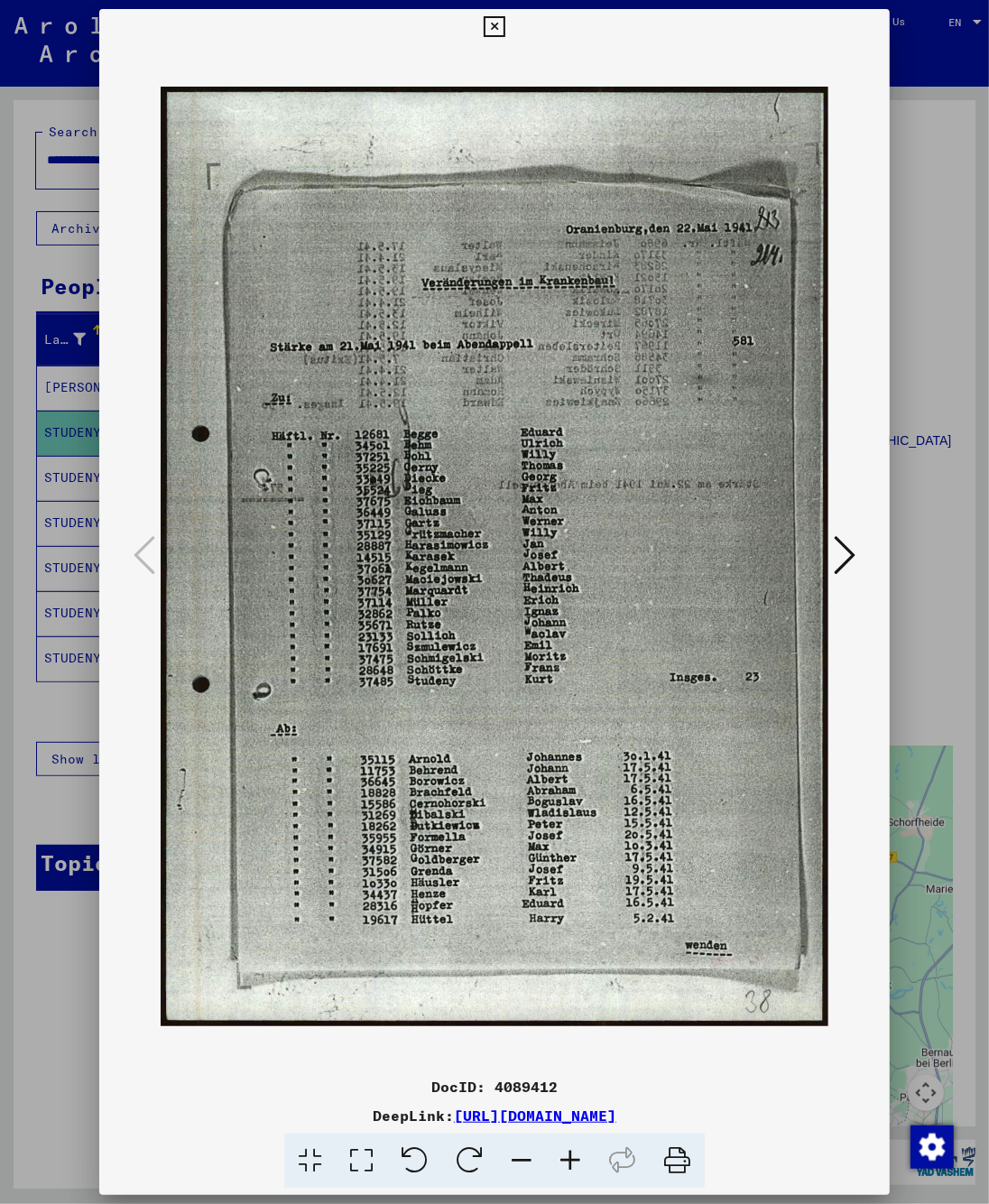
click at [926, 397] on div at bounding box center [494, 602] width 989 height 1204
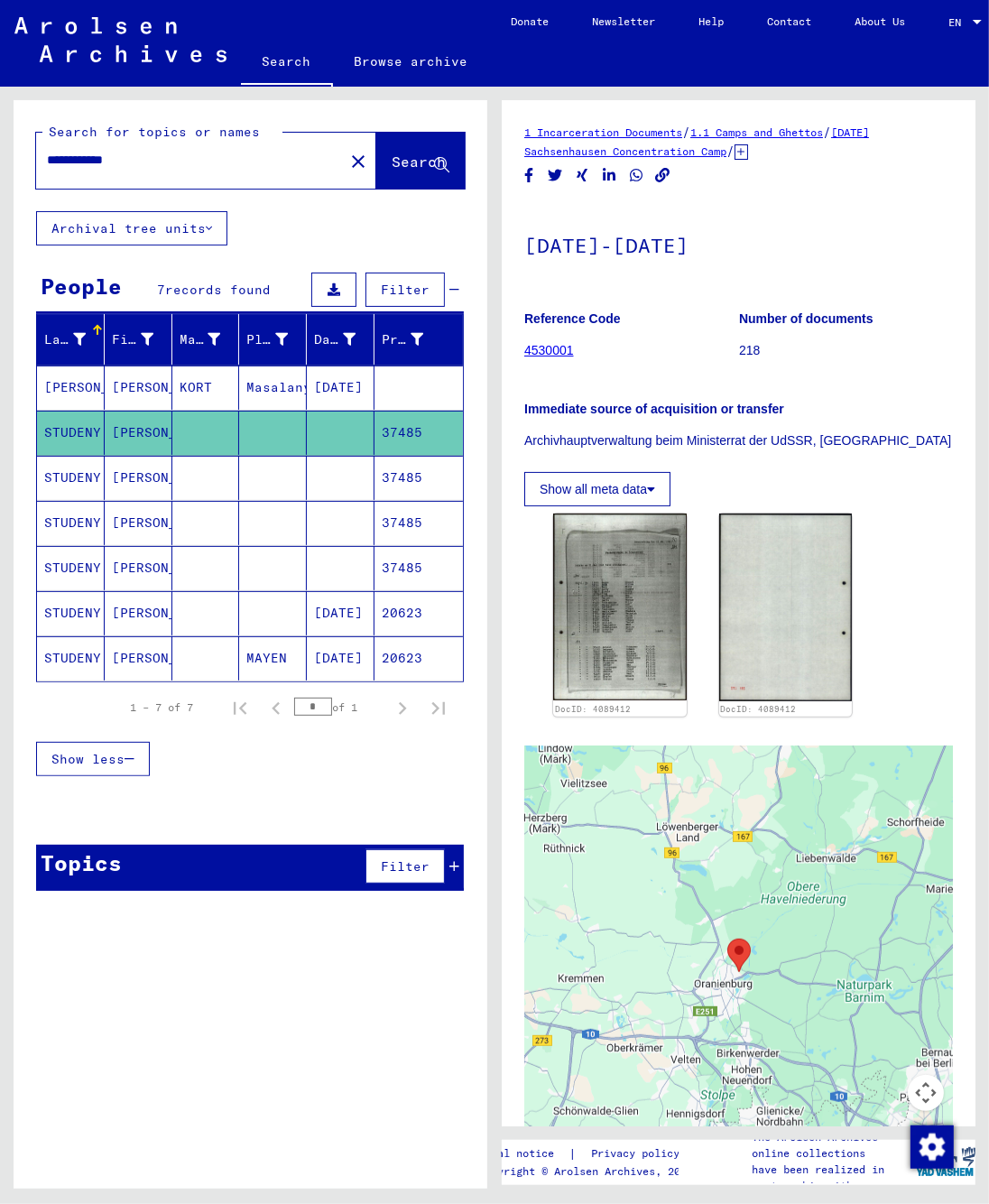
click at [71, 473] on mat-cell "STUDENY" at bounding box center [71, 477] width 68 height 44
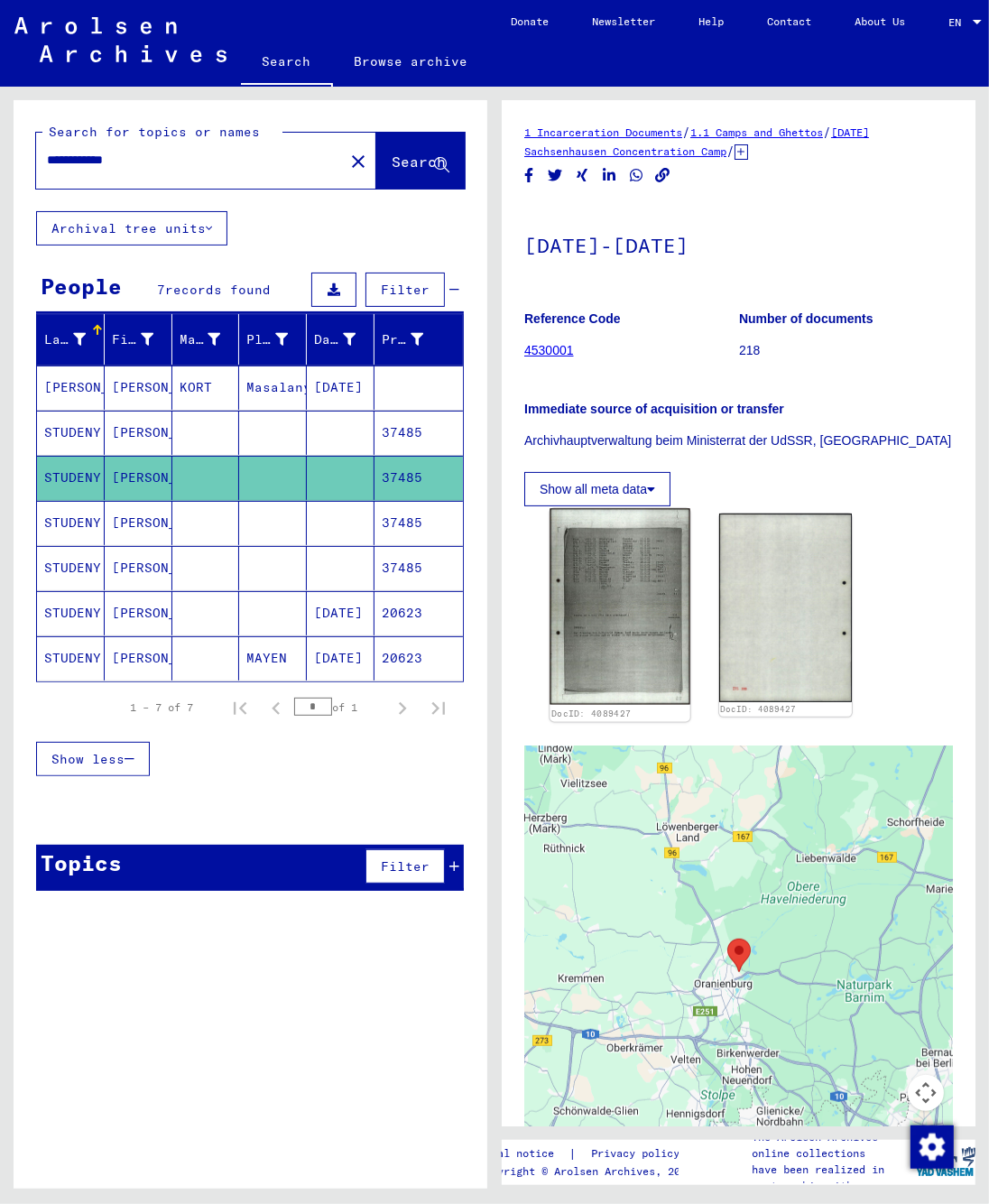
click at [597, 624] on img at bounding box center [620, 607] width 140 height 197
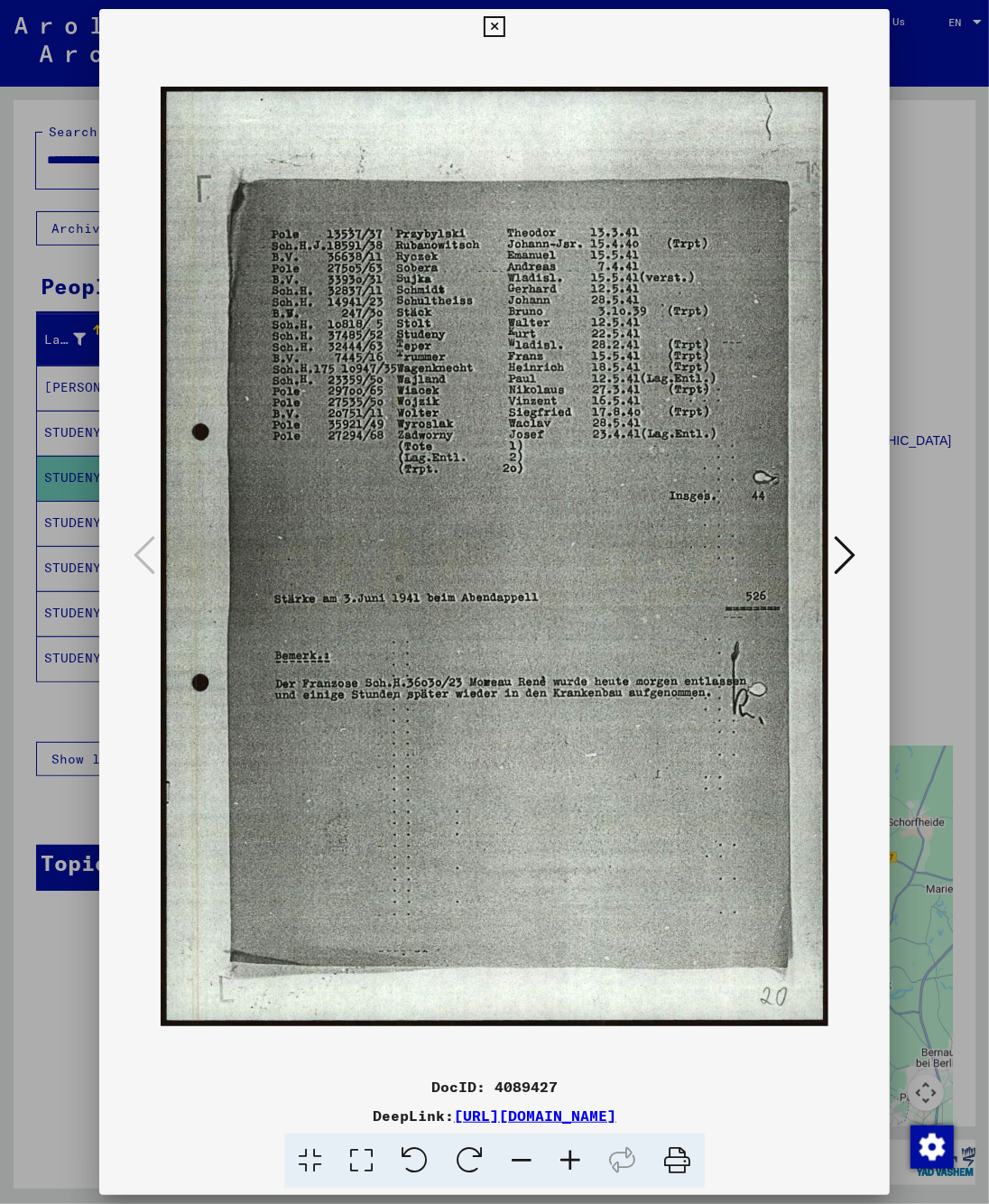
click at [931, 391] on div at bounding box center [494, 602] width 989 height 1204
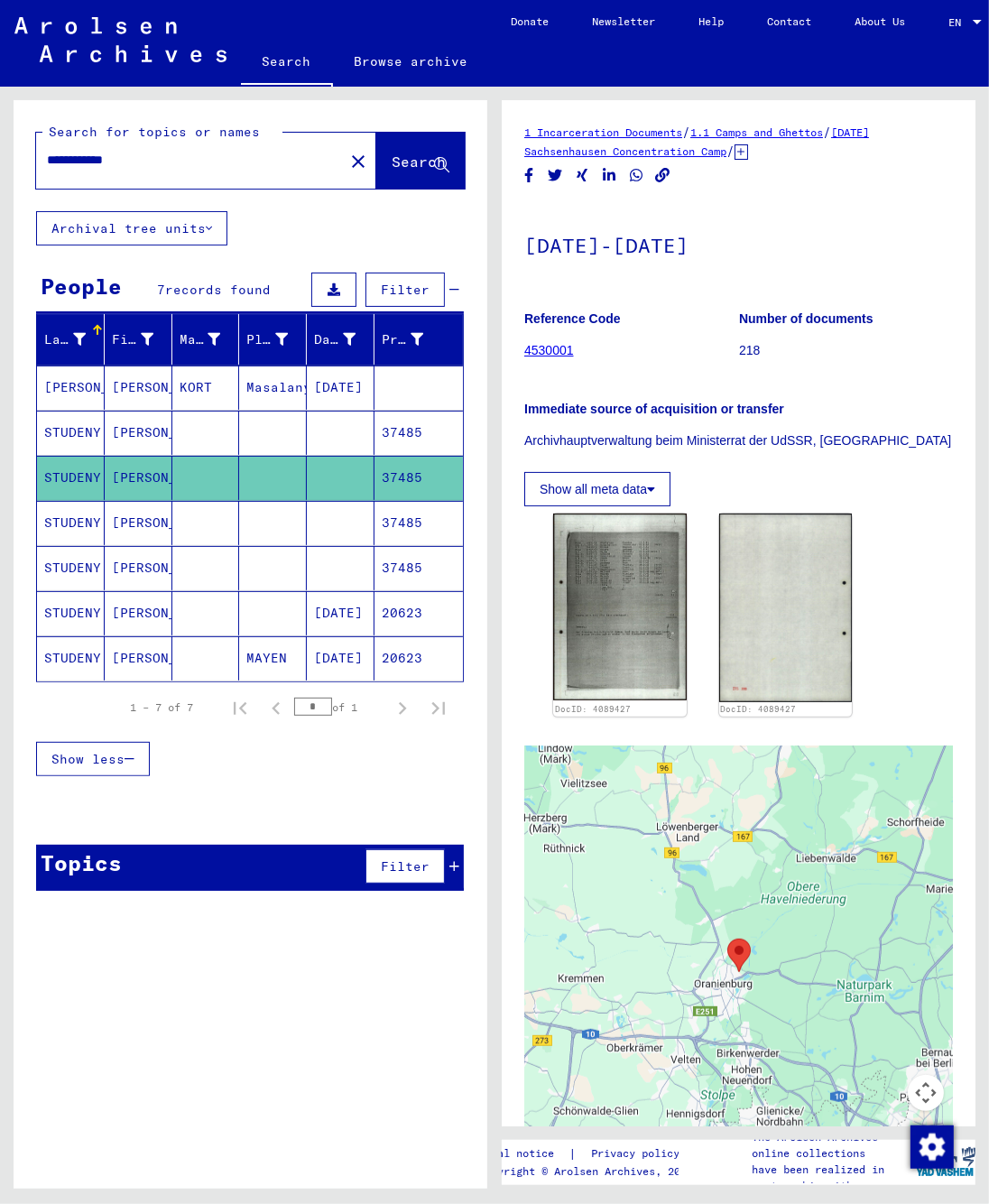
click at [81, 529] on mat-cell "STUDENY" at bounding box center [71, 523] width 68 height 44
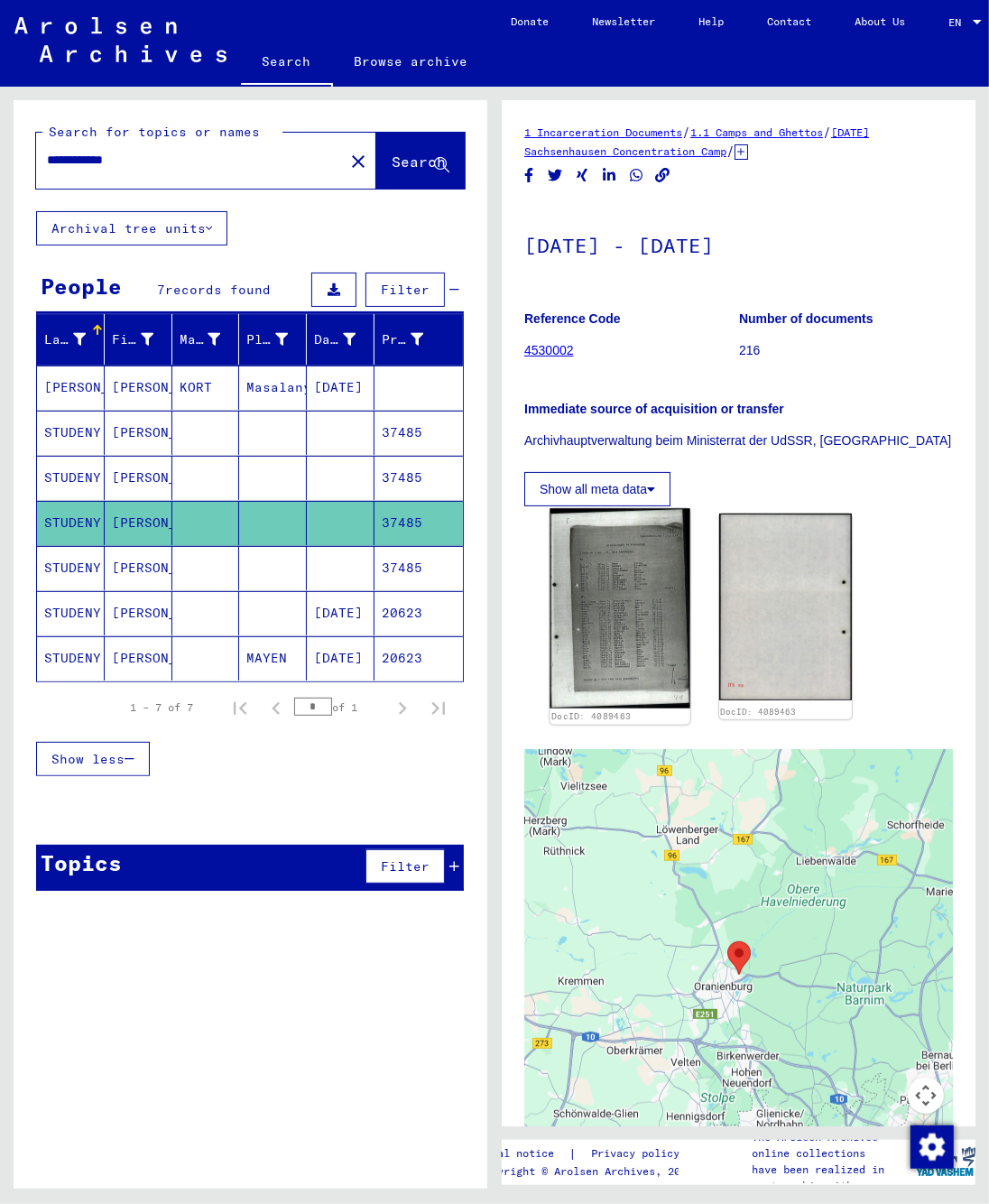
click at [583, 576] on img at bounding box center [620, 608] width 140 height 200
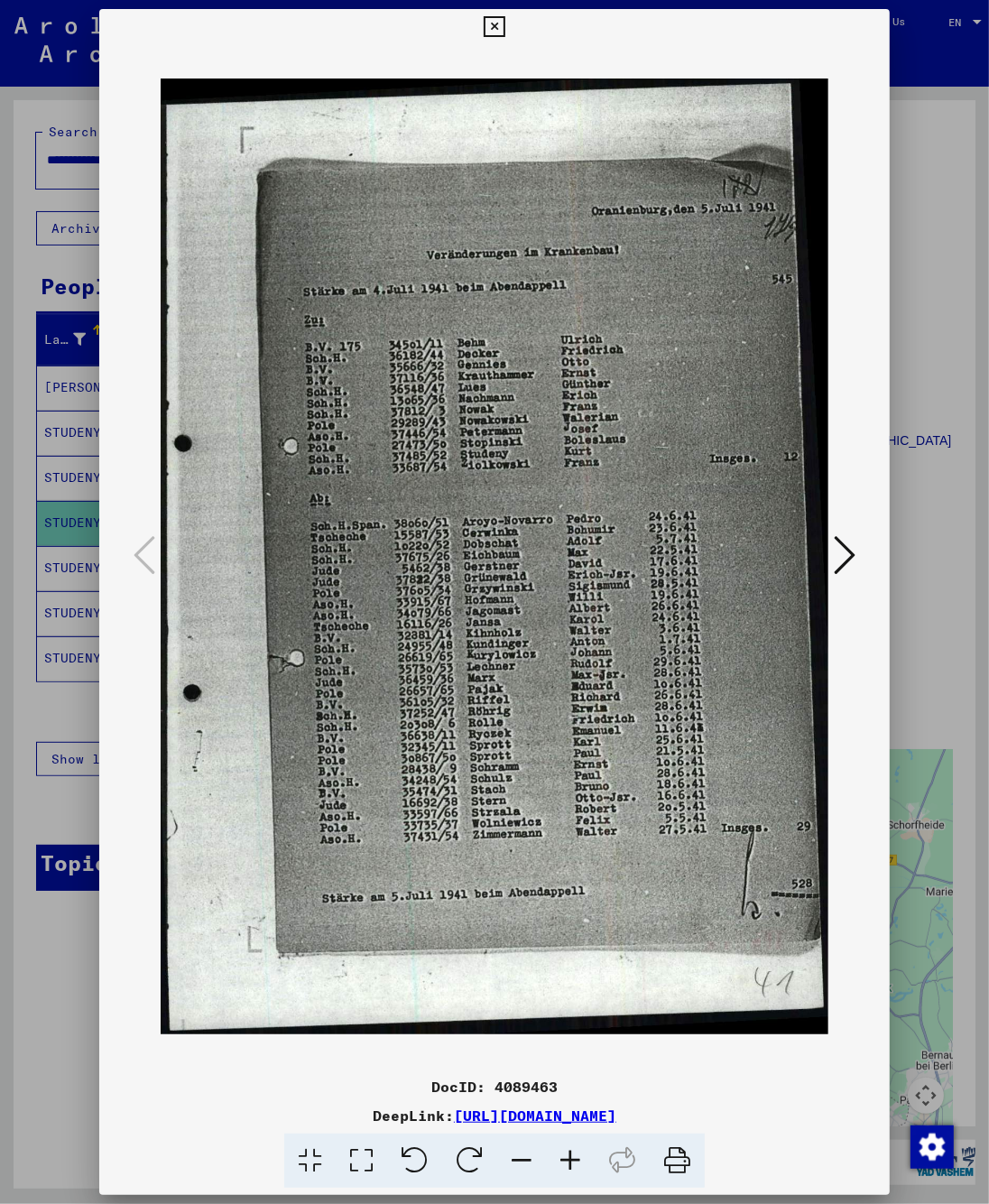
click at [915, 536] on div at bounding box center [494, 602] width 989 height 1204
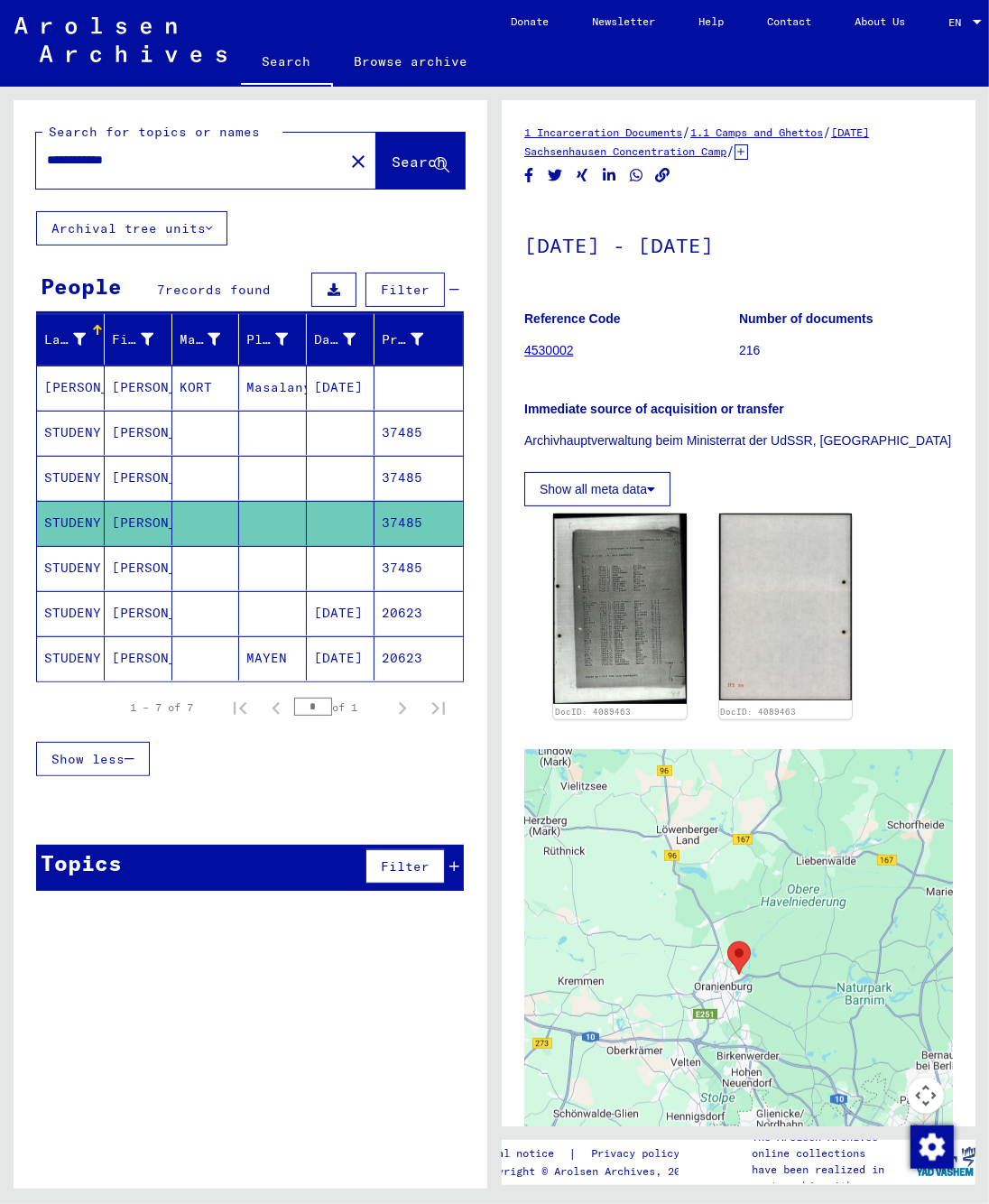
click at [63, 576] on mat-cell "STUDENY" at bounding box center [71, 568] width 68 height 44
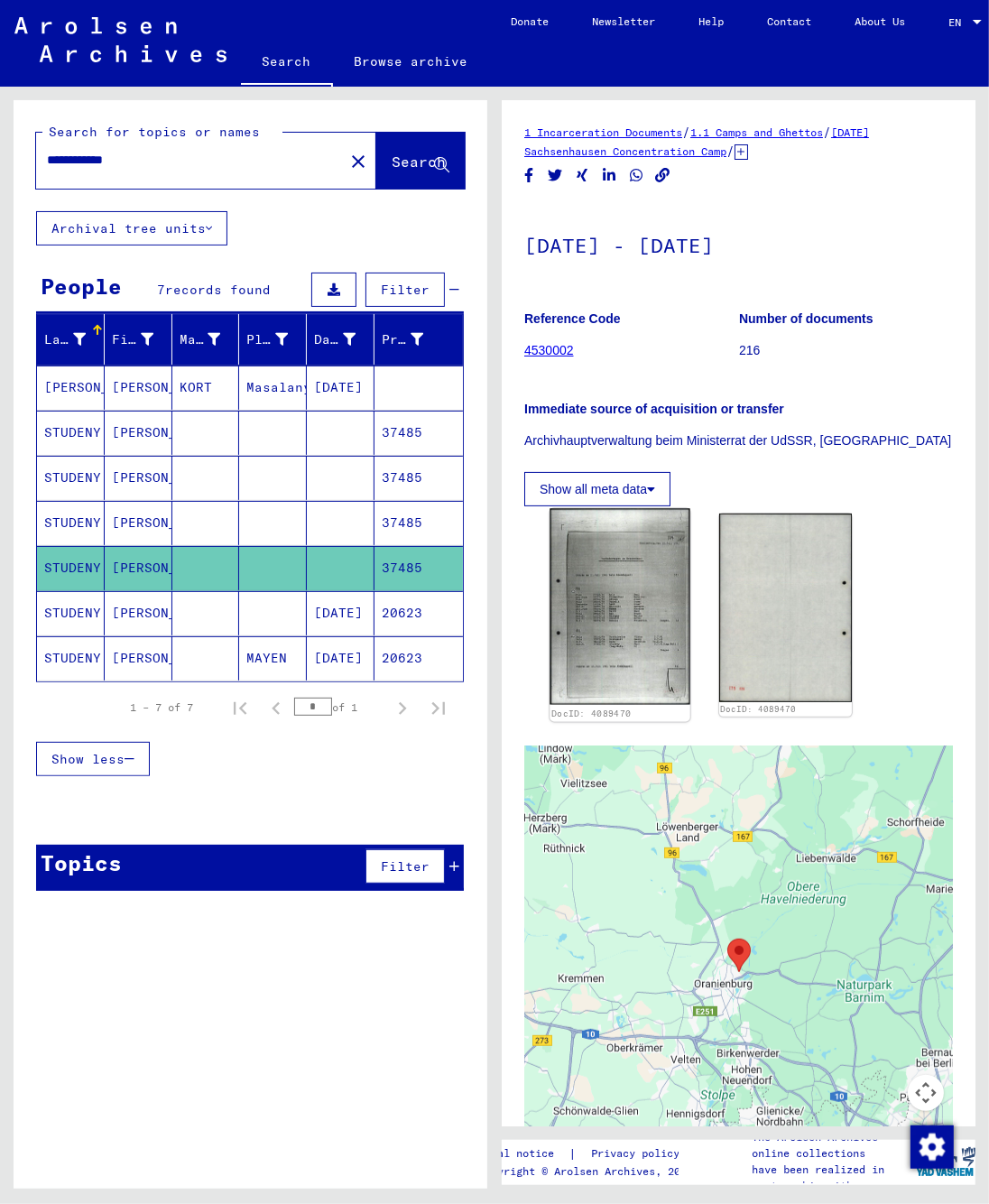
click at [612, 605] on img at bounding box center [620, 607] width 140 height 197
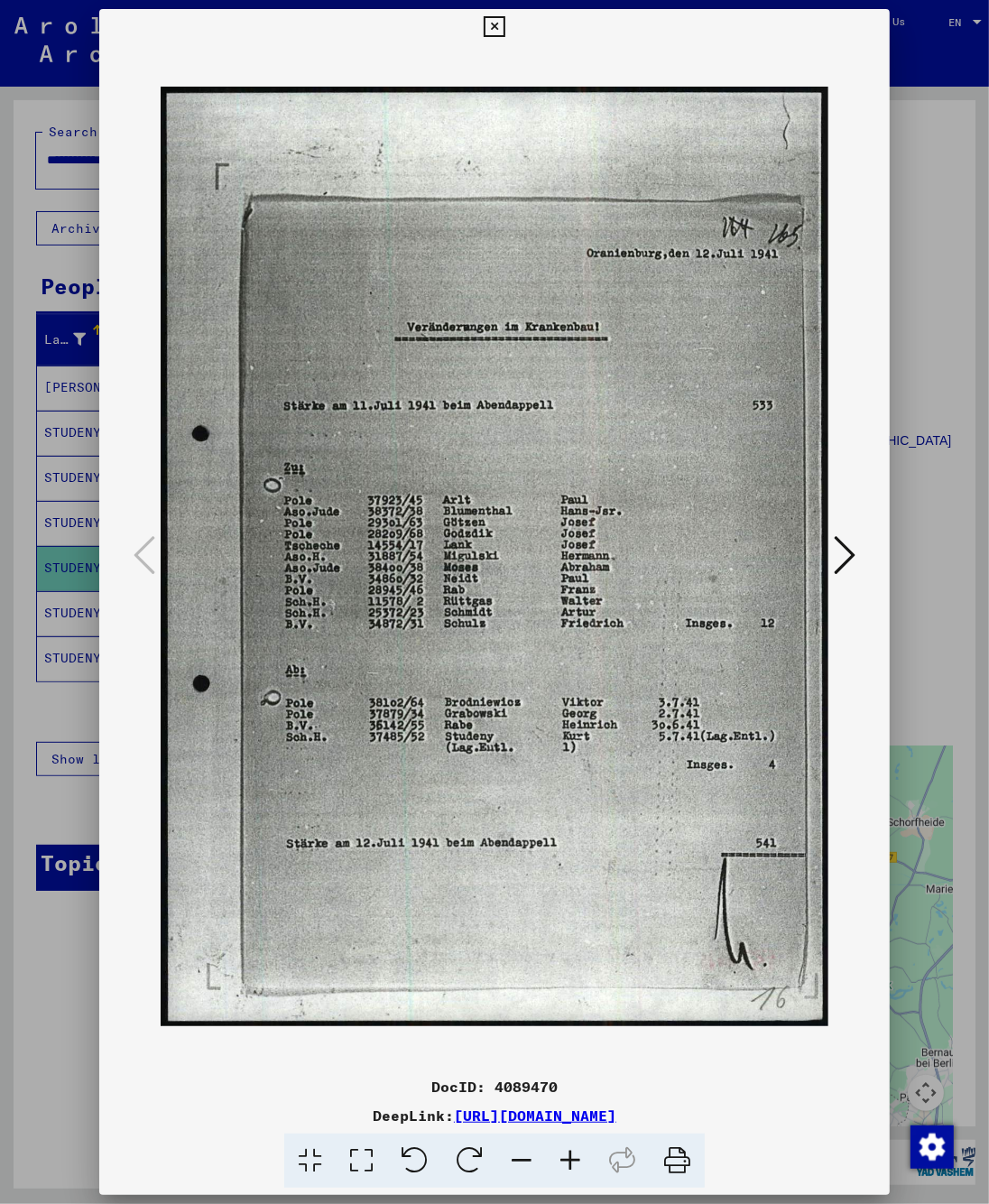
click at [914, 568] on div at bounding box center [494, 602] width 989 height 1204
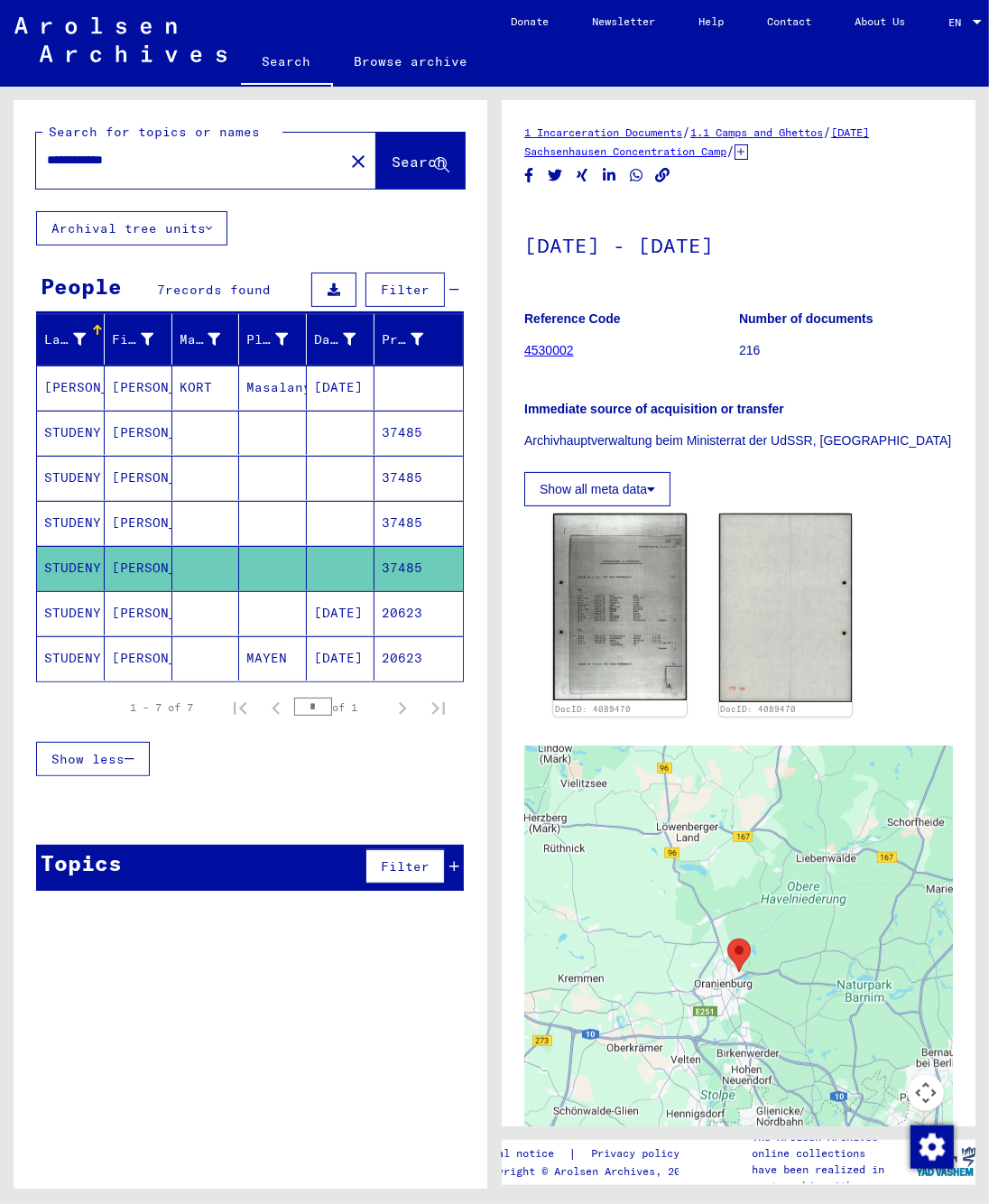
click at [59, 617] on mat-cell "STUDENY" at bounding box center [71, 613] width 68 height 44
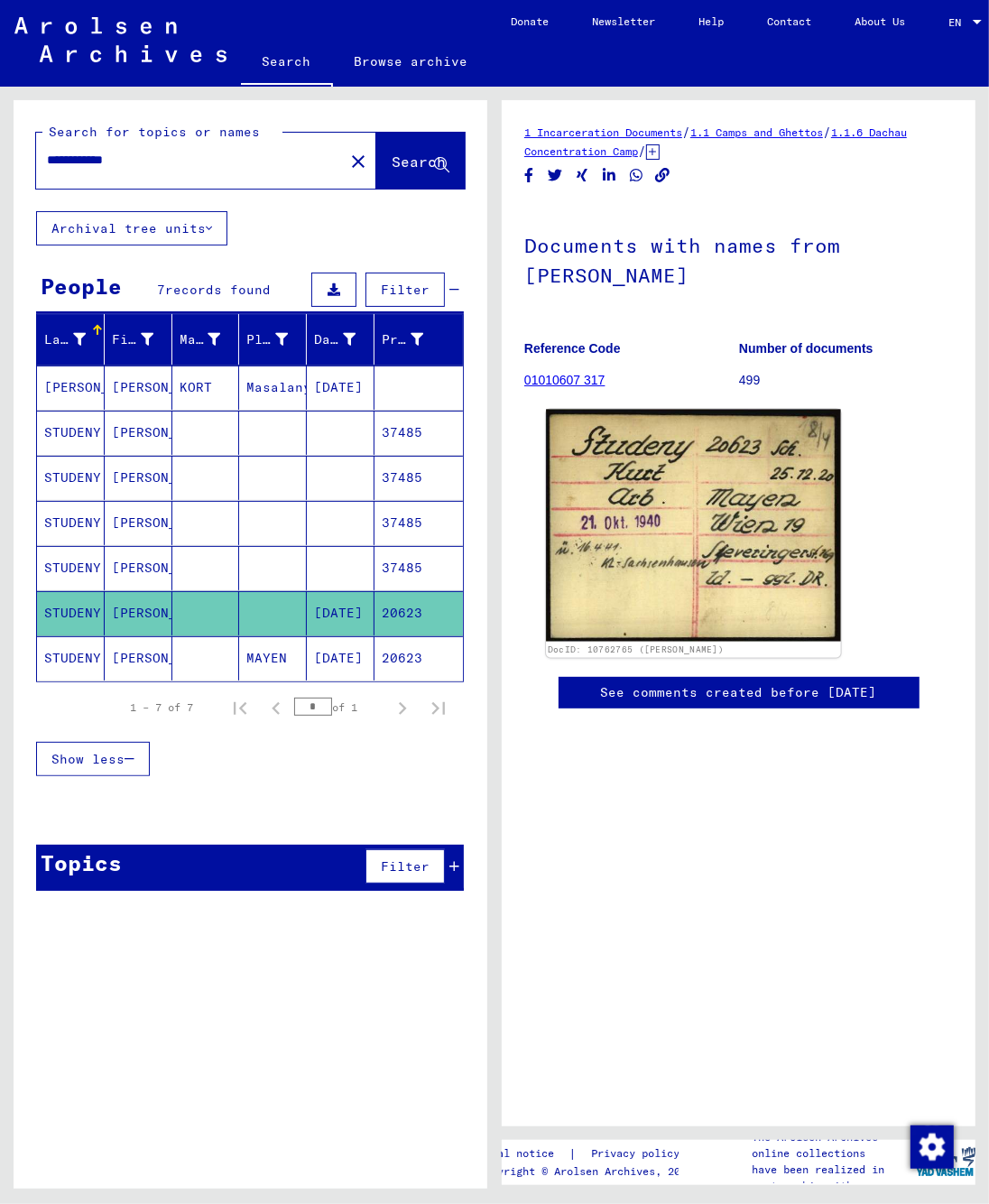
click at [641, 552] on img at bounding box center [693, 525] width 296 height 231
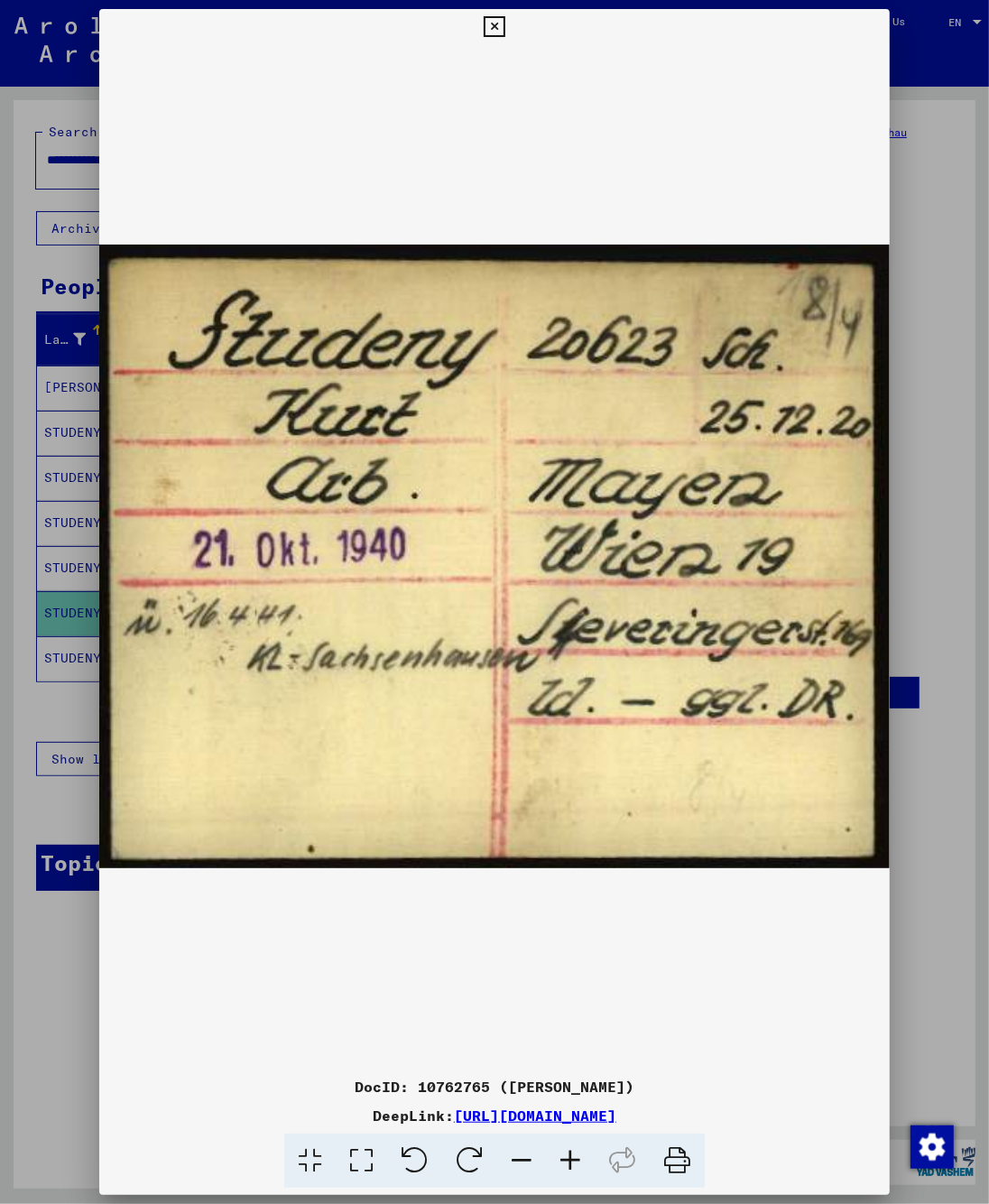
click at [596, 971] on img at bounding box center [495, 557] width 792 height 1023
click at [68, 954] on div at bounding box center [494, 602] width 989 height 1204
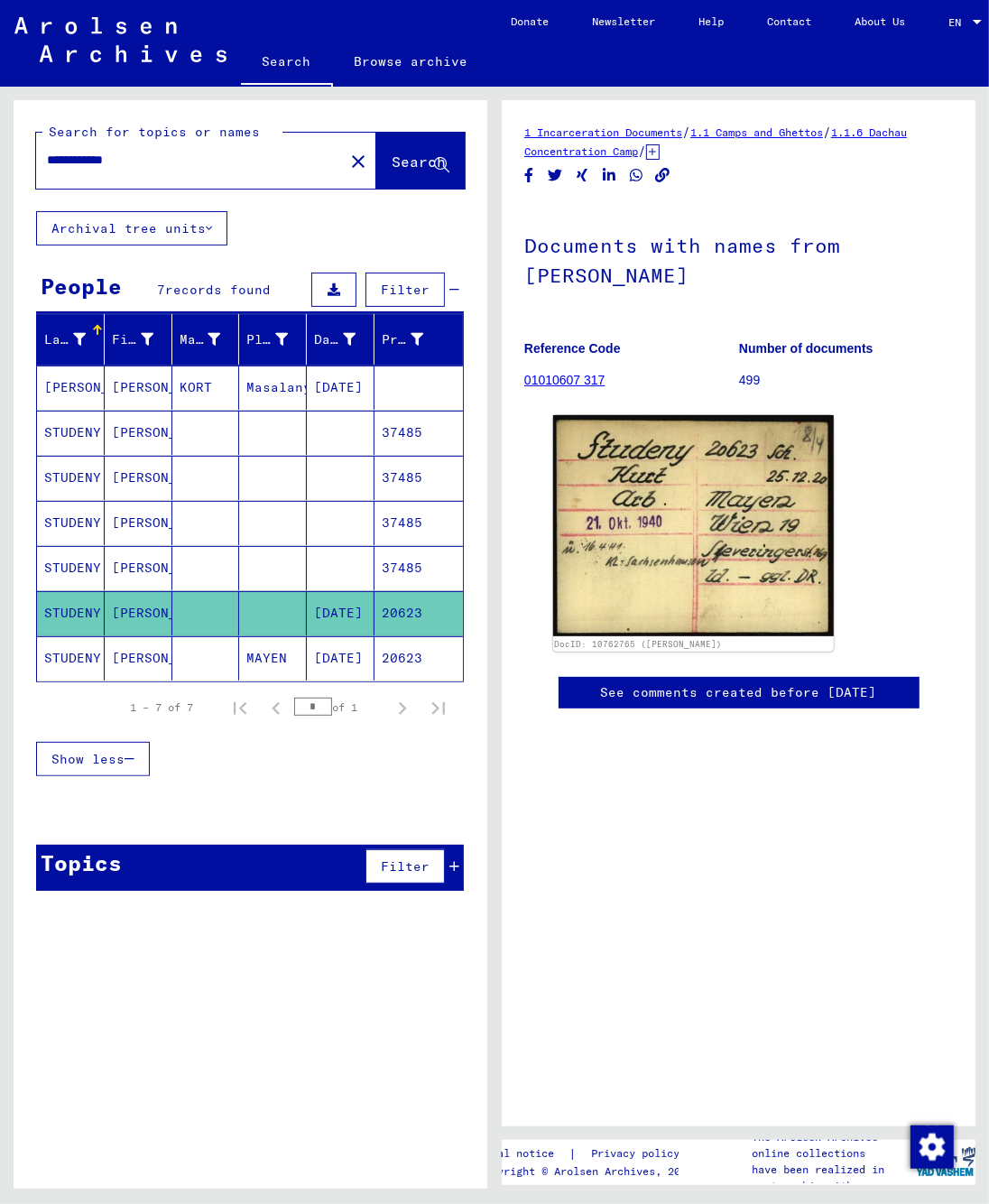
click at [209, 189] on div "**********" at bounding box center [250, 156] width 473 height 111
drag, startPoint x: 158, startPoint y: 165, endPoint x: -80, endPoint y: 154, distance: 238.3
click at [47, 154] on input "**********" at bounding box center [189, 161] width 286 height 19
type input "*****"
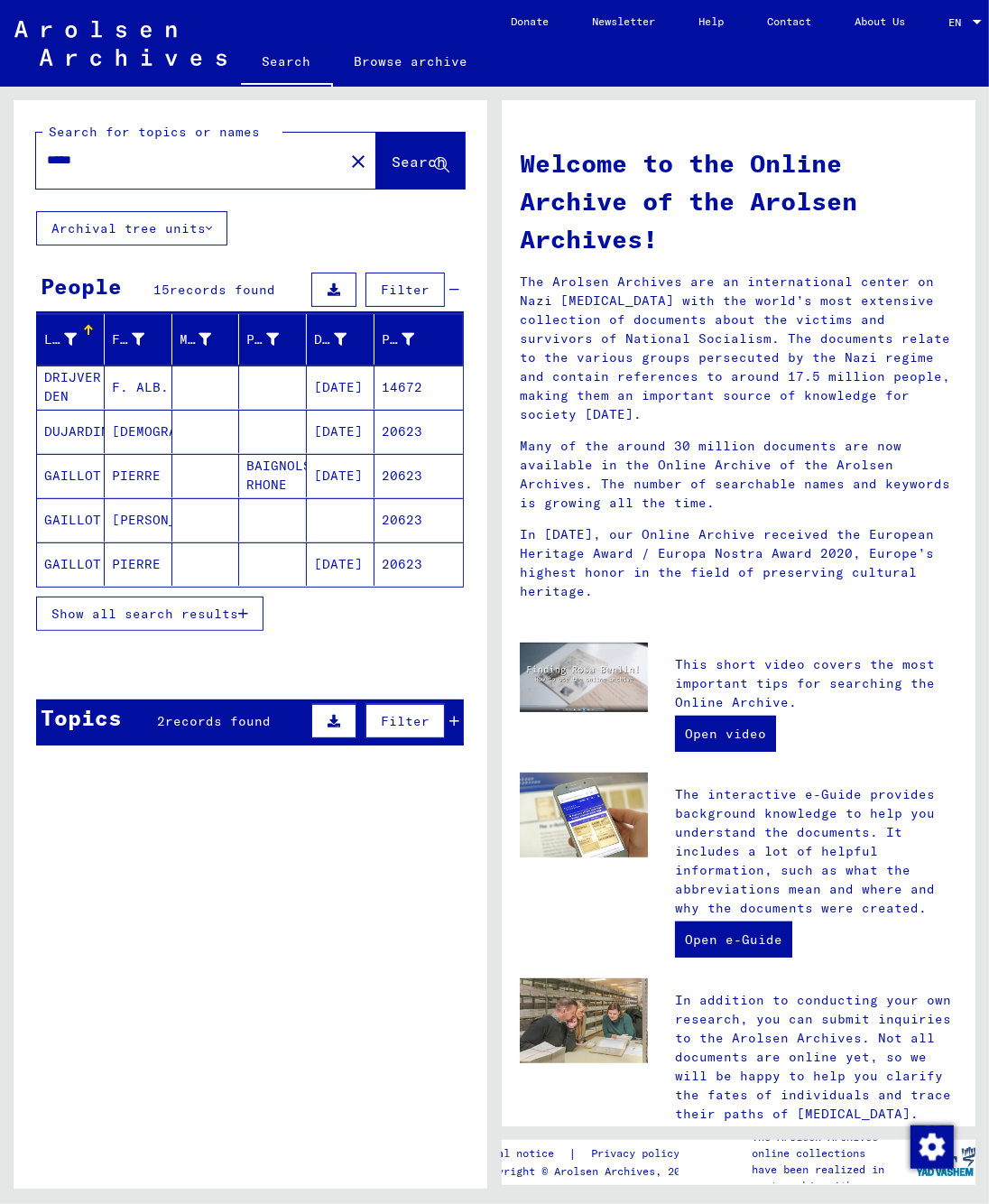
click at [156, 616] on span "Show all search results" at bounding box center [144, 613] width 187 height 16
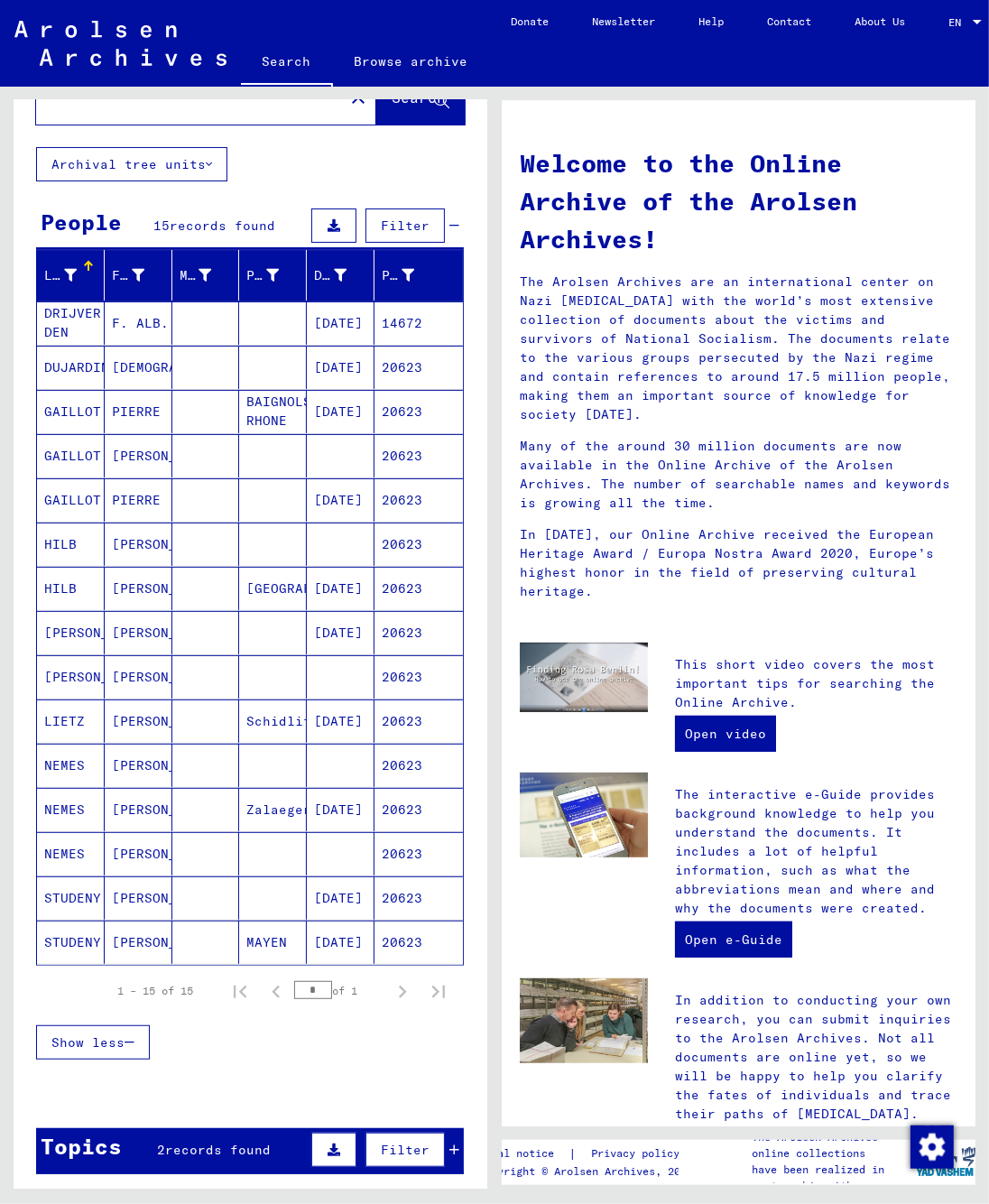
scroll to position [95, 0]
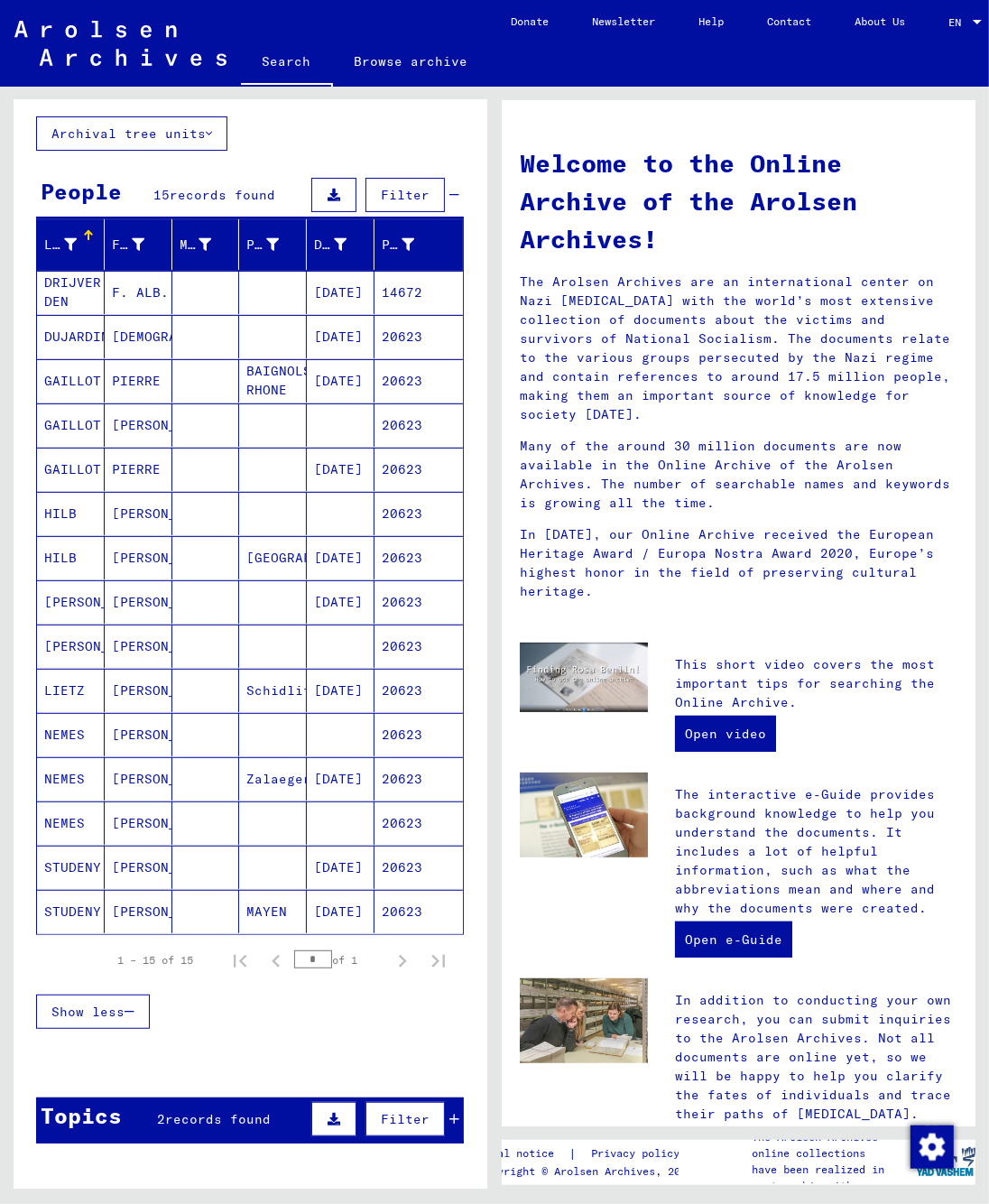
click at [64, 871] on mat-cell "STUDENY" at bounding box center [71, 866] width 68 height 43
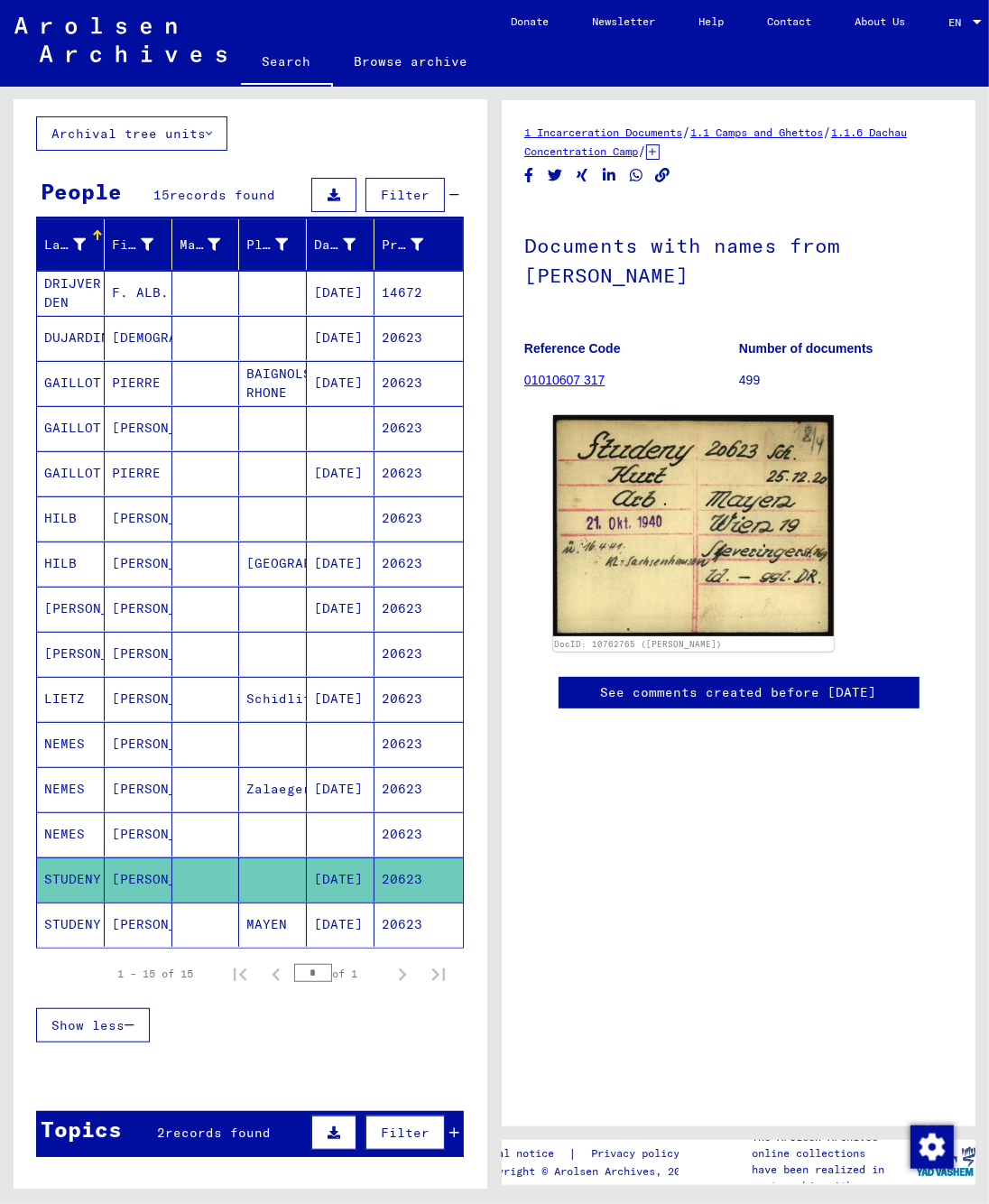
click at [67, 915] on mat-cell "STUDENY" at bounding box center [71, 925] width 68 height 44
